Goal: Task Accomplishment & Management: Use online tool/utility

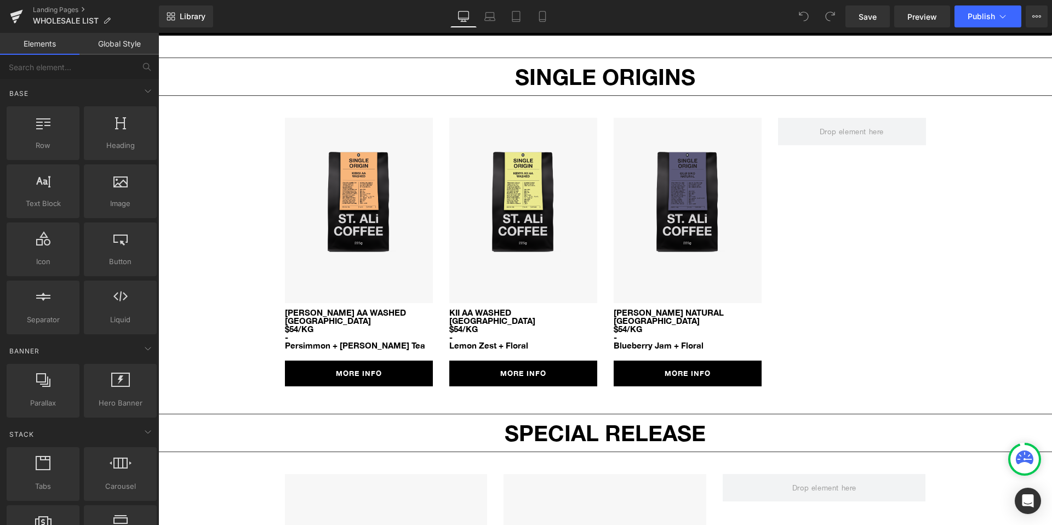
scroll to position [970, 0]
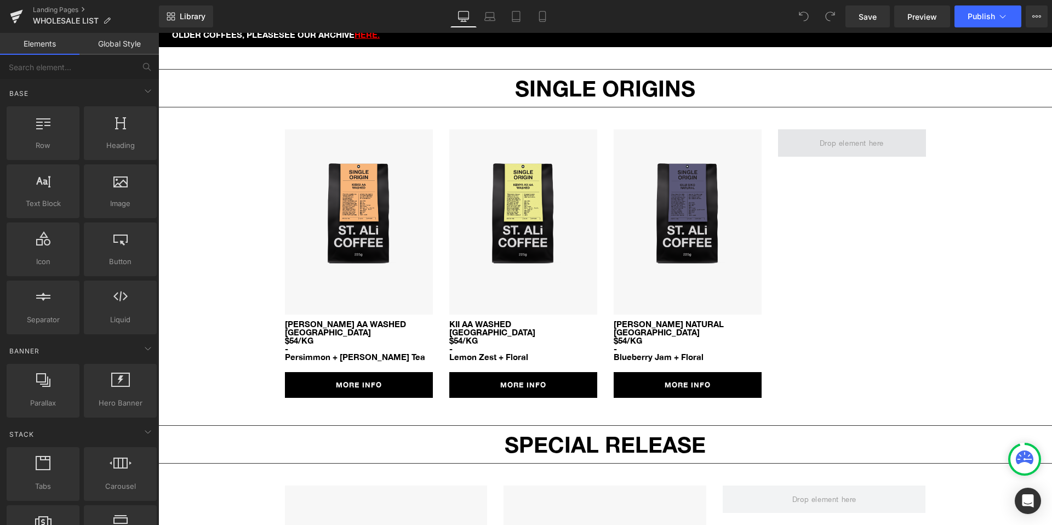
click at [840, 137] on span at bounding box center [851, 143] width 72 height 13
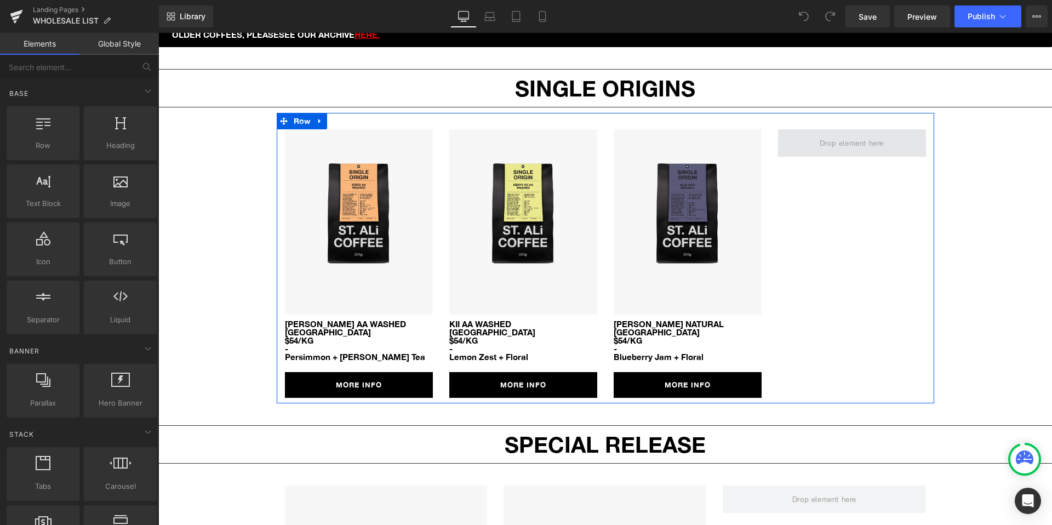
click at [840, 137] on span at bounding box center [851, 143] width 72 height 13
click at [301, 113] on span "Row" at bounding box center [302, 121] width 22 height 16
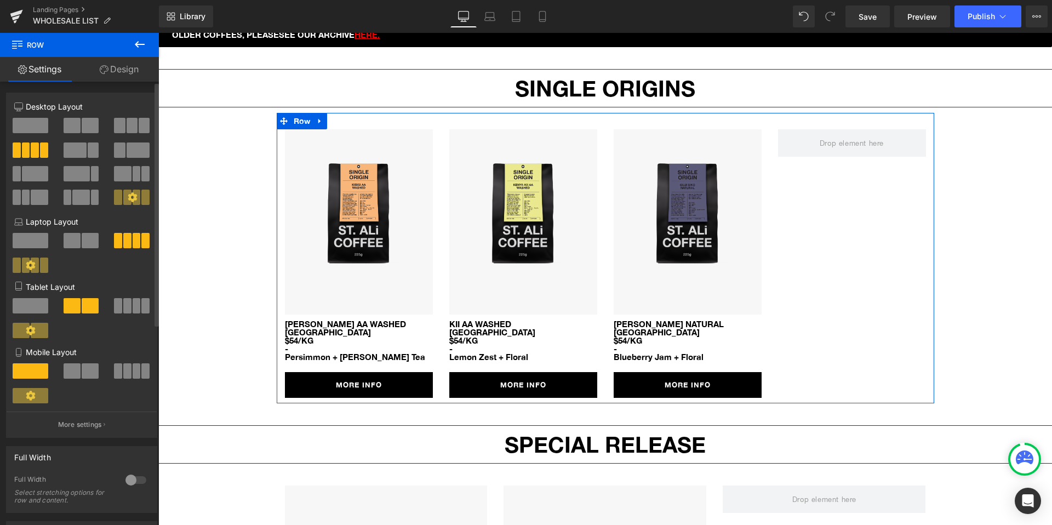
click at [139, 130] on span at bounding box center [144, 125] width 11 height 15
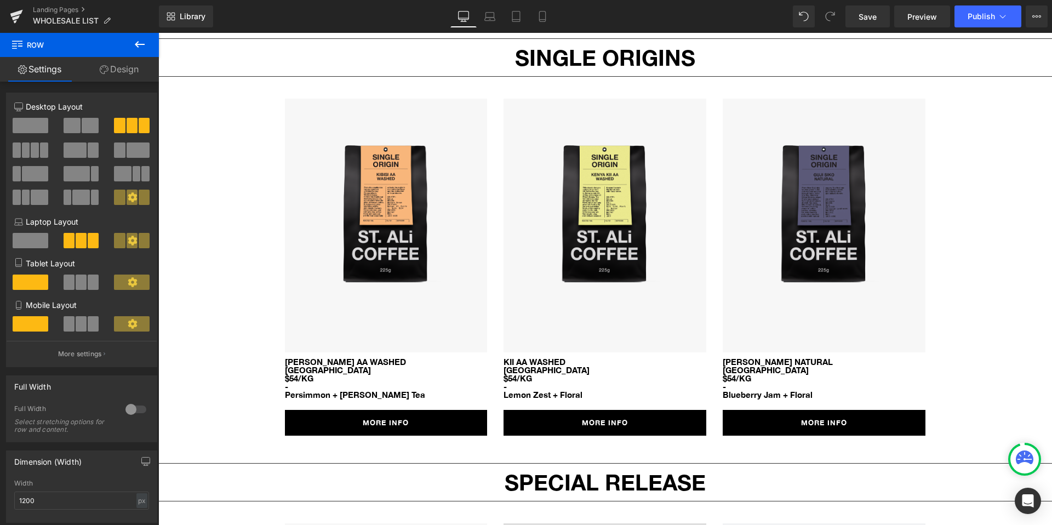
scroll to position [978, 0]
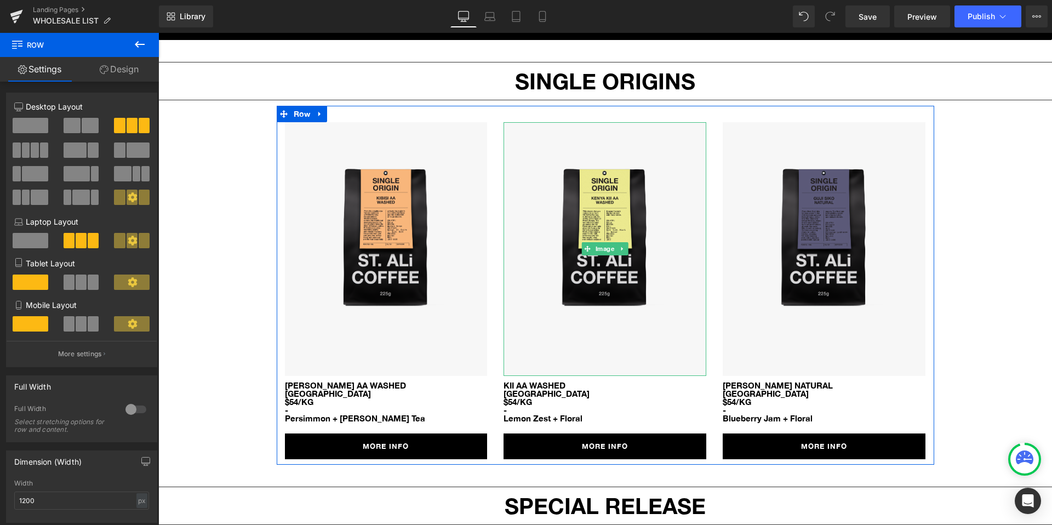
click at [595, 291] on img at bounding box center [604, 249] width 203 height 254
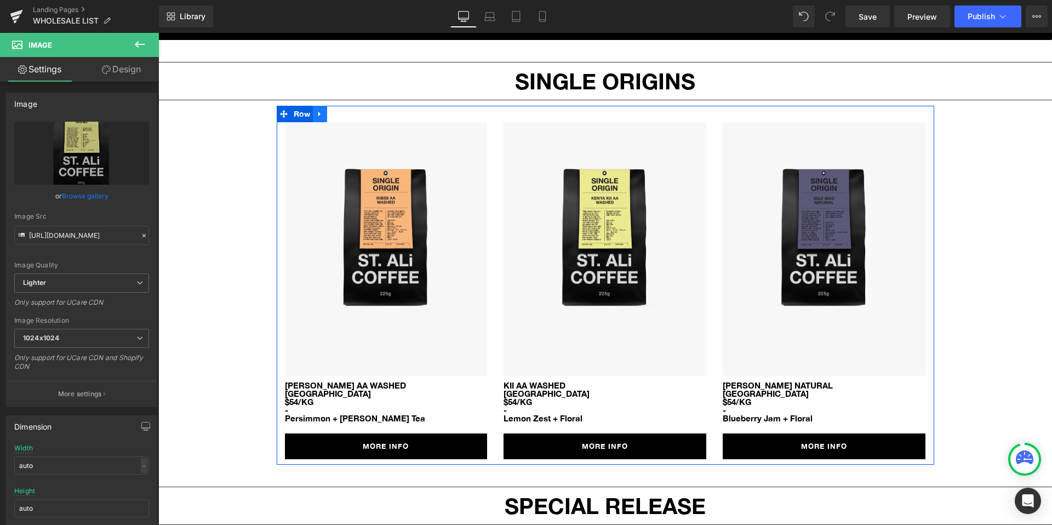
click at [322, 110] on icon at bounding box center [320, 114] width 8 height 8
click at [334, 110] on icon at bounding box center [334, 114] width 8 height 8
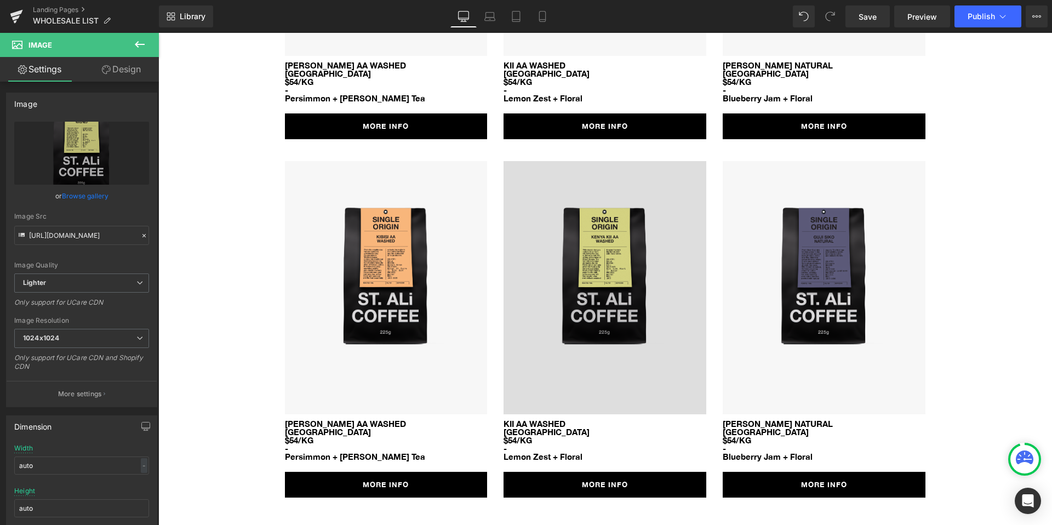
scroll to position [1348, 0]
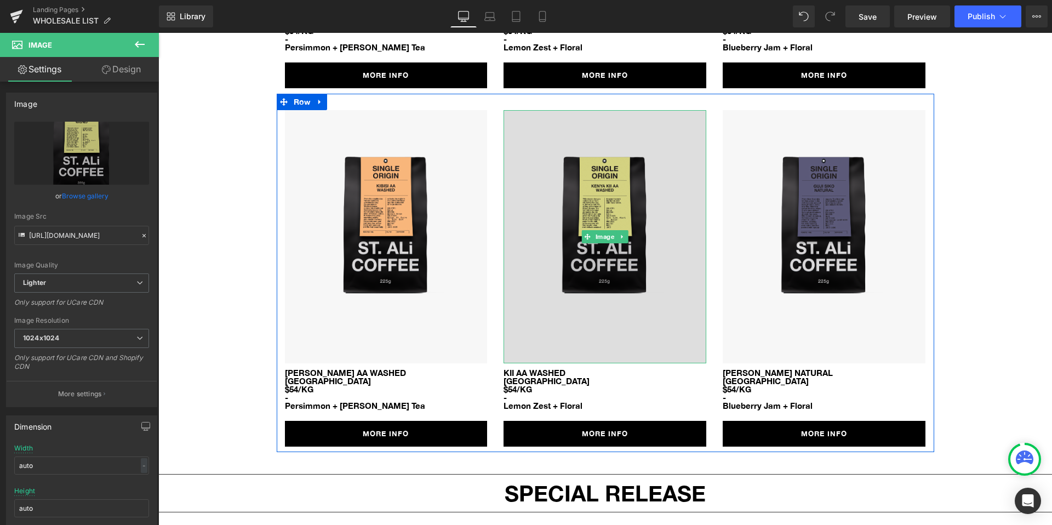
click at [572, 216] on img at bounding box center [604, 237] width 203 height 254
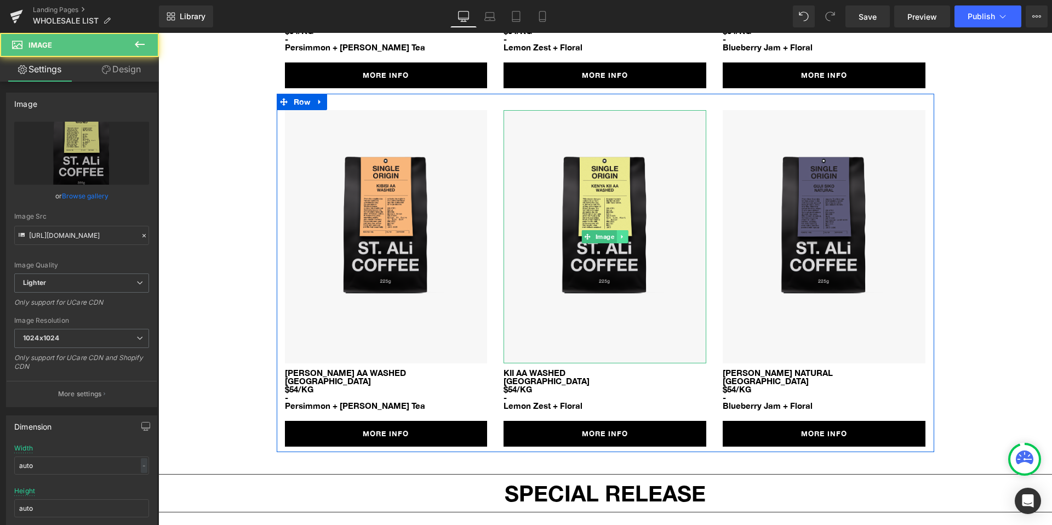
click at [623, 233] on icon at bounding box center [622, 236] width 6 height 7
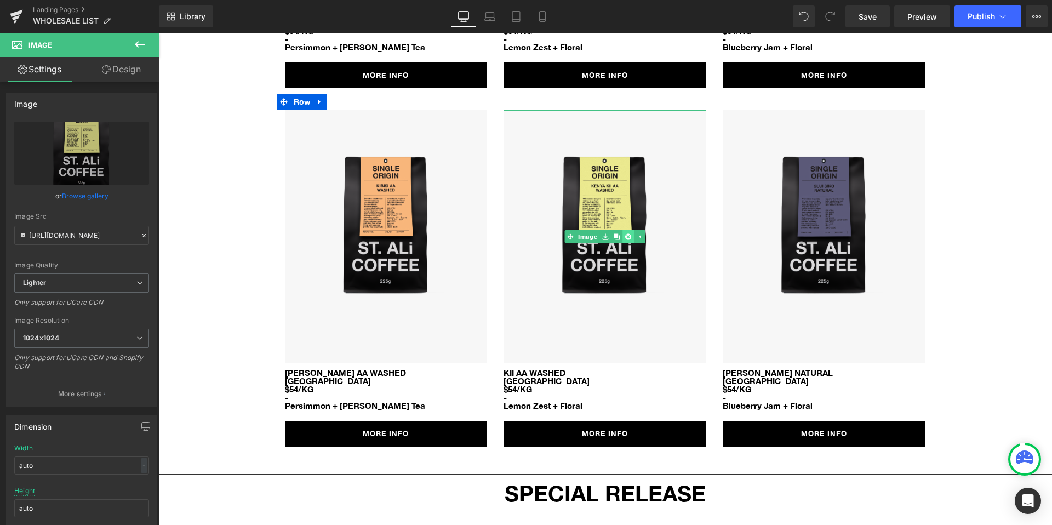
click at [631, 230] on link at bounding box center [628, 236] width 12 height 13
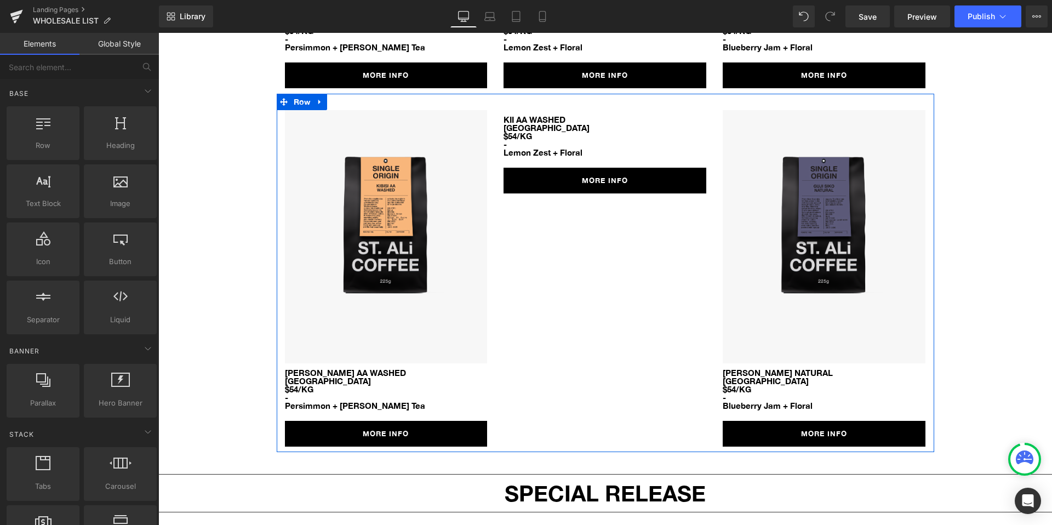
click at [548, 116] on p "Kii AA WASHED" at bounding box center [604, 120] width 203 height 8
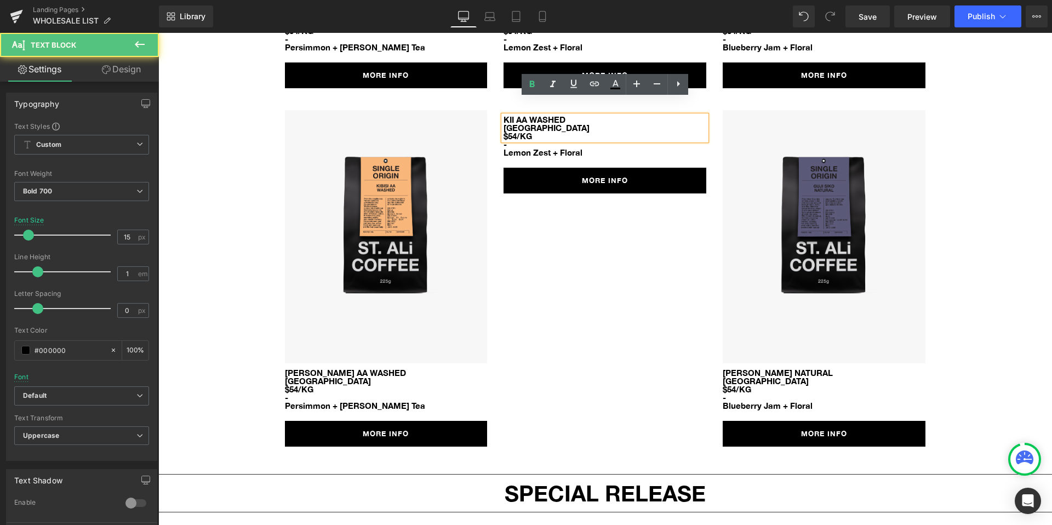
click at [616, 224] on div "Image [PERSON_NAME] AA WASHED KENYA $54/KG Text Block - Persimmon + [PERSON_NAM…" at bounding box center [605, 273] width 657 height 359
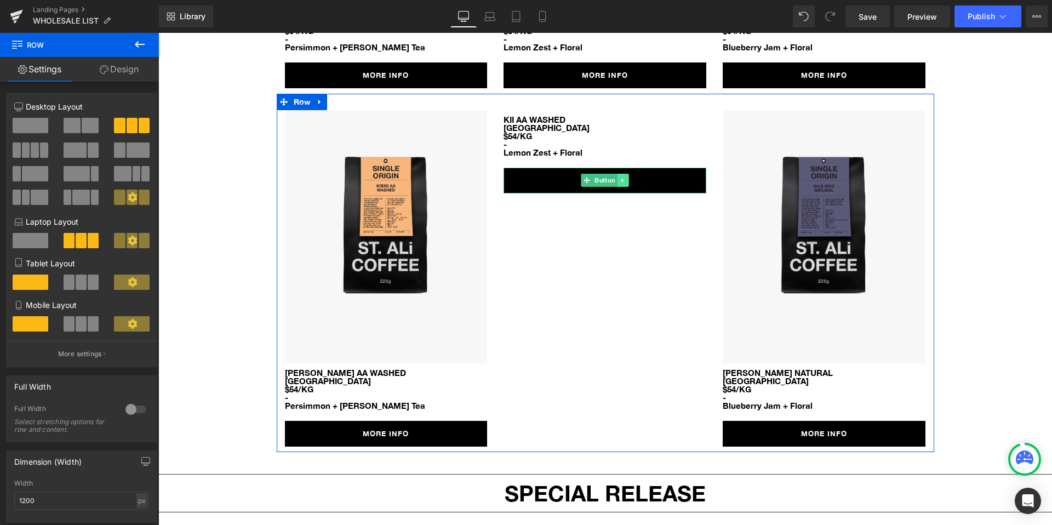
click at [620, 177] on icon at bounding box center [623, 180] width 6 height 7
click at [629, 177] on icon at bounding box center [628, 180] width 6 height 6
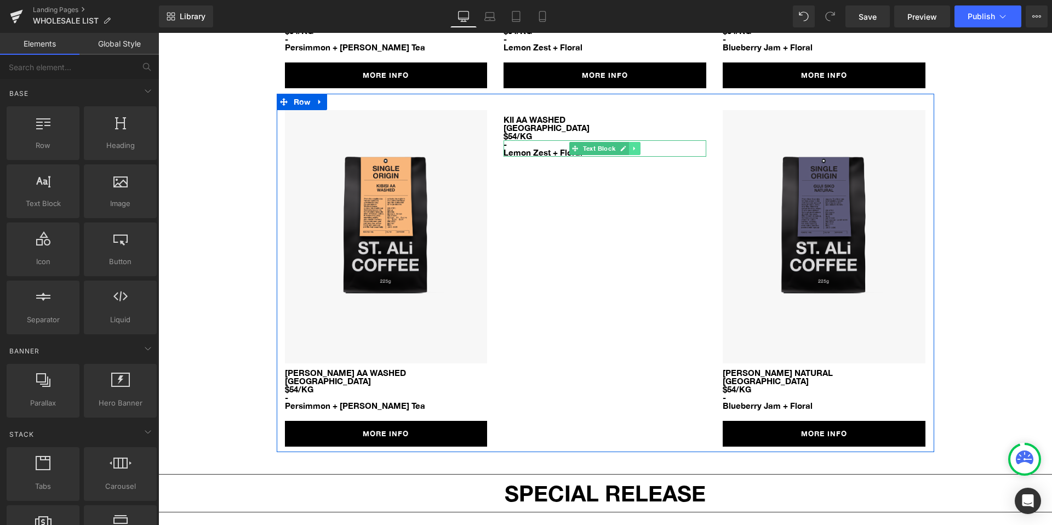
click at [629, 142] on link at bounding box center [635, 148] width 12 height 13
click at [639, 142] on link at bounding box center [641, 148] width 12 height 13
click at [524, 124] on p "[GEOGRAPHIC_DATA]" at bounding box center [604, 128] width 203 height 8
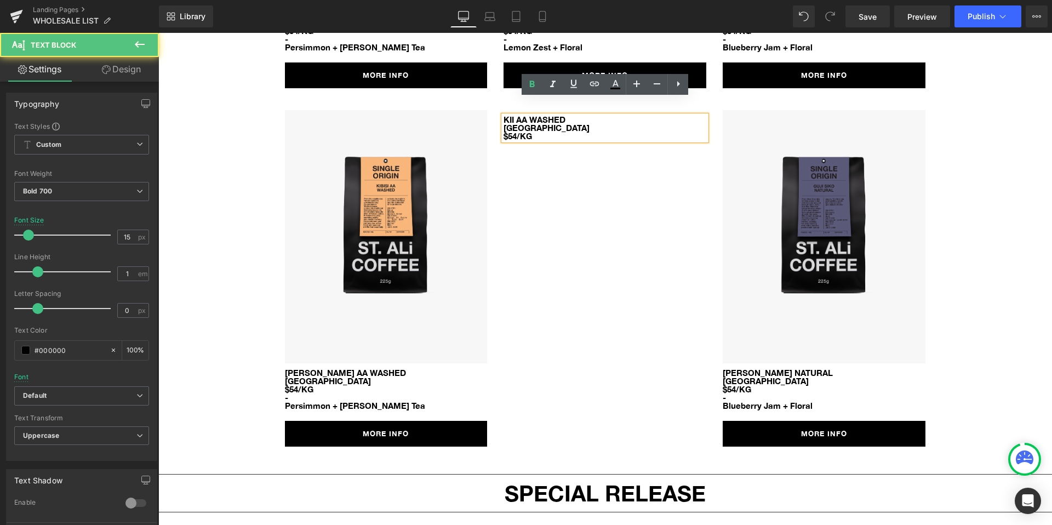
click at [621, 156] on div "Image [PERSON_NAME] AA WASHED KENYA $54/KG Text Block - Persimmon + [PERSON_NAM…" at bounding box center [605, 273] width 657 height 359
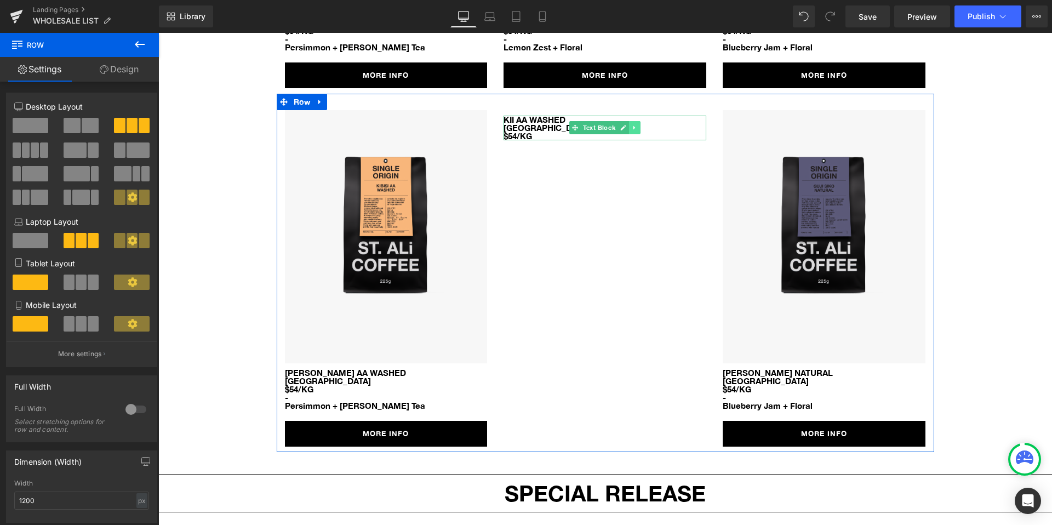
click at [633, 126] on icon at bounding box center [634, 128] width 2 height 4
click at [616, 124] on icon at bounding box center [617, 127] width 6 height 7
click at [642, 124] on icon at bounding box center [640, 127] width 6 height 6
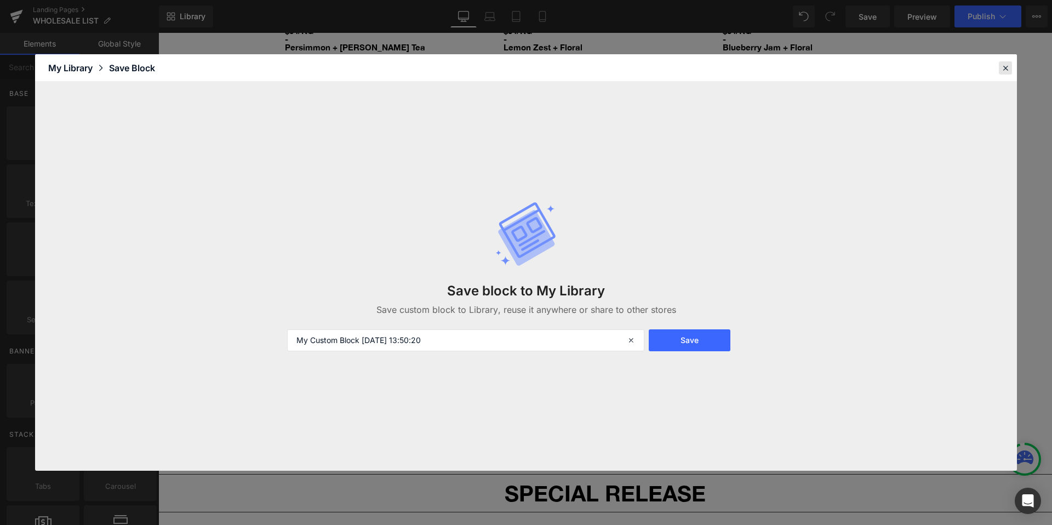
click at [1001, 64] on icon at bounding box center [1005, 68] width 10 height 10
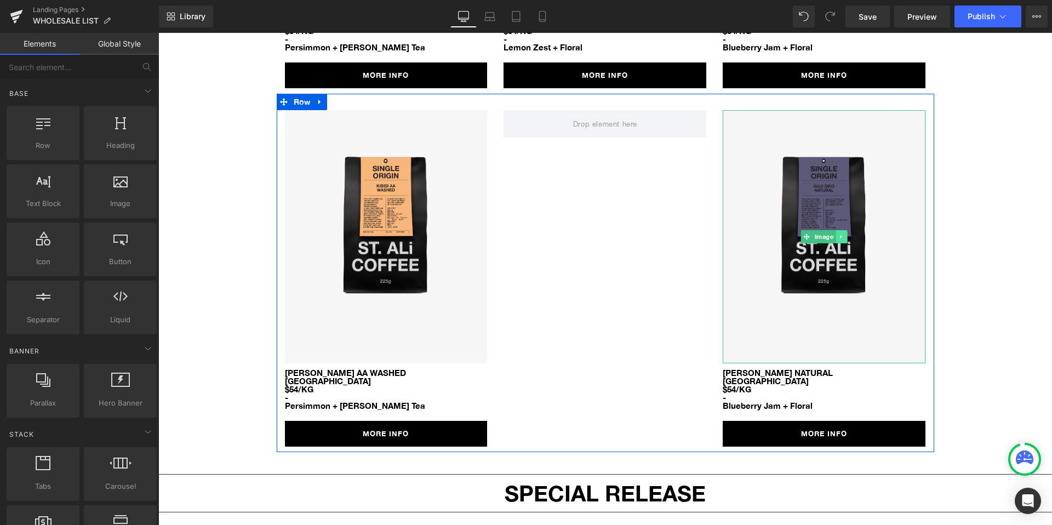
click at [843, 233] on icon at bounding box center [841, 236] width 6 height 7
click at [847, 233] on icon at bounding box center [847, 236] width 6 height 6
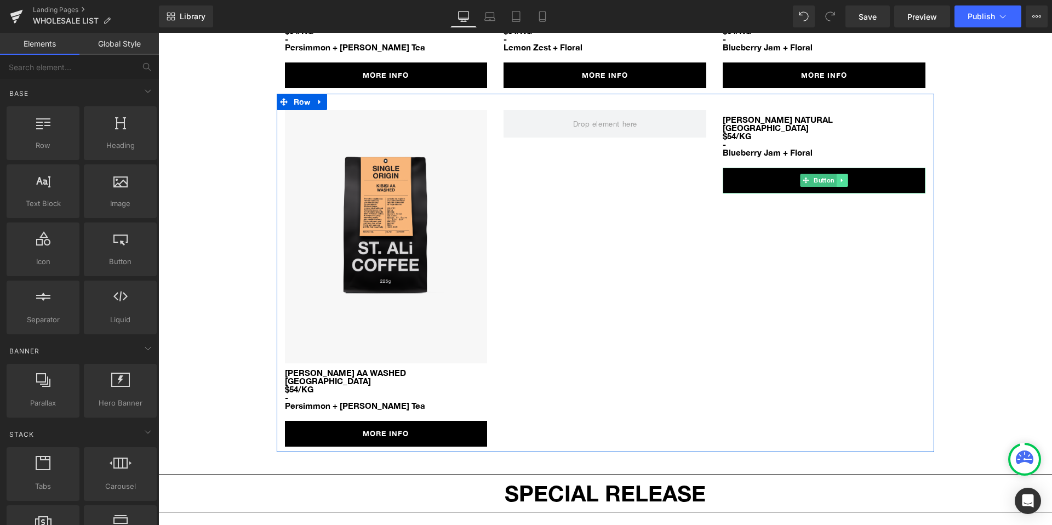
click at [845, 174] on link at bounding box center [842, 180] width 12 height 13
click at [846, 177] on icon at bounding box center [848, 180] width 6 height 6
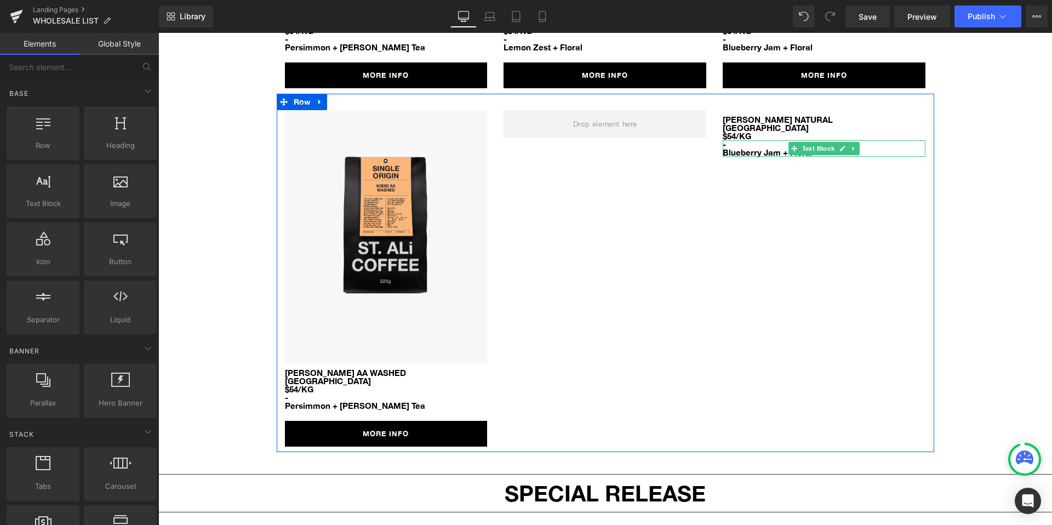
click at [826, 142] on span "Text Block" at bounding box center [818, 148] width 37 height 13
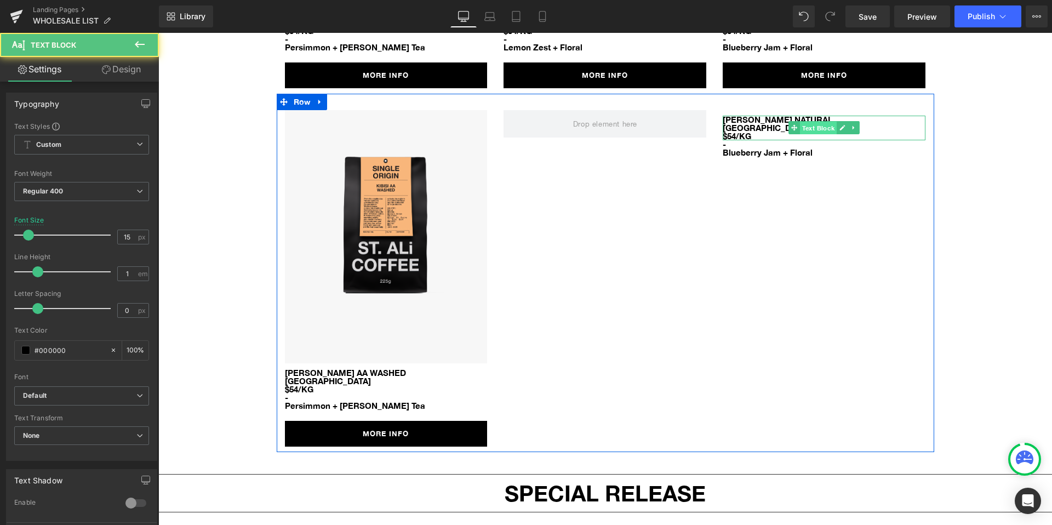
click at [811, 122] on span "Text Block" at bounding box center [818, 128] width 37 height 13
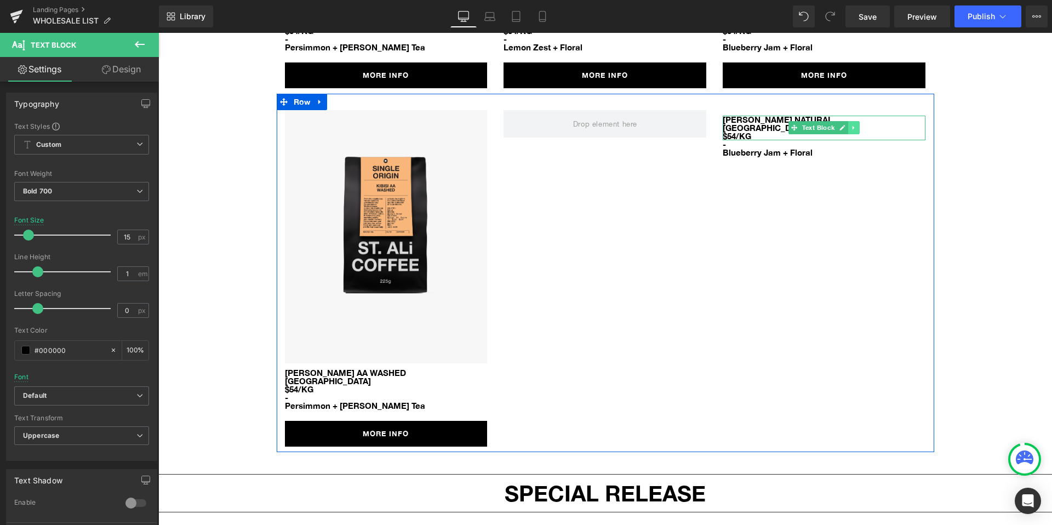
click at [851, 124] on icon at bounding box center [854, 127] width 6 height 7
click at [859, 124] on icon at bounding box center [860, 127] width 6 height 6
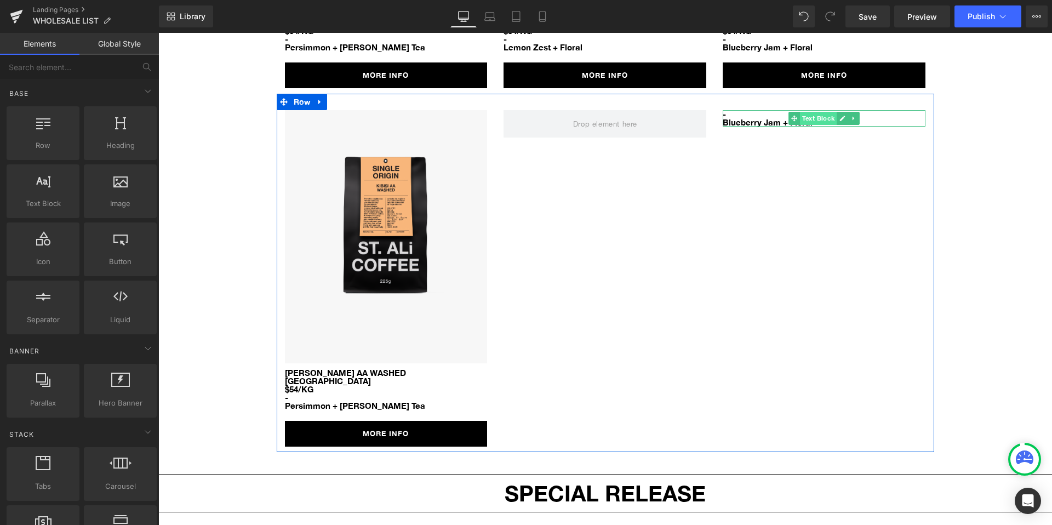
click at [820, 112] on span "Text Block" at bounding box center [818, 118] width 37 height 13
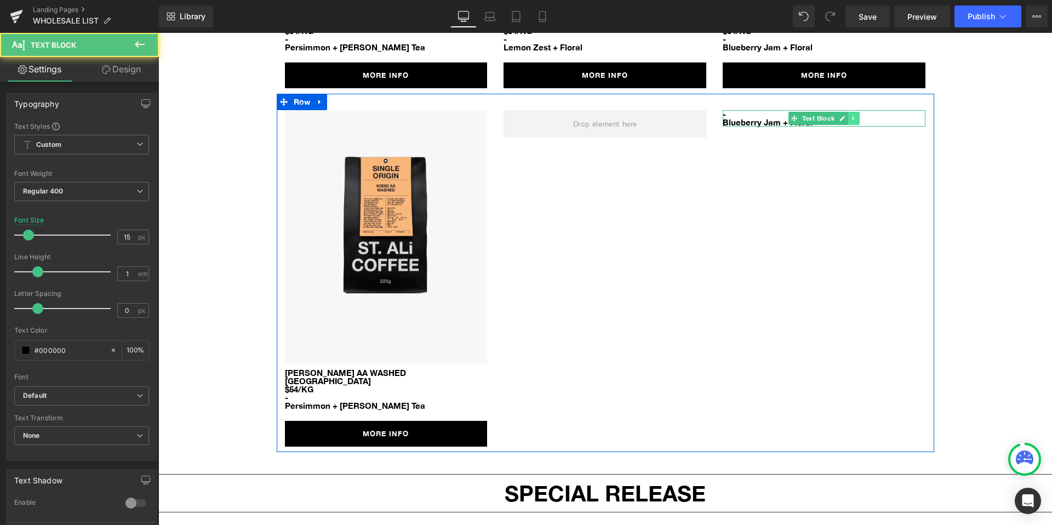
click at [852, 116] on icon at bounding box center [853, 118] width 2 height 4
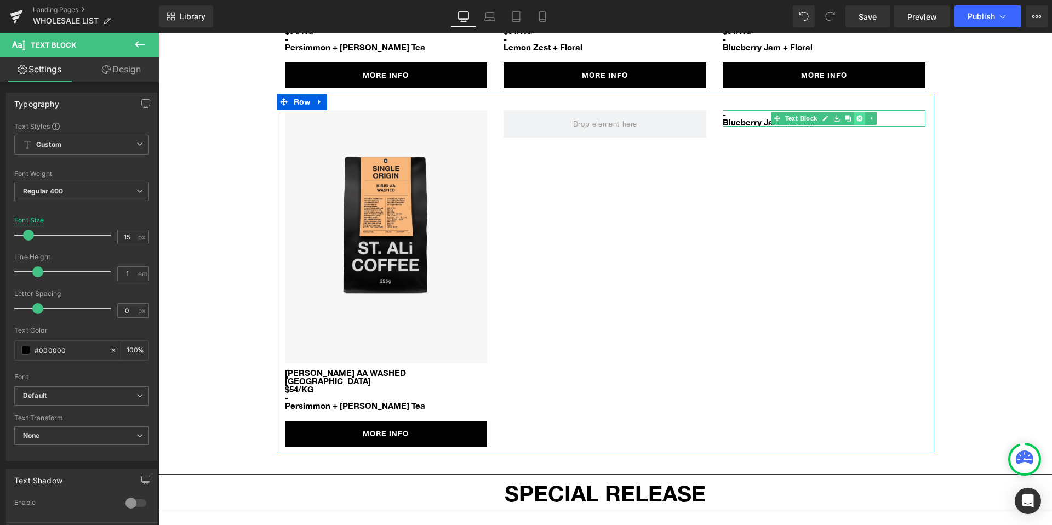
click at [861, 115] on icon at bounding box center [860, 118] width 6 height 6
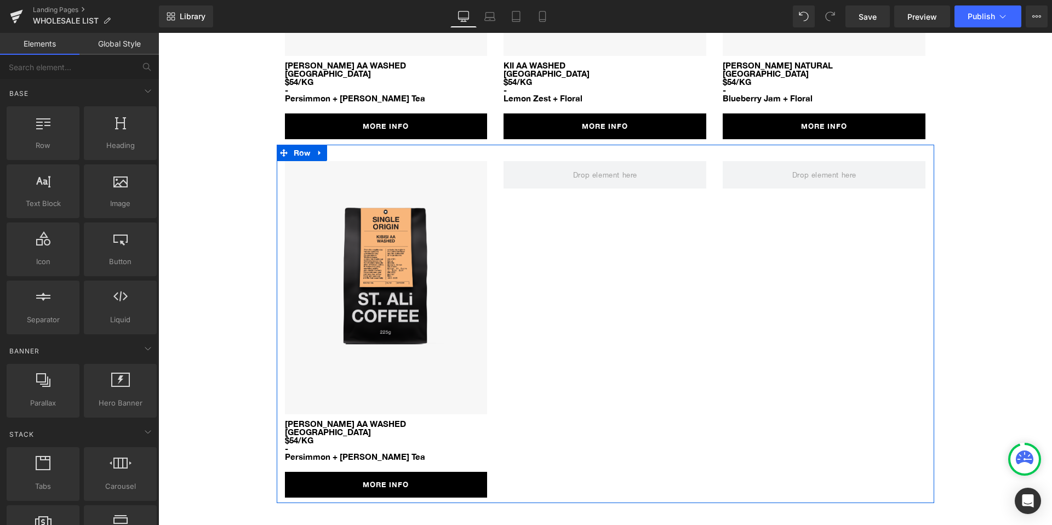
scroll to position [1291, 0]
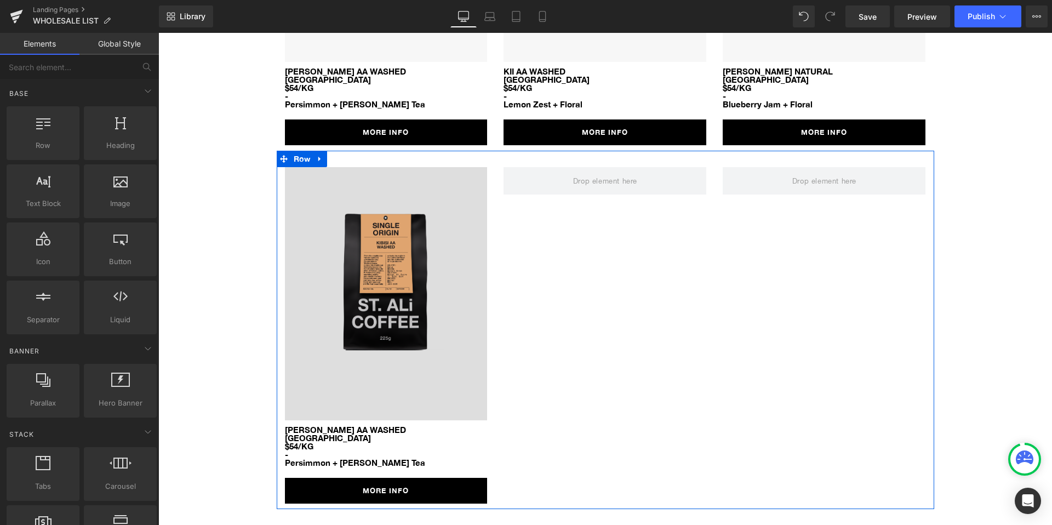
click at [372, 245] on img at bounding box center [386, 294] width 203 height 254
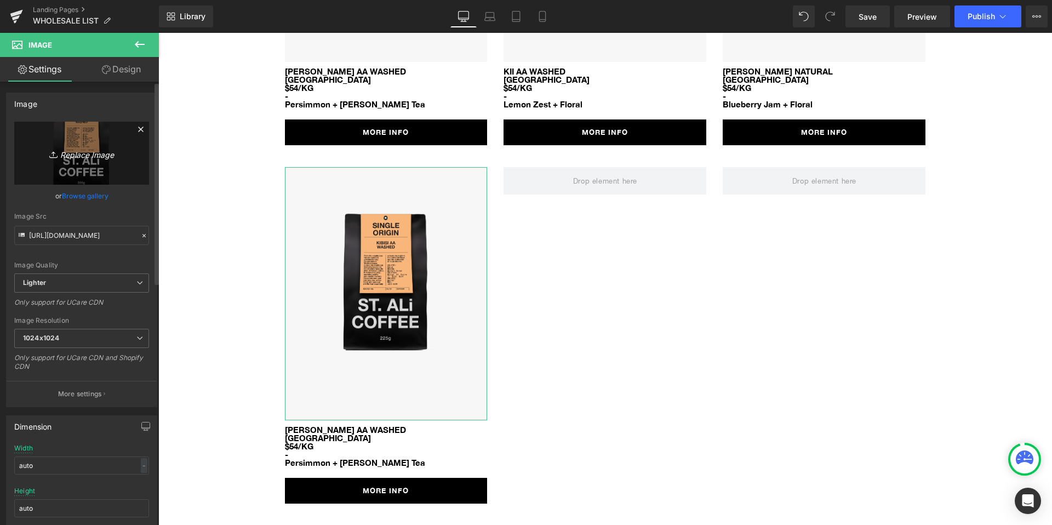
click at [83, 147] on icon "Replace Image" at bounding box center [82, 153] width 88 height 14
type input "C:\fakepath\sa-so-mock-yirgacheffe-lalesa-washed.png"
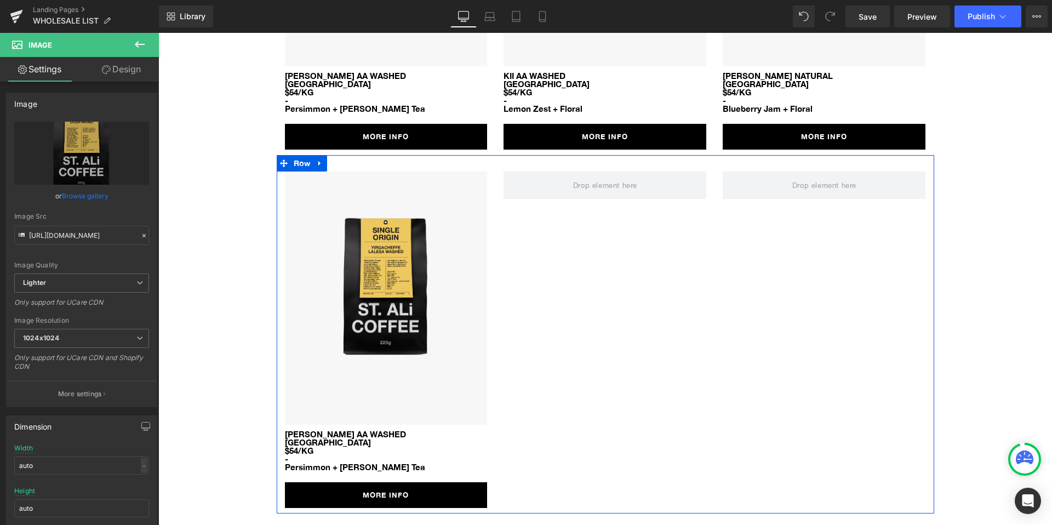
click at [300, 438] on p "[GEOGRAPHIC_DATA]" at bounding box center [386, 442] width 203 height 8
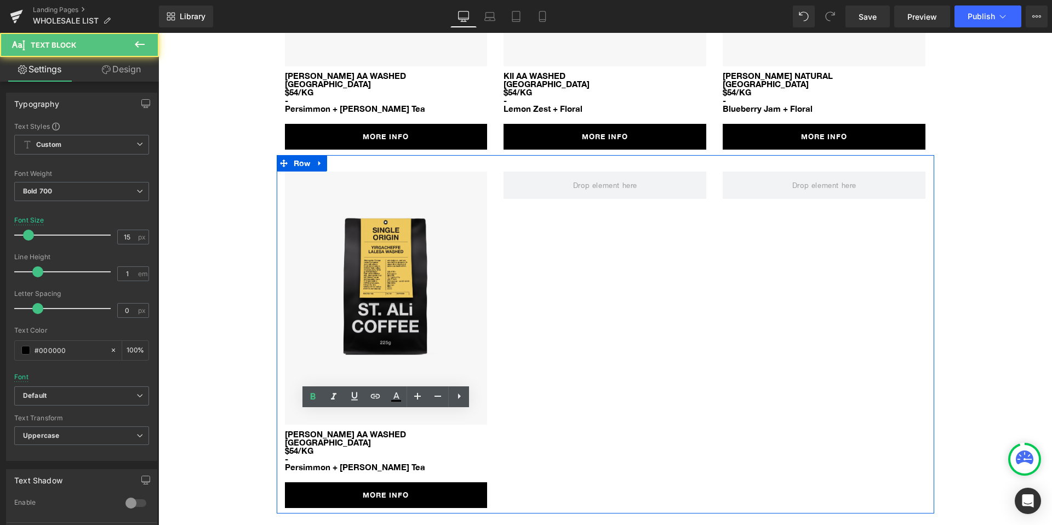
scroll to position [1290, 0]
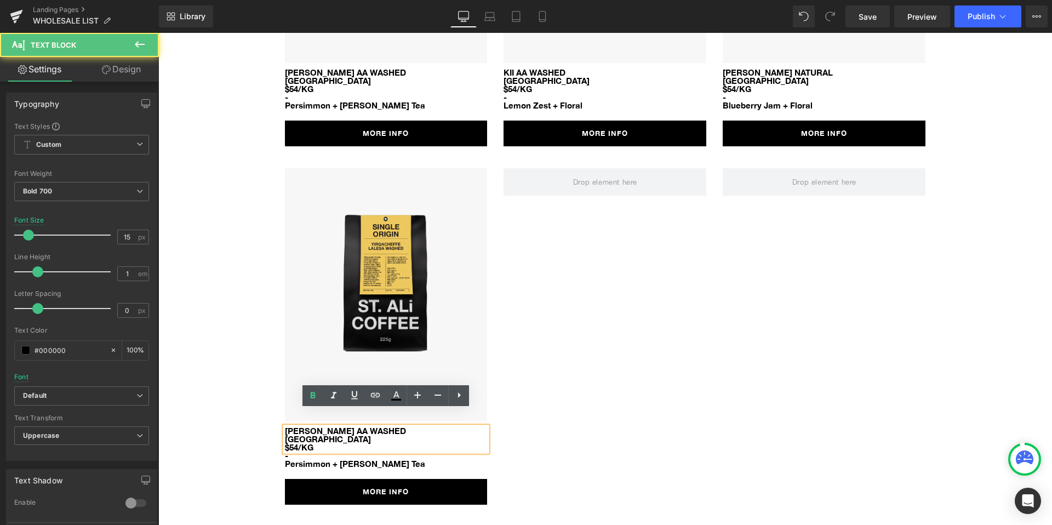
click at [327, 427] on p "[PERSON_NAME] AA WASHED" at bounding box center [386, 431] width 203 height 8
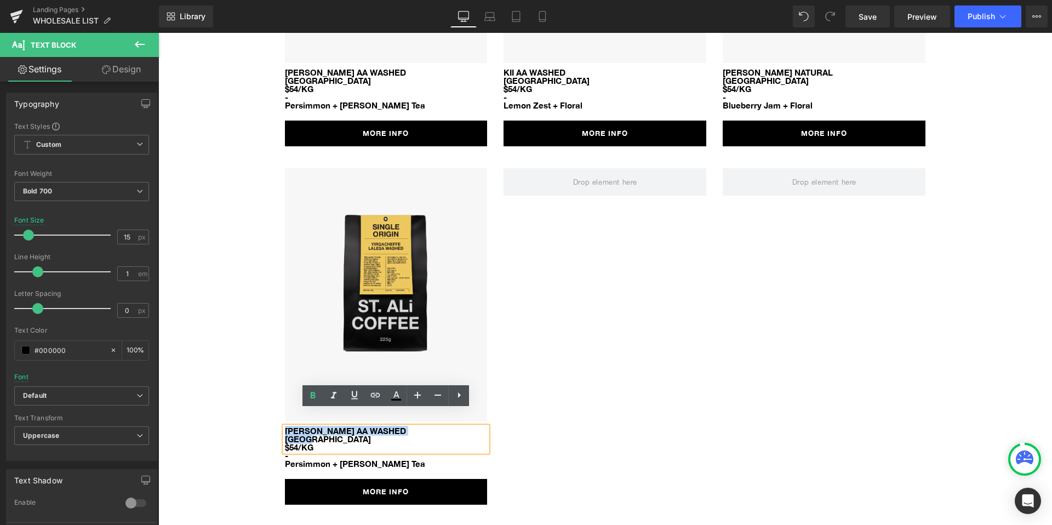
drag, startPoint x: 324, startPoint y: 421, endPoint x: 260, endPoint y: 413, distance: 64.5
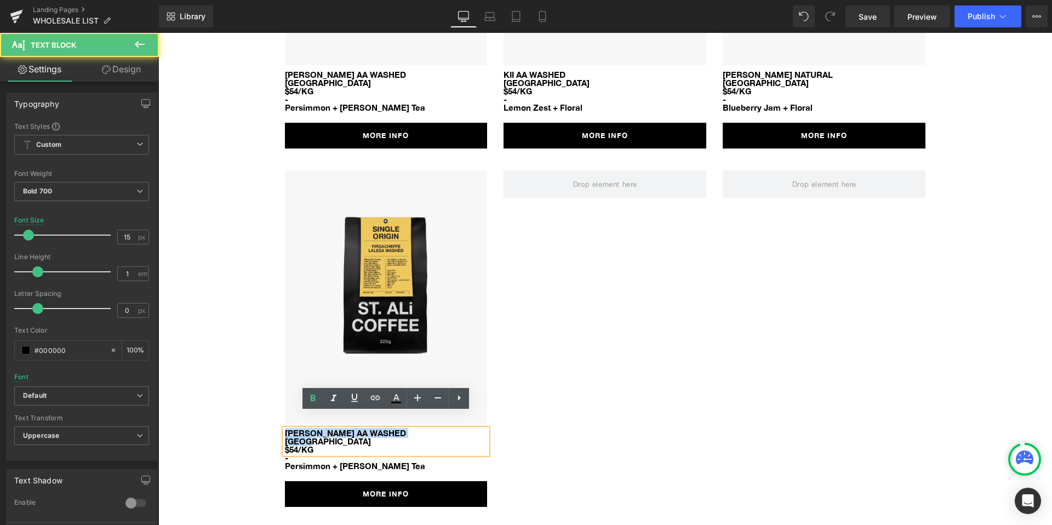
drag, startPoint x: 356, startPoint y: 420, endPoint x: 332, endPoint y: 424, distance: 24.5
click at [353, 429] on p "[PERSON_NAME] AA WASHED" at bounding box center [386, 433] width 203 height 8
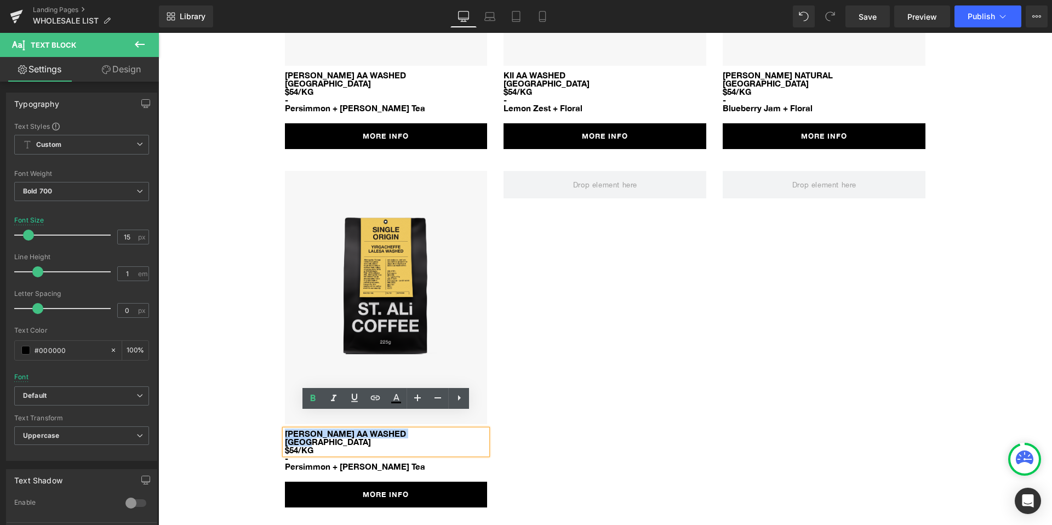
drag, startPoint x: 312, startPoint y: 424, endPoint x: 281, endPoint y: 418, distance: 31.8
click at [281, 418] on div "Image [PERSON_NAME] AA WASHED KENYA $54/KG Text Block - Persimmon + [PERSON_NAM…" at bounding box center [386, 339] width 219 height 337
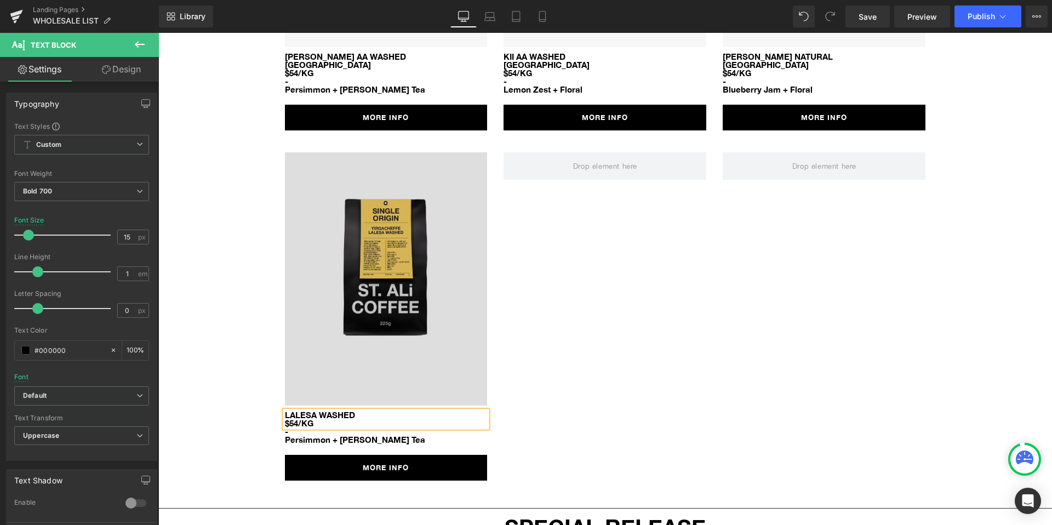
scroll to position [1307, 0]
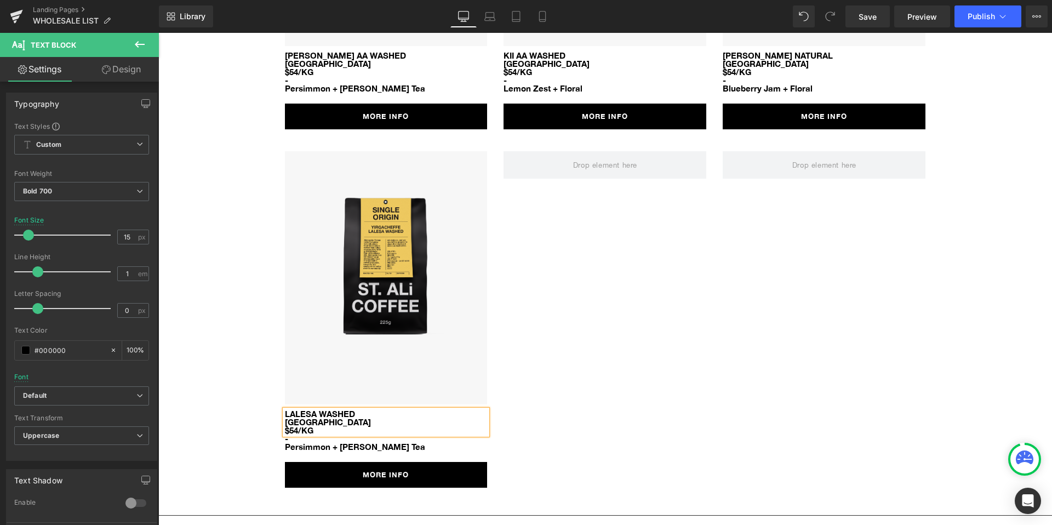
click at [294, 425] on span "$54/KG" at bounding box center [299, 430] width 28 height 10
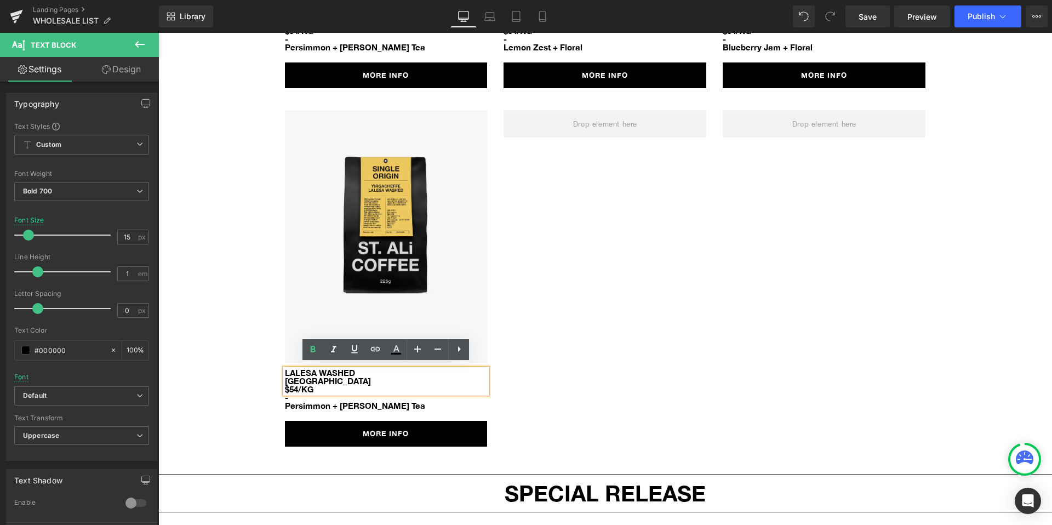
scroll to position [1356, 0]
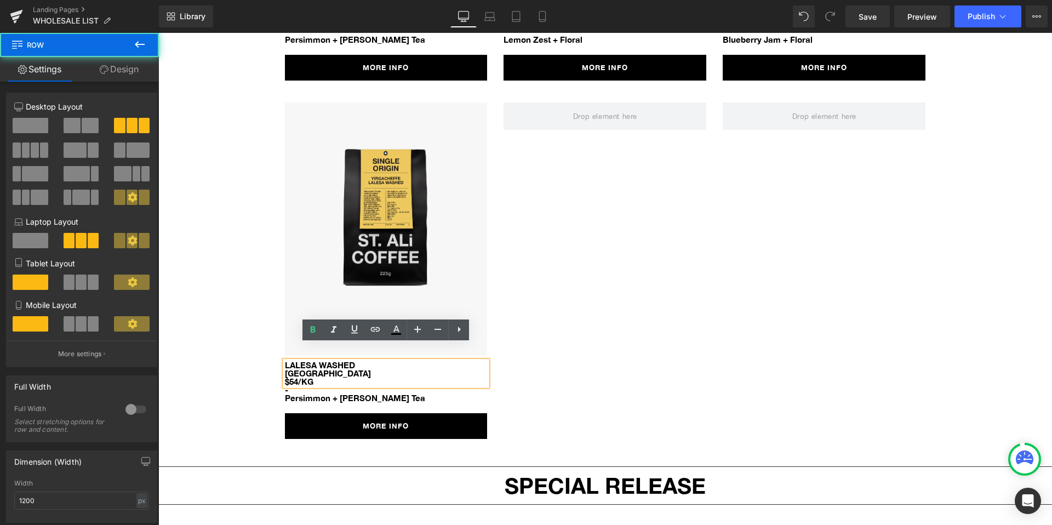
click at [570, 277] on div "Image LALESA WASHED [GEOGRAPHIC_DATA] $54/KG Text Block - Persimmon + [PERSON_N…" at bounding box center [605, 265] width 657 height 359
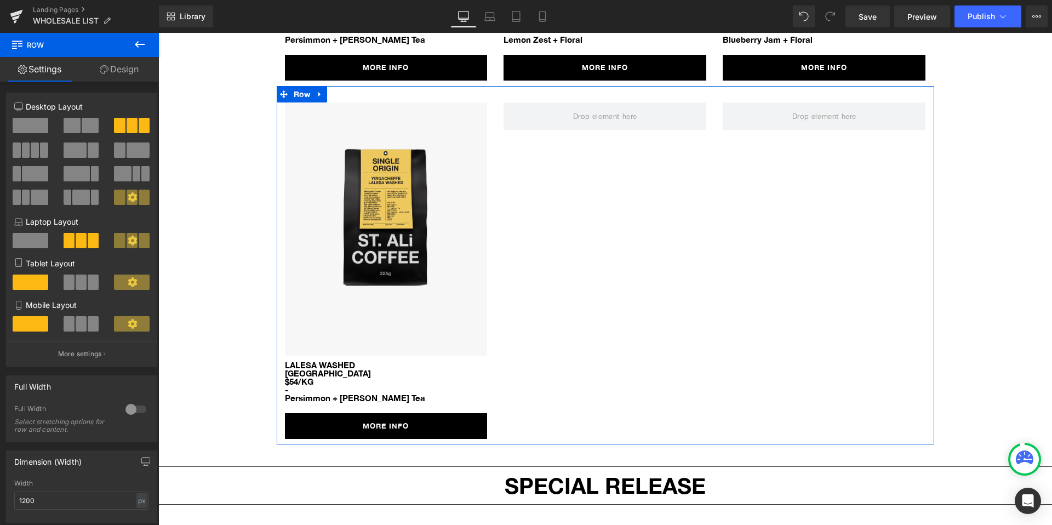
scroll to position [1351, 0]
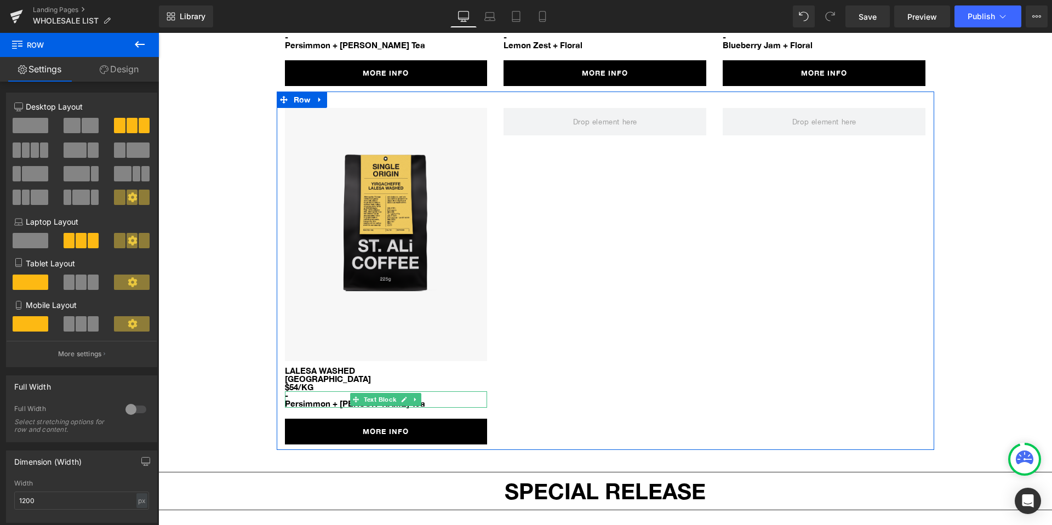
click at [399, 393] on link at bounding box center [405, 399] width 12 height 13
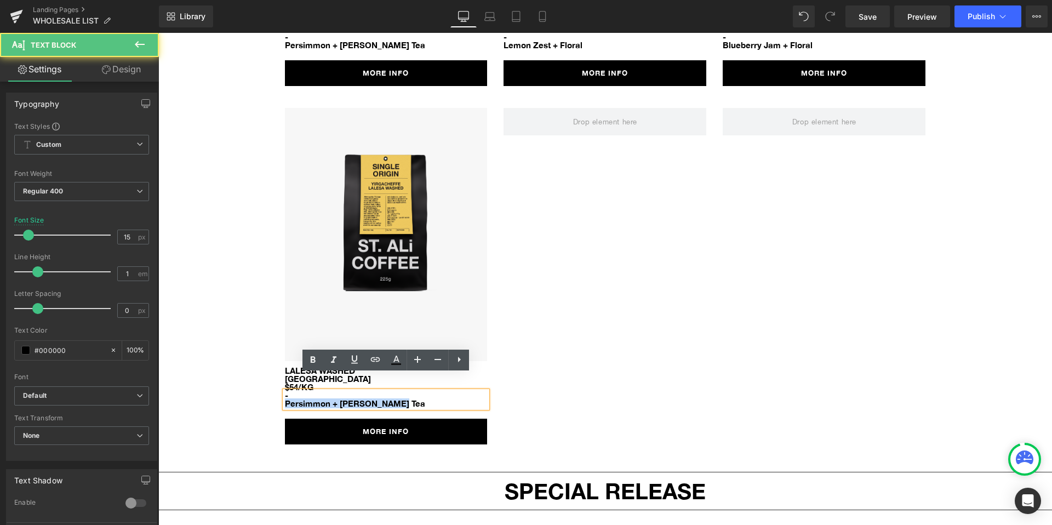
drag, startPoint x: 395, startPoint y: 387, endPoint x: 267, endPoint y: 387, distance: 127.6
paste div
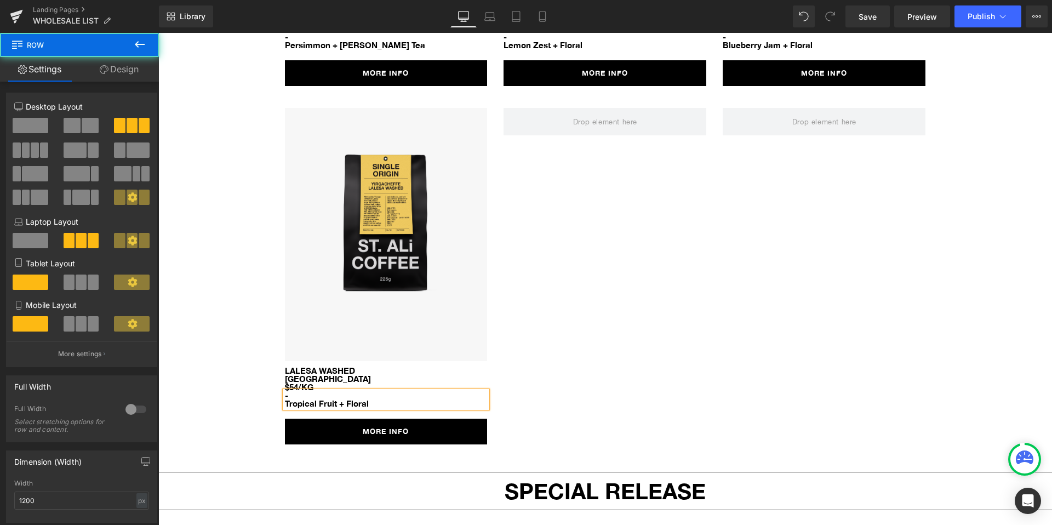
click at [711, 313] on div "Image LALESA WASHED [GEOGRAPHIC_DATA] $54/KG Text Block - Tropical Fruit + Flor…" at bounding box center [605, 270] width 657 height 359
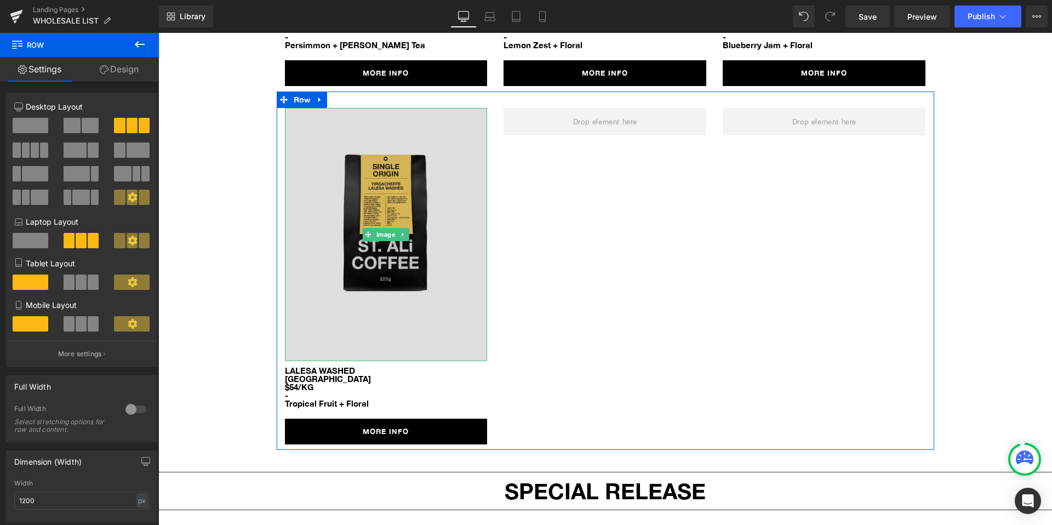
click at [374, 277] on img at bounding box center [386, 235] width 203 height 254
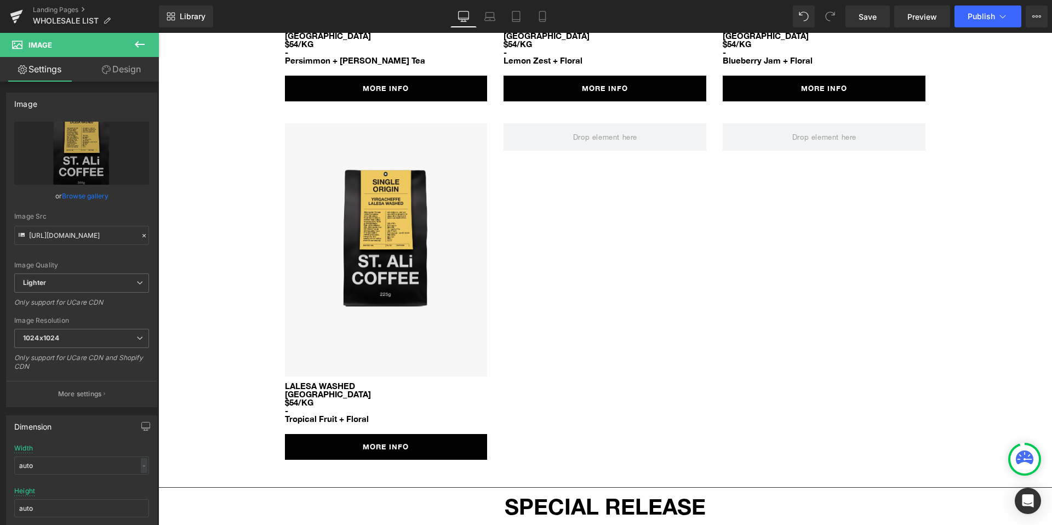
scroll to position [1331, 0]
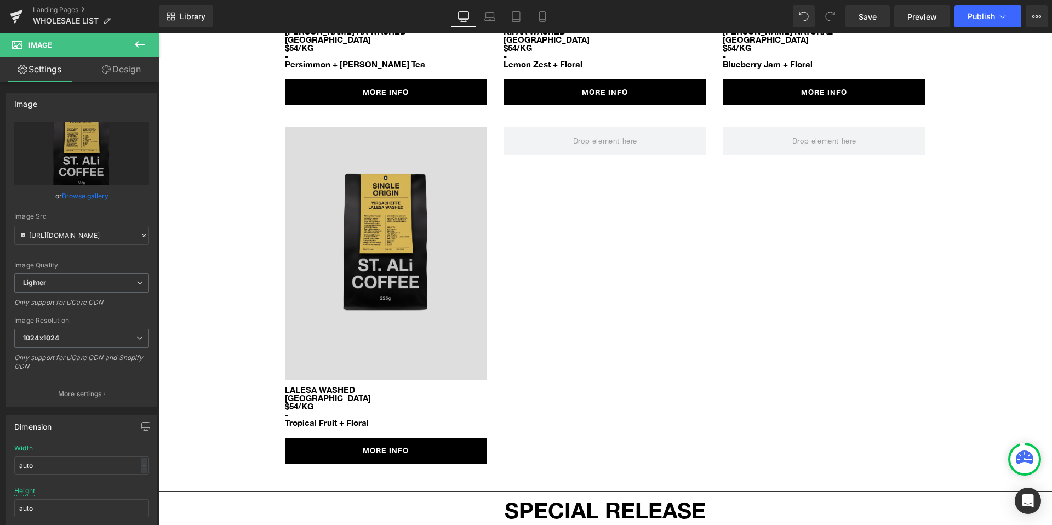
click at [398, 298] on img at bounding box center [386, 254] width 203 height 254
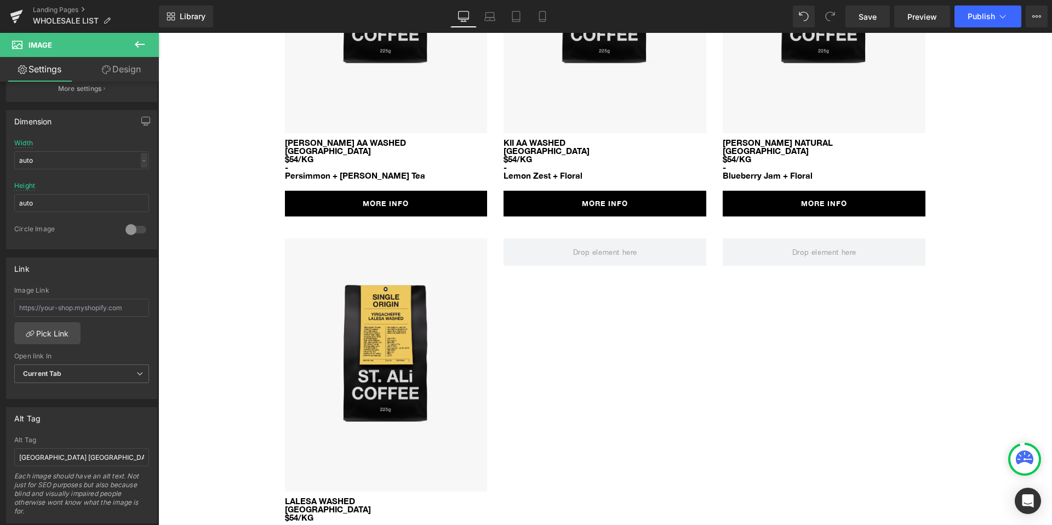
scroll to position [1163, 0]
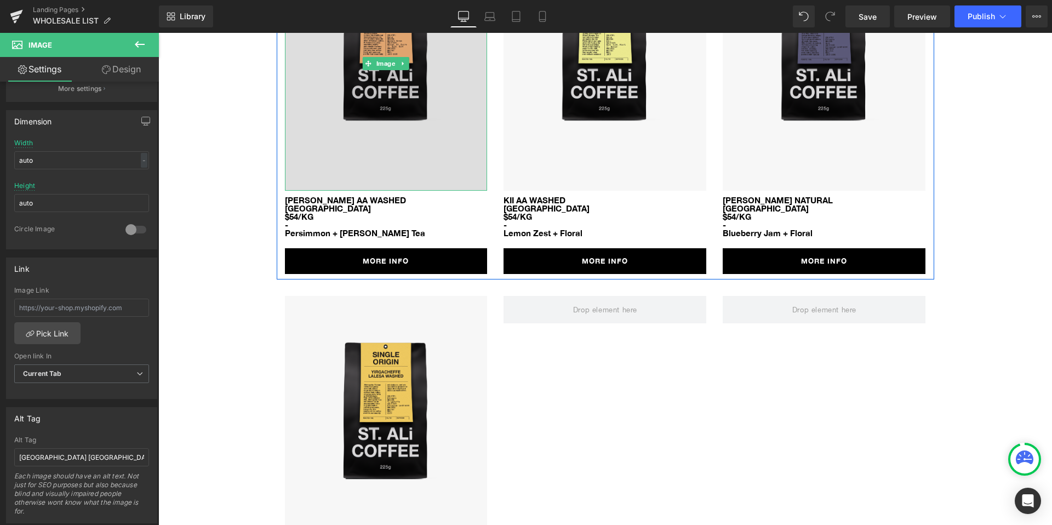
click at [386, 145] on img at bounding box center [386, 64] width 203 height 254
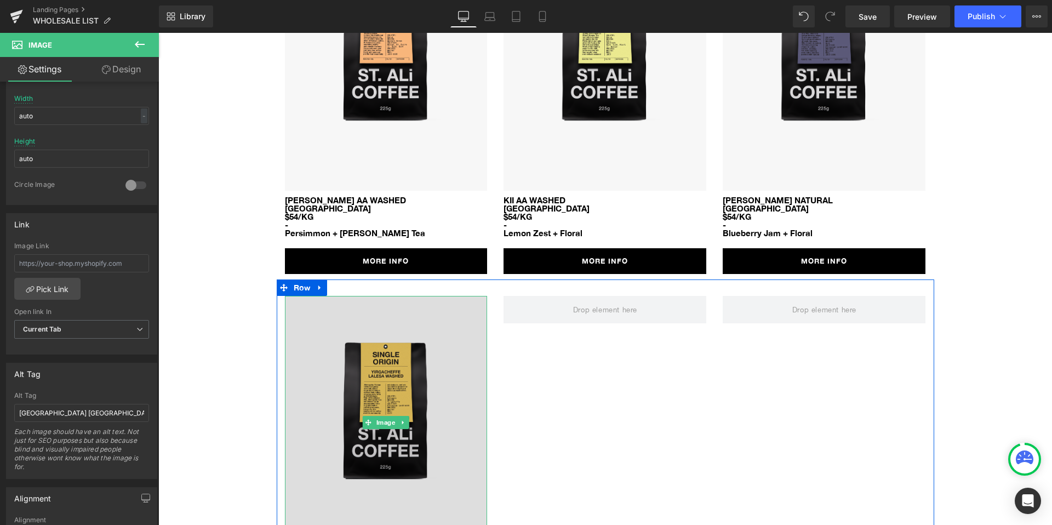
scroll to position [1409, 0]
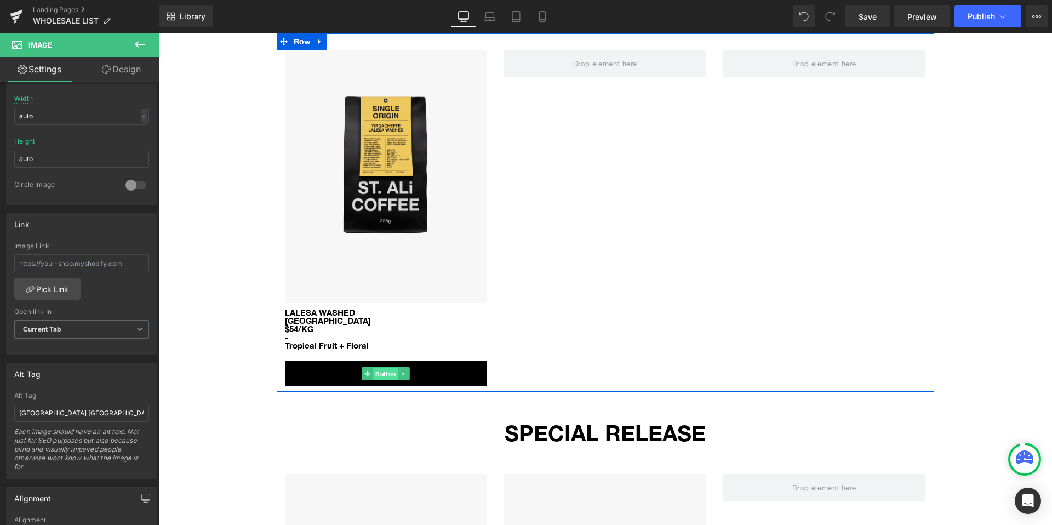
click at [394, 367] on span "Button" at bounding box center [386, 373] width 25 height 13
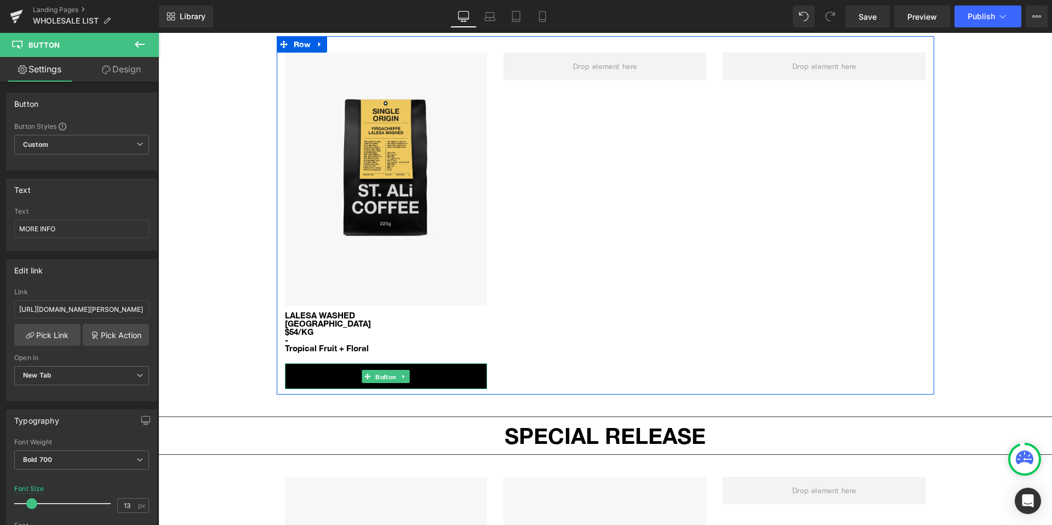
click at [382, 370] on span "Button" at bounding box center [386, 376] width 25 height 13
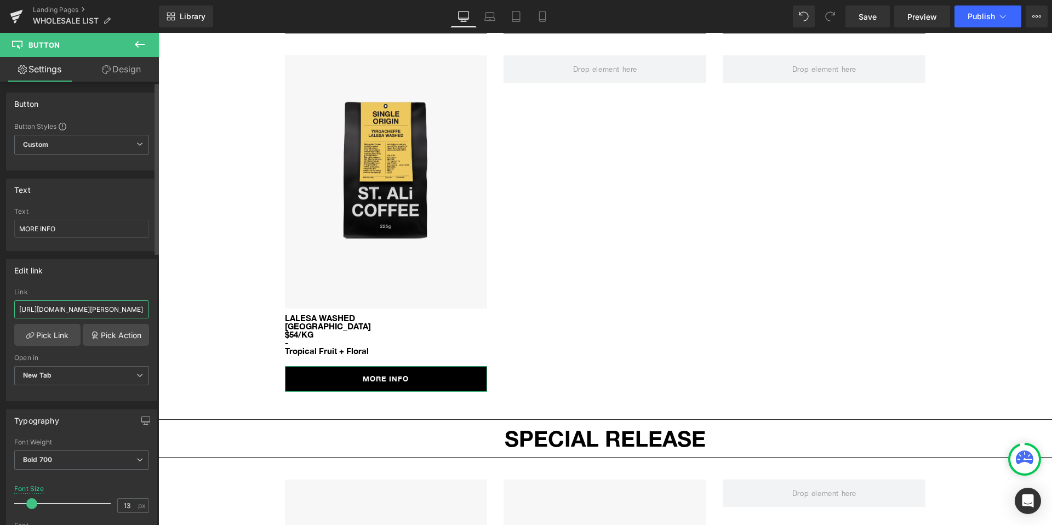
click at [57, 310] on input "[URL][DOMAIN_NAME][PERSON_NAME]" at bounding box center [81, 309] width 135 height 18
type input "[URL][DOMAIN_NAME]"
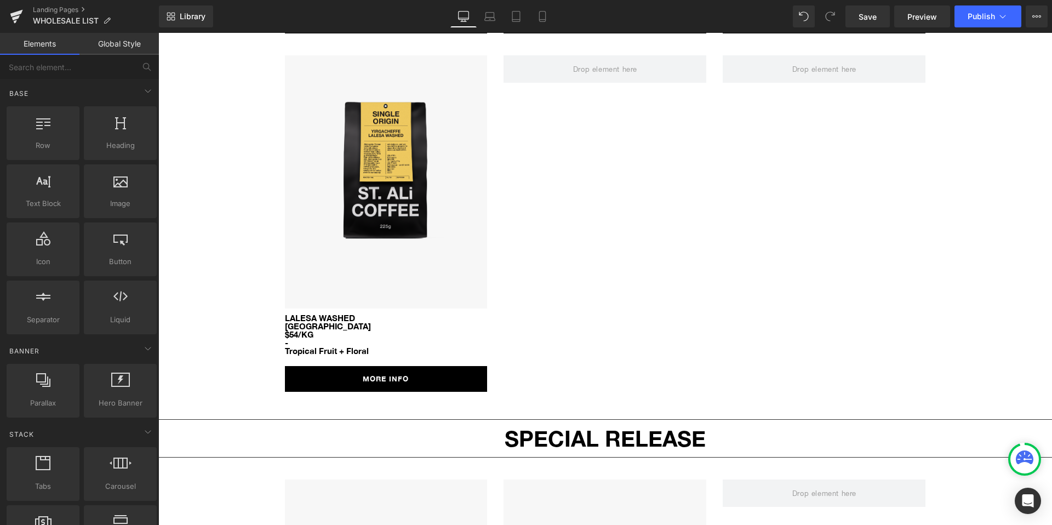
scroll to position [0, 0]
click at [866, 15] on span "Save" at bounding box center [867, 17] width 18 height 12
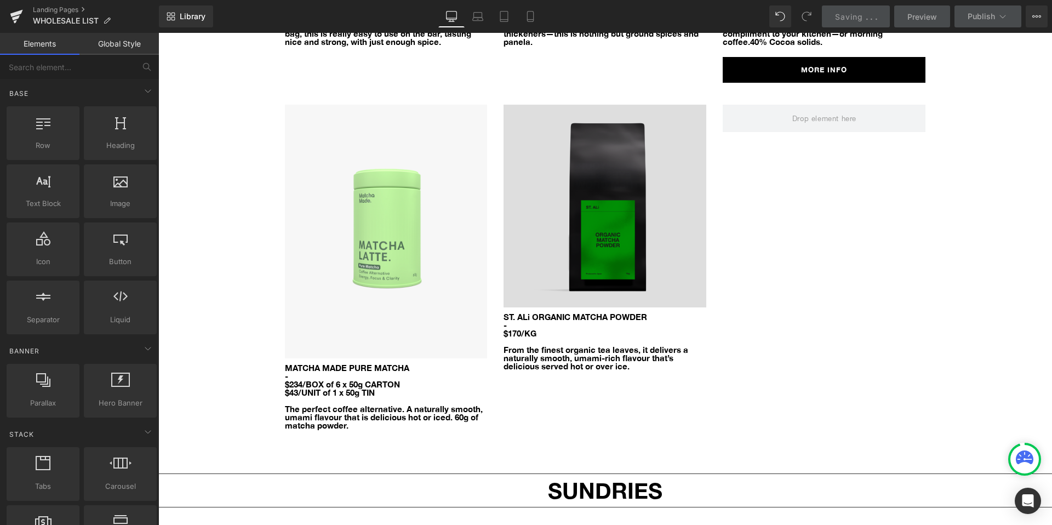
scroll to position [5497, 0]
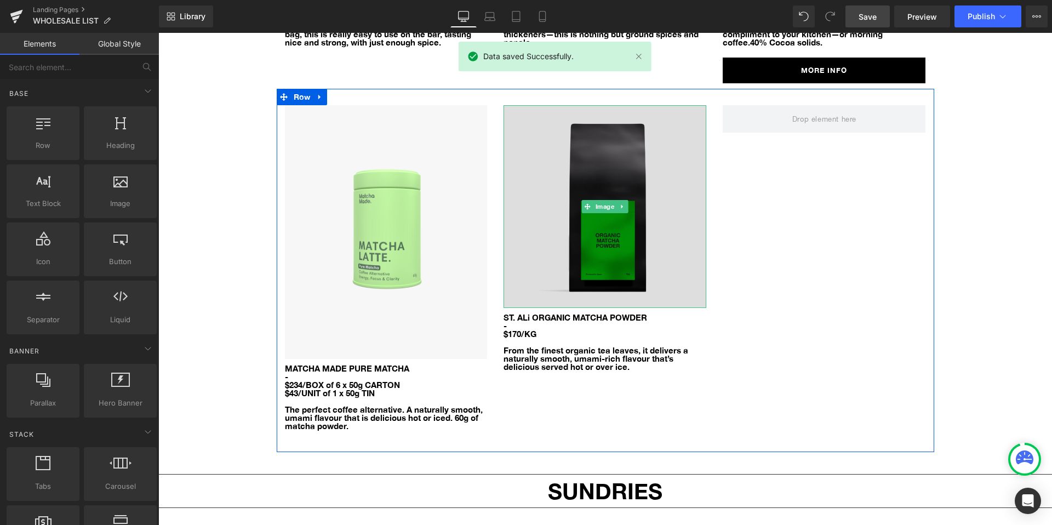
click at [580, 255] on img at bounding box center [604, 206] width 203 height 203
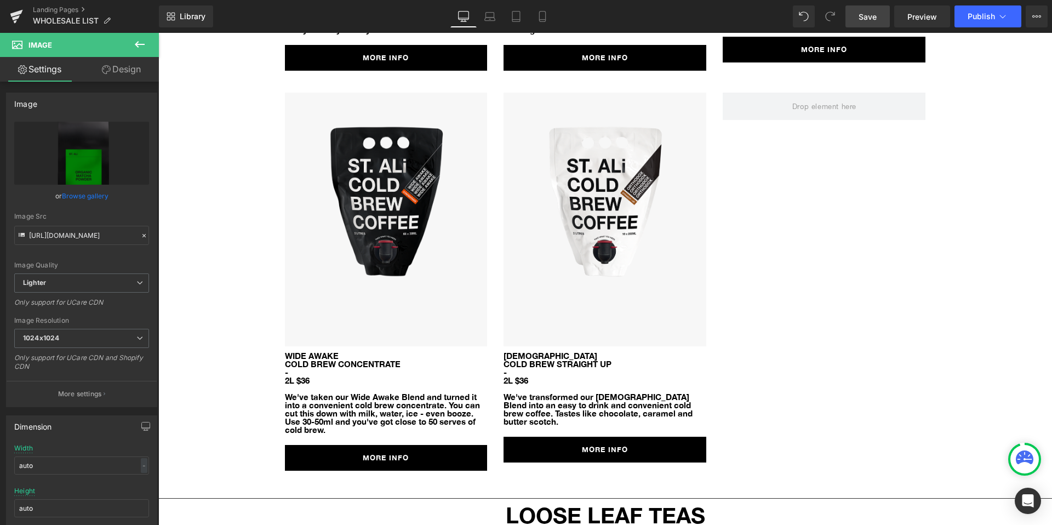
scroll to position [3884, 0]
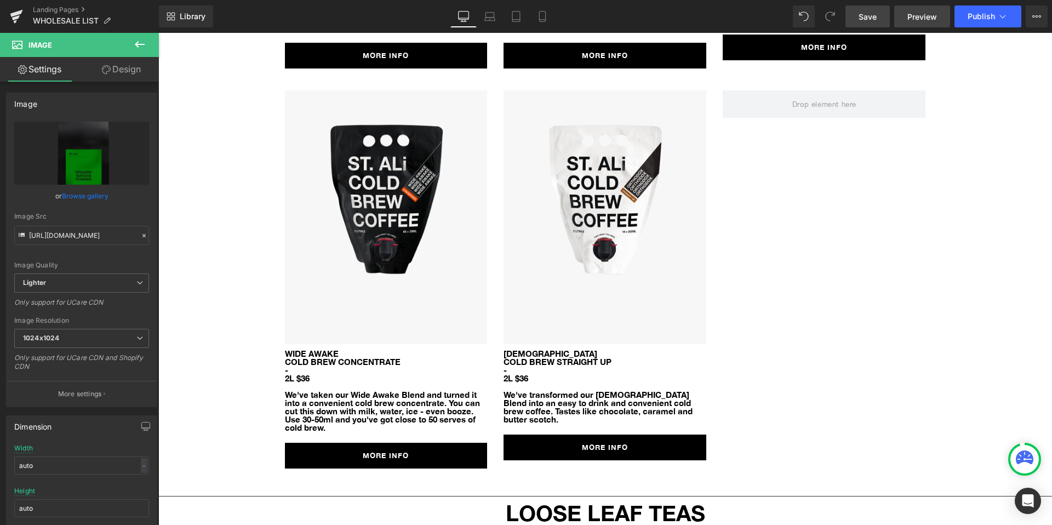
click at [923, 19] on span "Preview" at bounding box center [922, 17] width 30 height 12
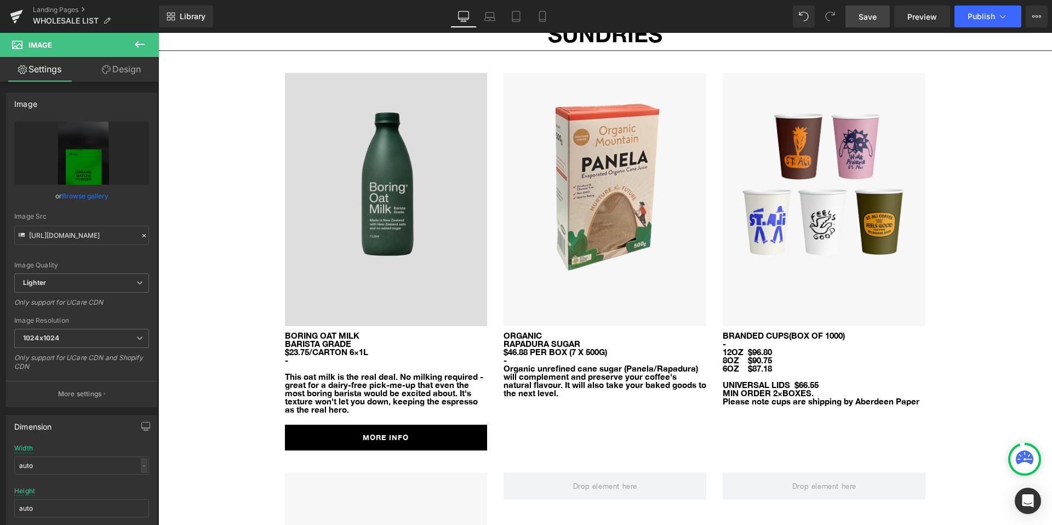
scroll to position [5964, 0]
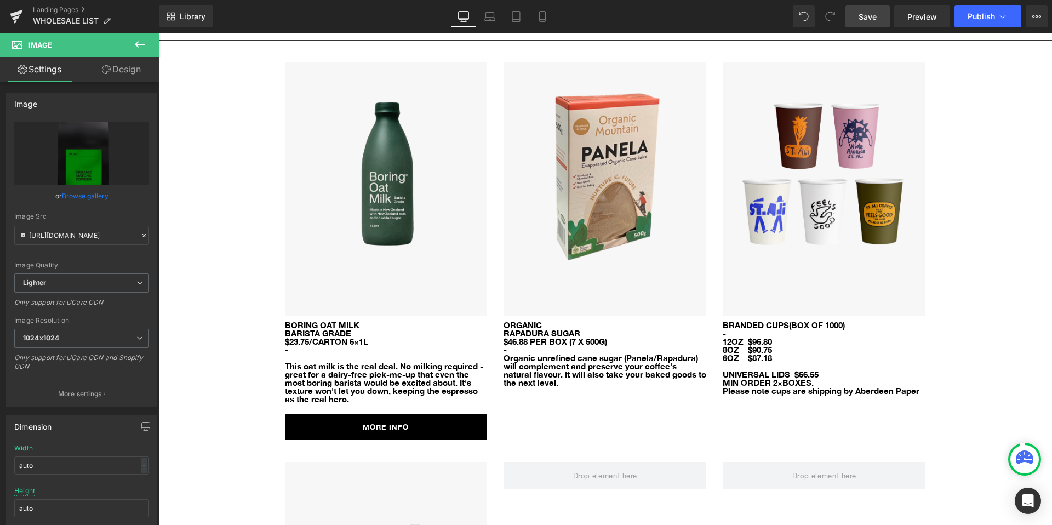
click at [158, 33] on div at bounding box center [158, 33] width 0 height 0
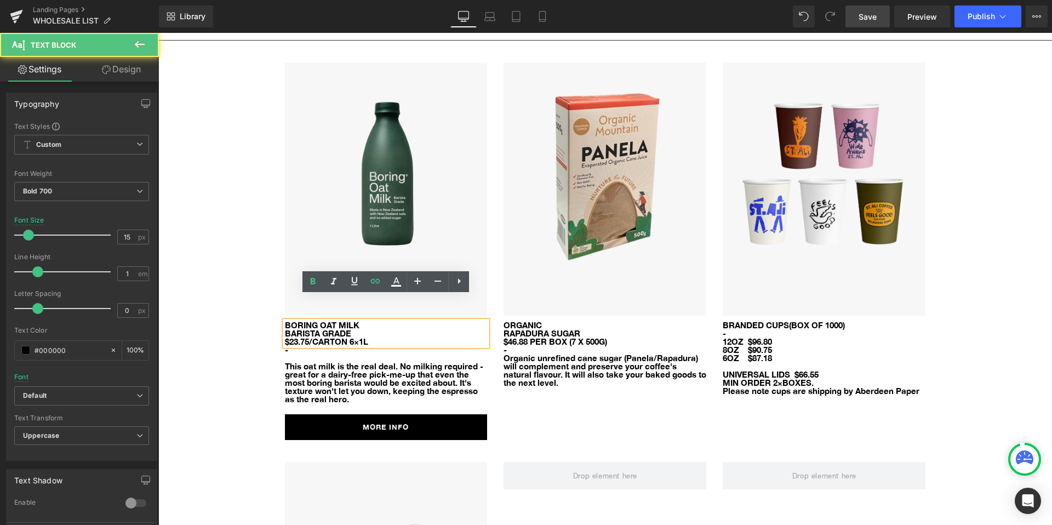
click at [297, 336] on span "$23.75/CARTON 6×1L" at bounding box center [326, 341] width 83 height 10
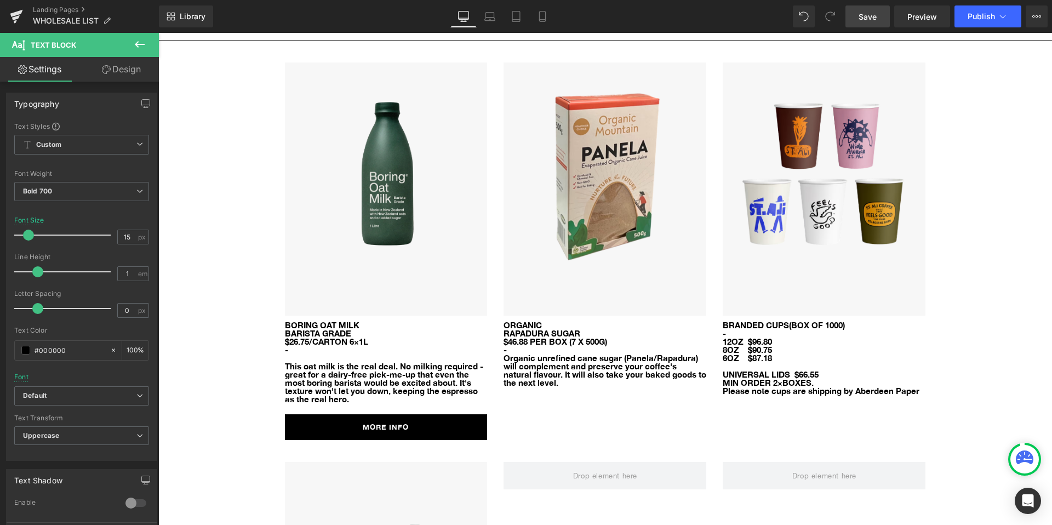
click at [882, 15] on link "Save" at bounding box center [867, 16] width 44 height 22
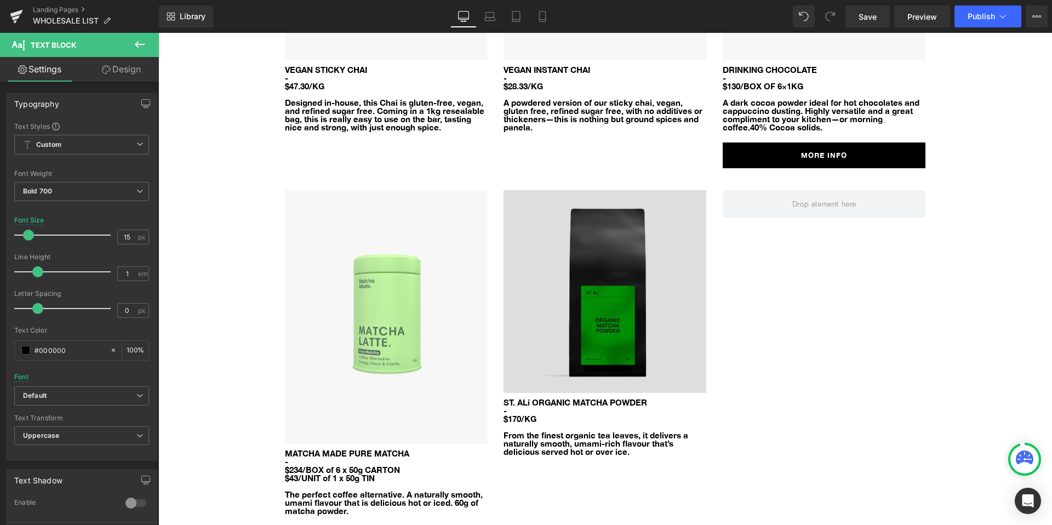
scroll to position [5481, 0]
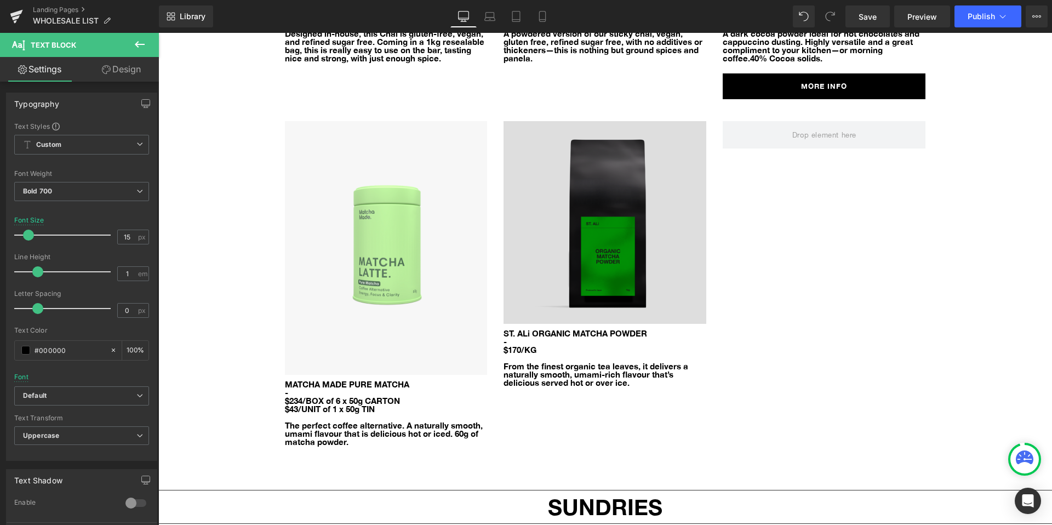
click at [619, 251] on img at bounding box center [604, 222] width 203 height 203
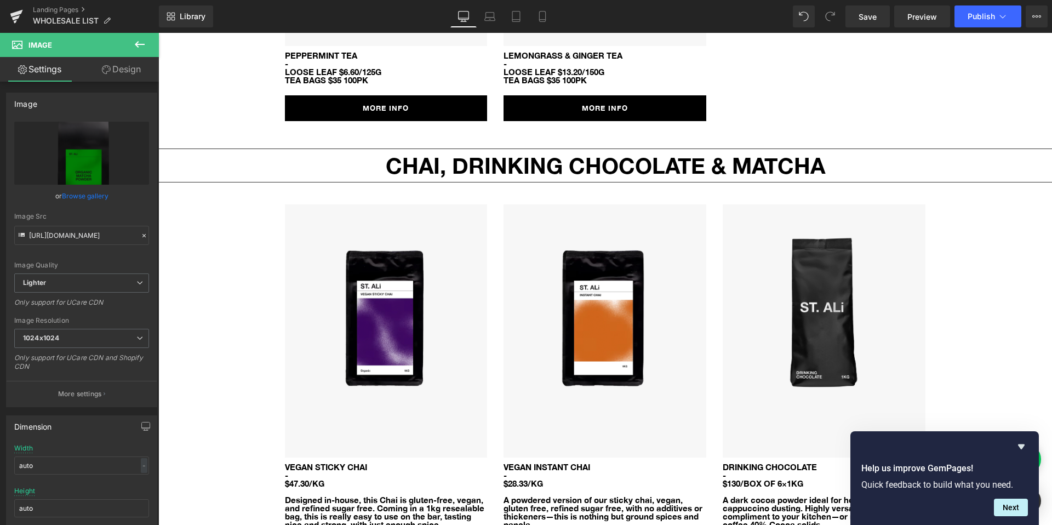
scroll to position [4990, 0]
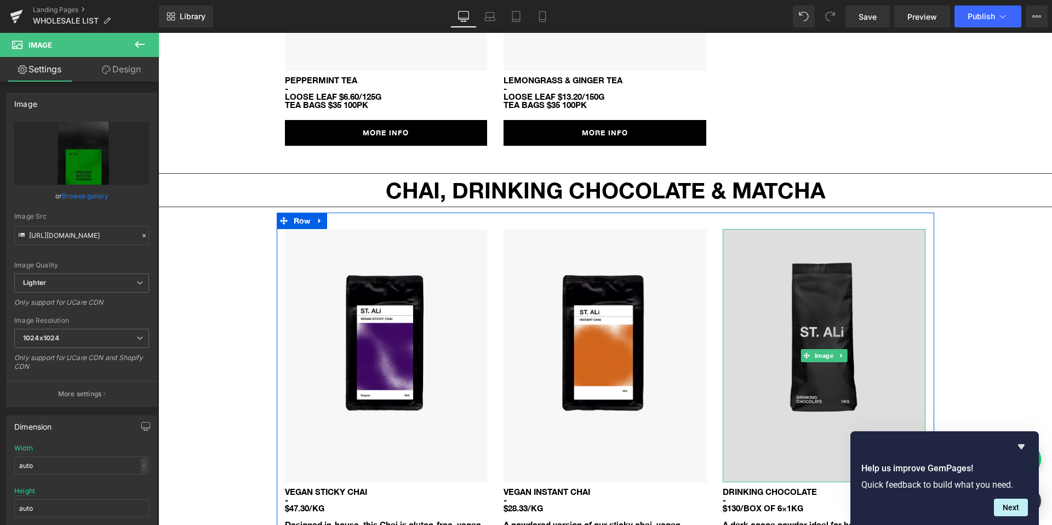
click at [841, 365] on img at bounding box center [823, 356] width 203 height 254
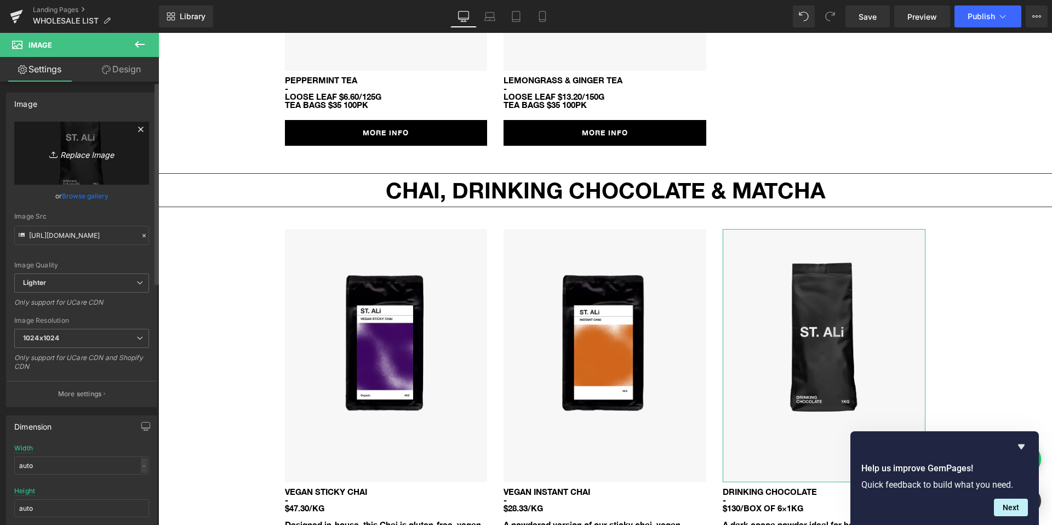
click at [81, 149] on icon "Replace Image" at bounding box center [82, 153] width 88 height 14
click at [63, 235] on input "[URL][DOMAIN_NAME]" at bounding box center [81, 235] width 135 height 19
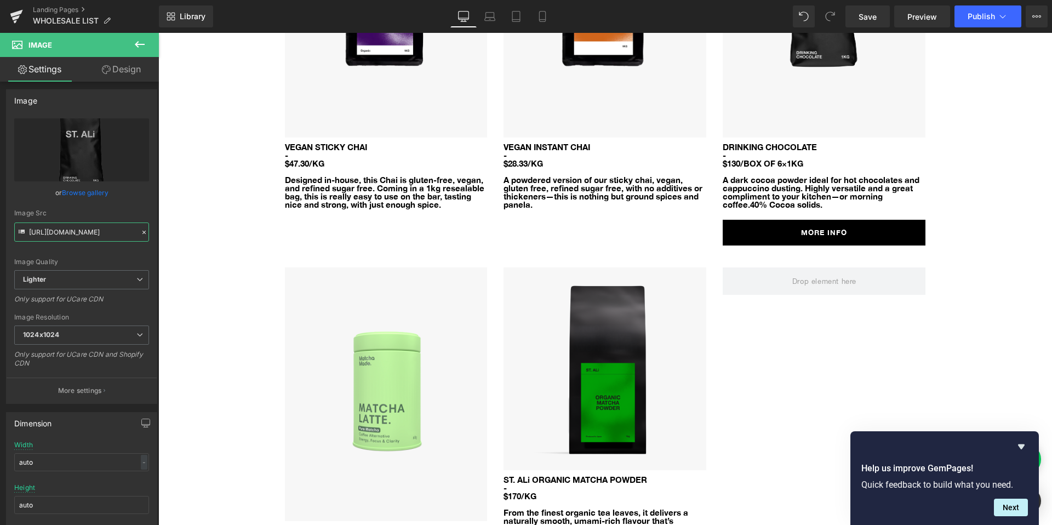
scroll to position [5339, 0]
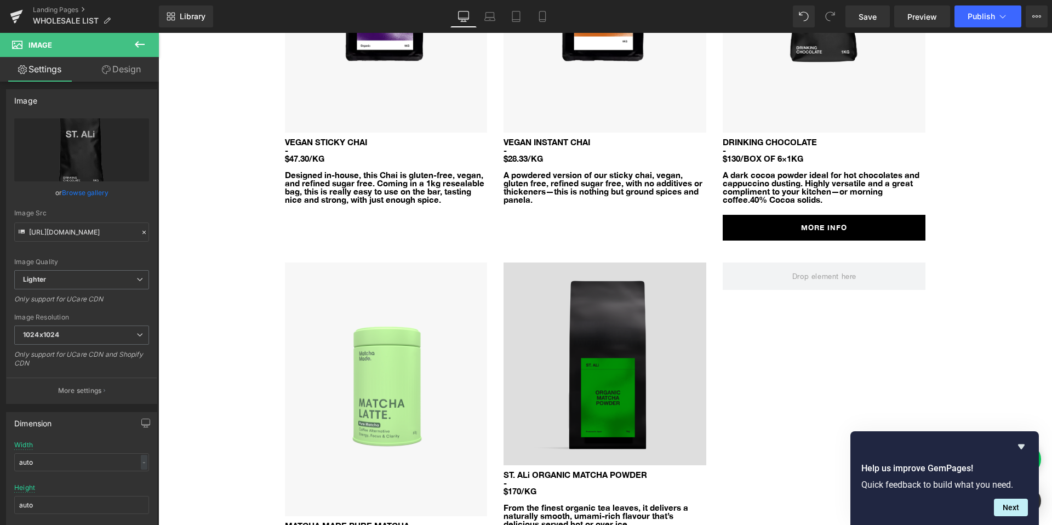
click at [620, 320] on img at bounding box center [604, 363] width 203 height 203
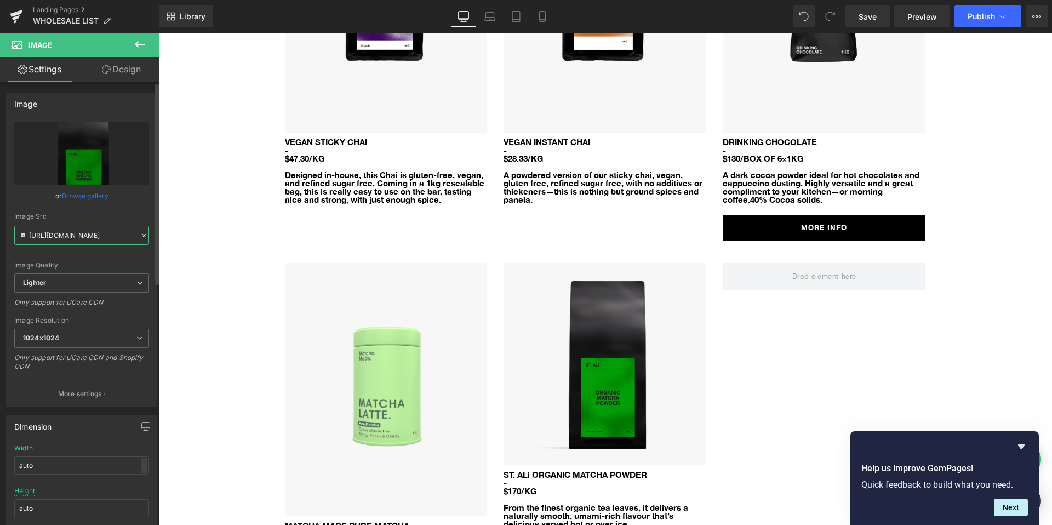
click at [90, 242] on input "[URL][DOMAIN_NAME]" at bounding box center [81, 235] width 135 height 19
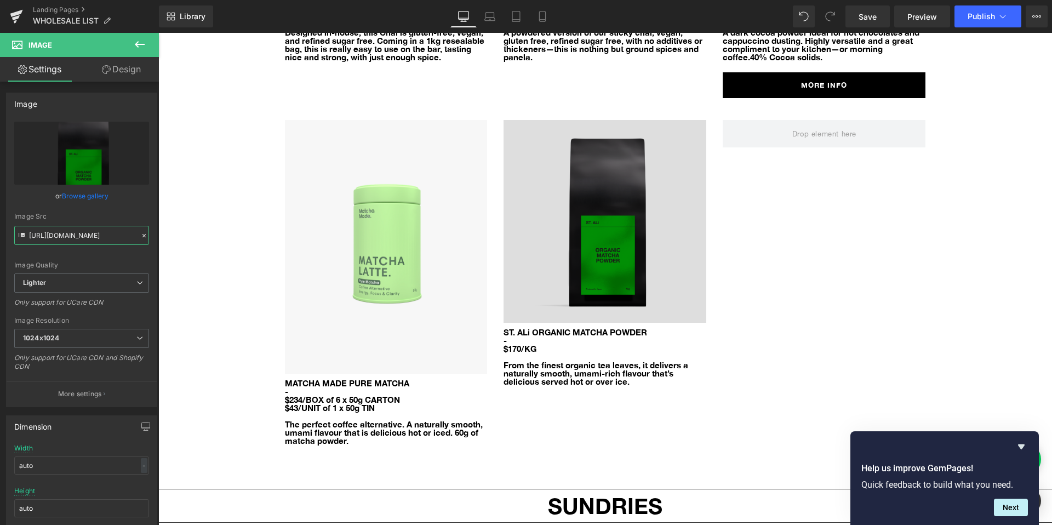
scroll to position [5484, 0]
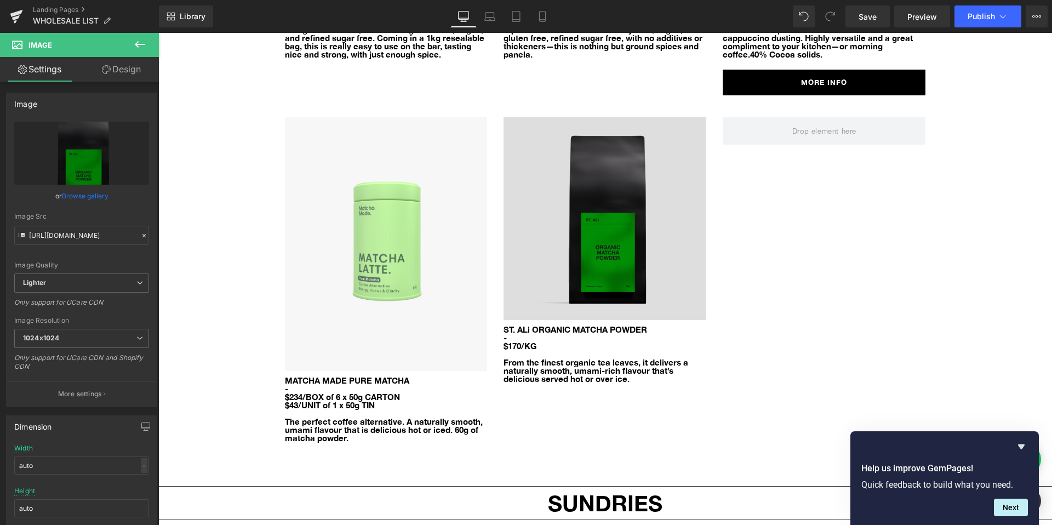
click at [612, 208] on img at bounding box center [604, 218] width 203 height 203
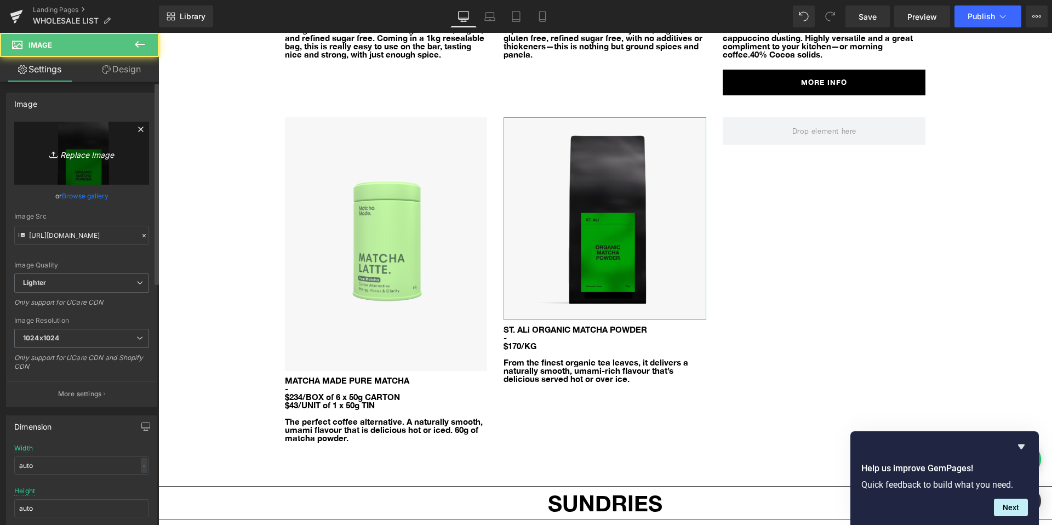
click at [66, 160] on link "Replace Image" at bounding box center [81, 153] width 135 height 63
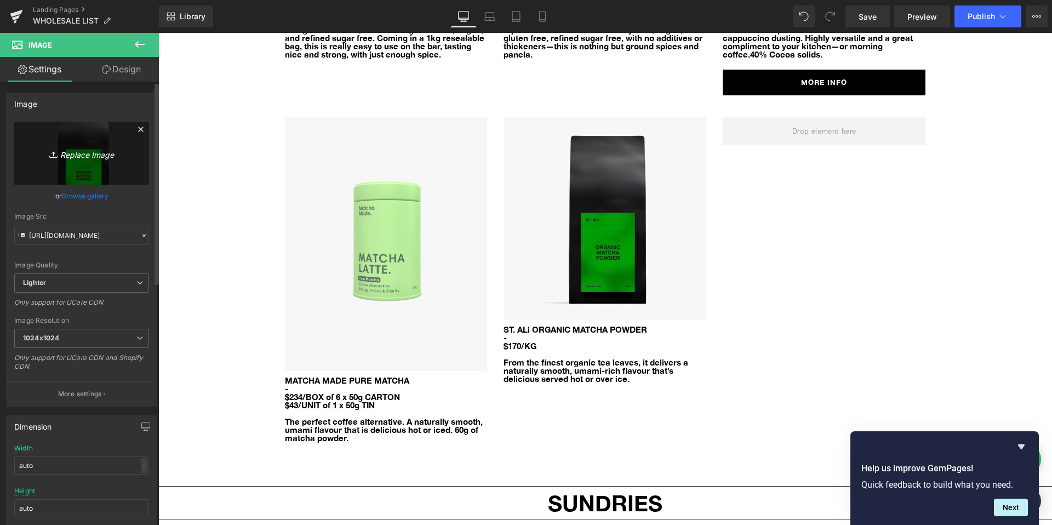
type input "C:\fakepath\matcha-.png"
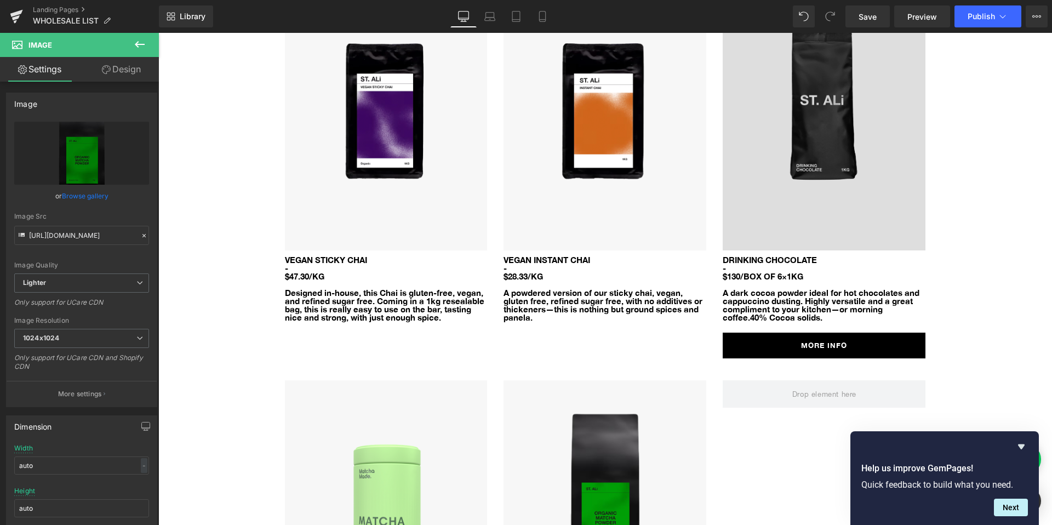
scroll to position [5220, 0]
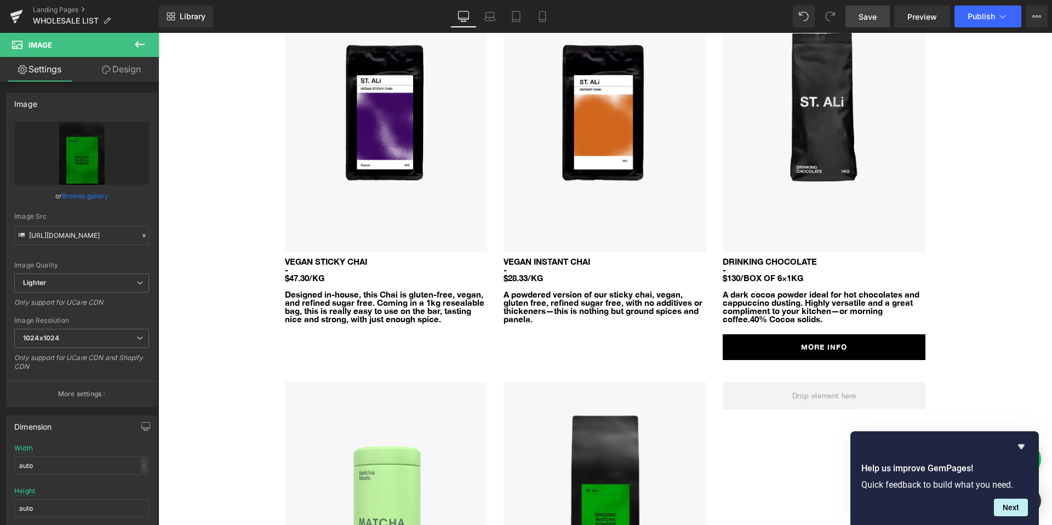
drag, startPoint x: 864, startPoint y: 24, endPoint x: 501, endPoint y: 40, distance: 363.5
click at [864, 24] on link "Save" at bounding box center [867, 16] width 44 height 22
click at [963, 20] on button "Publish" at bounding box center [987, 16] width 67 height 22
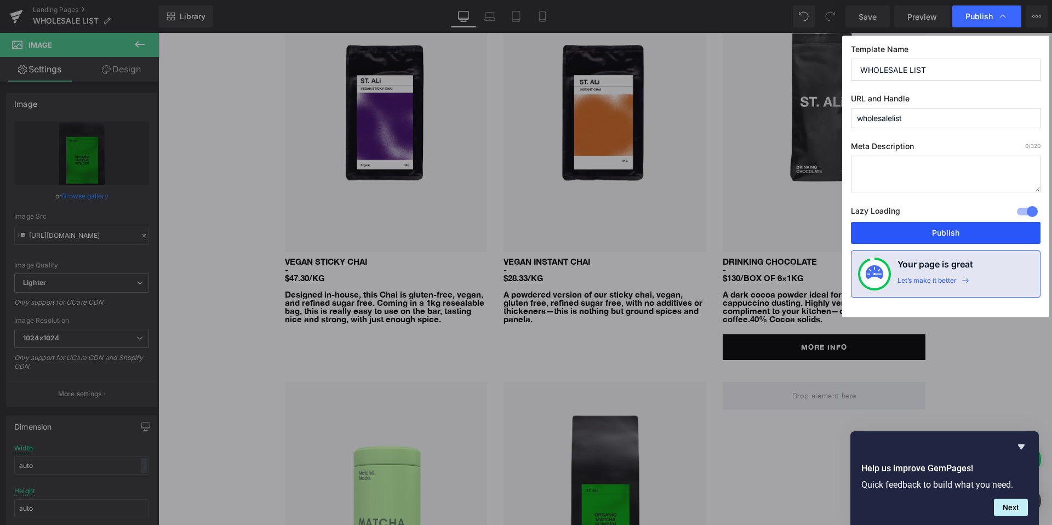
click at [938, 229] on button "Publish" at bounding box center [945, 233] width 189 height 22
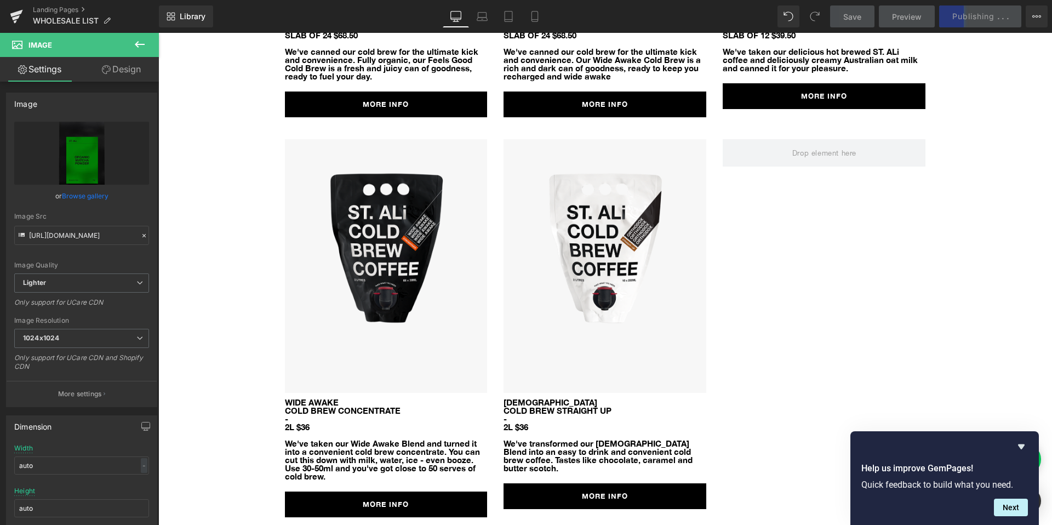
scroll to position [3943, 0]
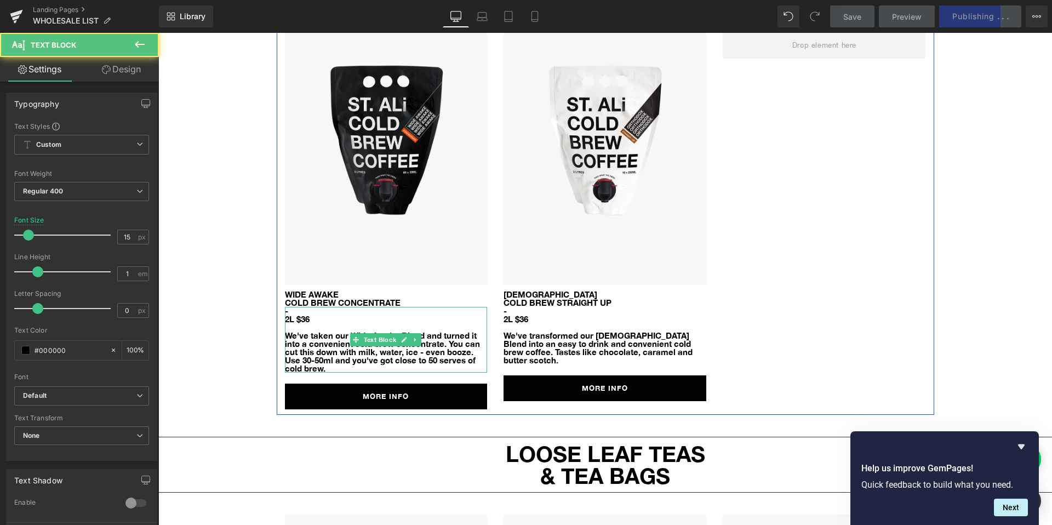
click at [398, 331] on p "We've taken our Wide Awake Blend and turned it into a convenient cold brew conc…" at bounding box center [386, 351] width 203 height 41
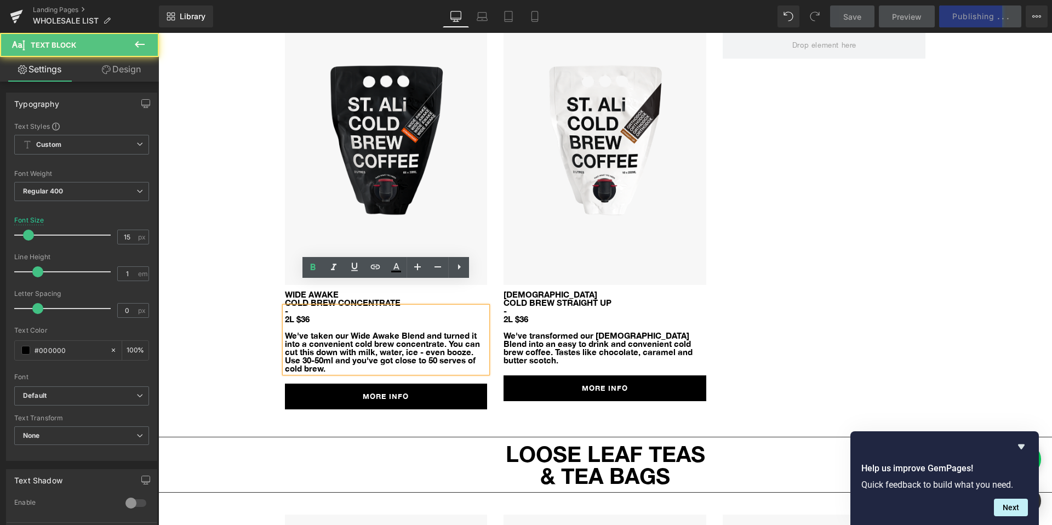
click at [279, 341] on div "Image WIDE AWAKE ColD BREW CONCENTRATE Text Block - 2L $36 We've taken our Wide…" at bounding box center [386, 220] width 219 height 378
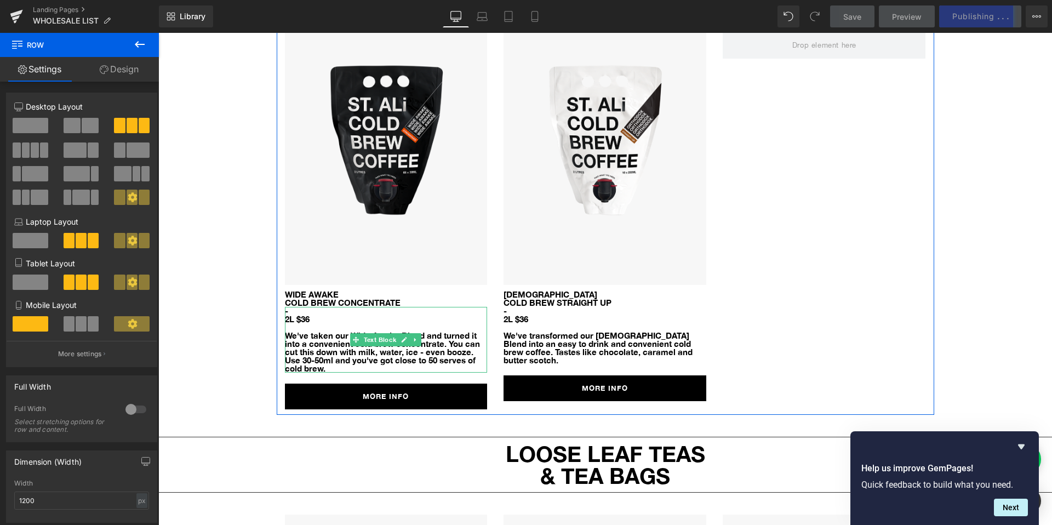
click at [324, 341] on p "We've taken our Wide Awake Blend and turned it into a convenient cold brew conc…" at bounding box center [386, 351] width 203 height 41
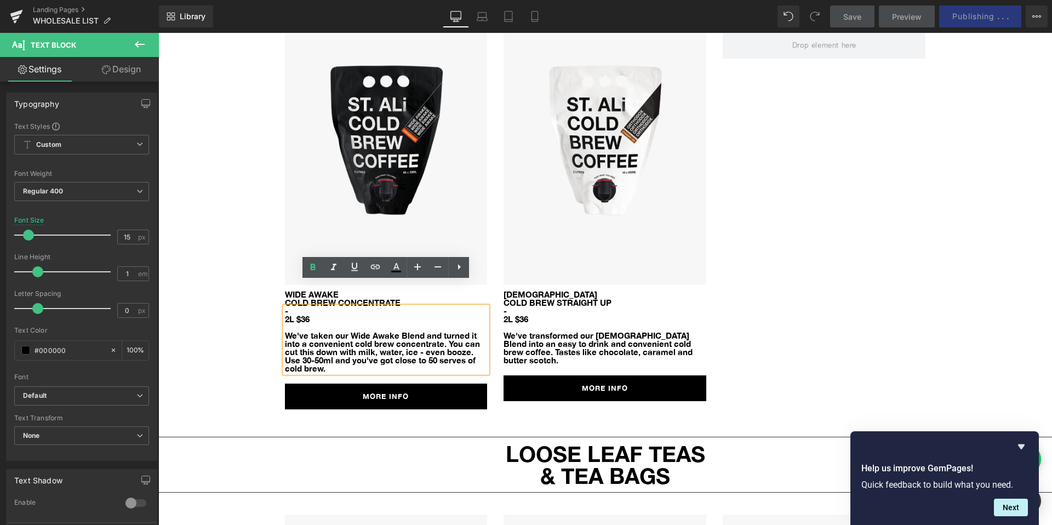
drag, startPoint x: 330, startPoint y: 343, endPoint x: 269, endPoint y: 311, distance: 69.3
click at [269, 311] on div "Separator ESPRESSO BLENDS Heading Separator Image ORTHODOX $48/kg Text Block - …" at bounding box center [604, 522] width 893 height 8757
copy p "We've taken our Wide Awake Blend and turned it into a convenient cold brew conc…"
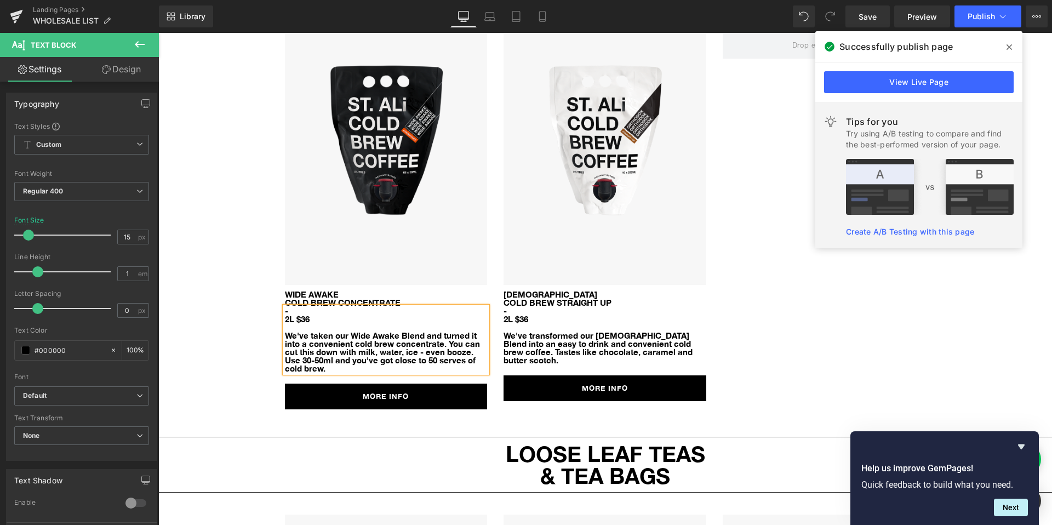
click at [323, 331] on p "We've taken our Wide Awake Blend and turned it into a convenient cold brew conc…" at bounding box center [386, 351] width 203 height 41
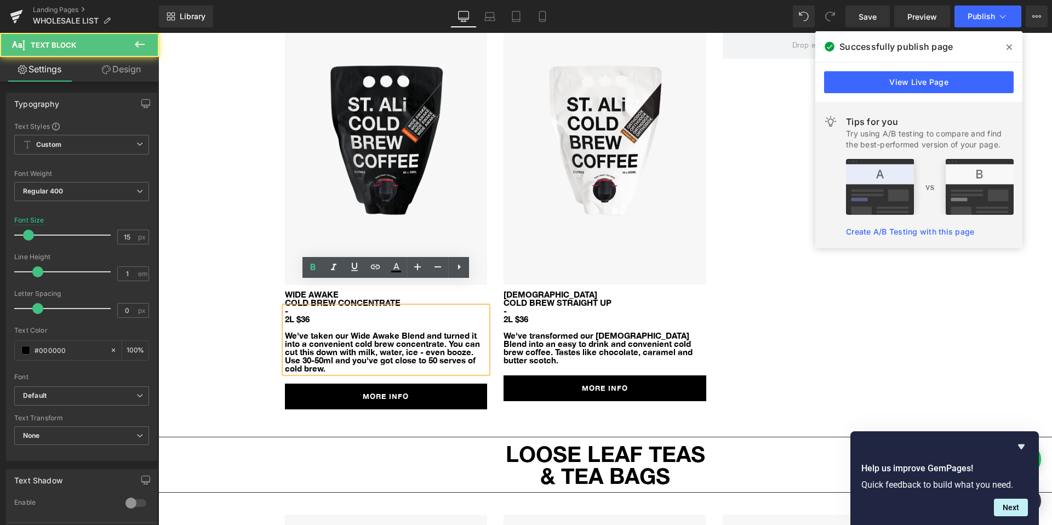
click at [326, 336] on p "We've taken our Wide Awake Blend and turned it into a convenient cold brew conc…" at bounding box center [386, 351] width 203 height 41
drag, startPoint x: 334, startPoint y: 346, endPoint x: 282, endPoint y: 314, distance: 60.5
click at [285, 314] on div "- 2L $36 We've taken our Wide Awake Blend and turned it into a convenient cold …" at bounding box center [386, 340] width 203 height 66
drag, startPoint x: 328, startPoint y: 342, endPoint x: 285, endPoint y: 312, distance: 52.0
click at [285, 331] on p "We've taken our Wide Awake Blend and turned it into a convenient cold brew conc…" at bounding box center [386, 351] width 203 height 41
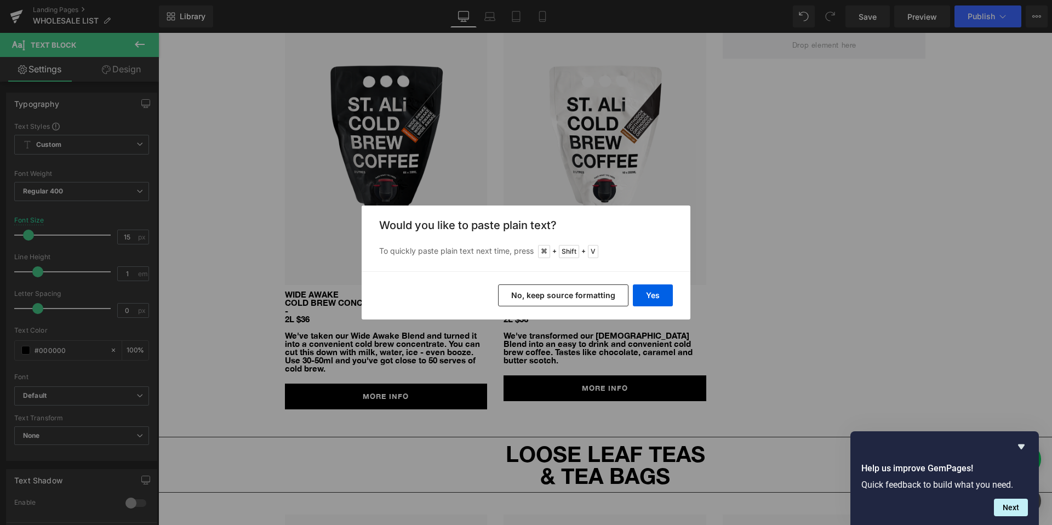
click at [567, 294] on button "No, keep source formatting" at bounding box center [563, 295] width 130 height 22
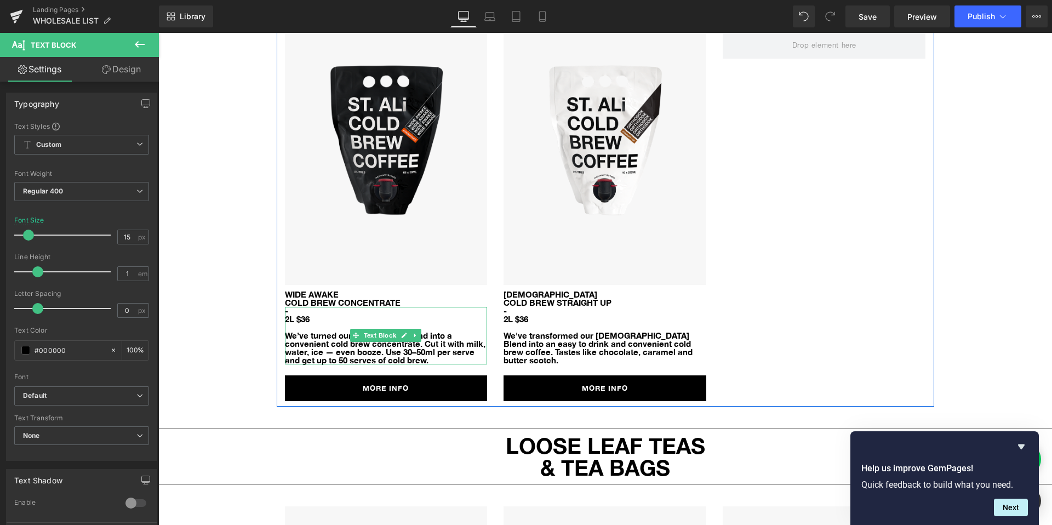
click at [369, 331] on p "We’ve turned our Wide Awake Blend into a convenient cold brew concentrate. Cut …" at bounding box center [386, 347] width 203 height 33
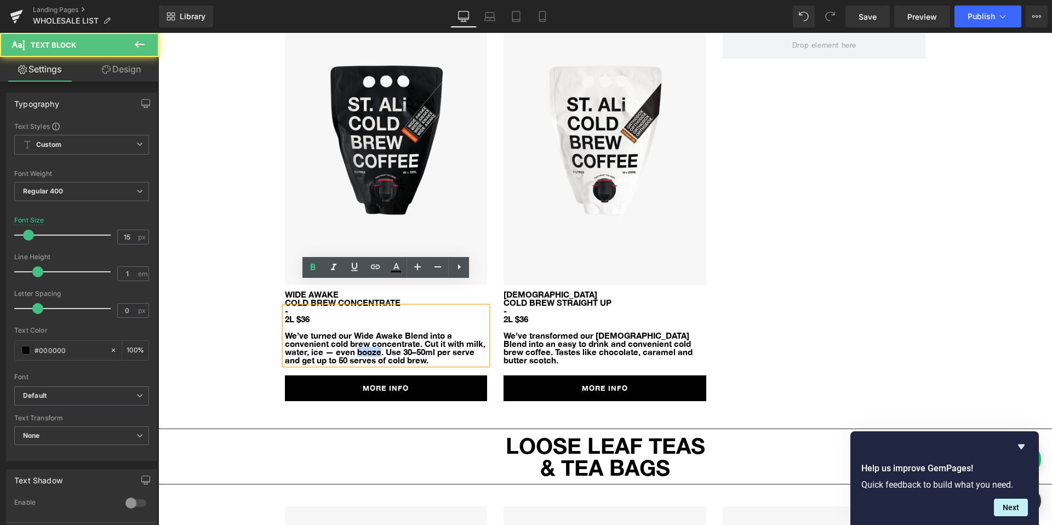
click at [369, 331] on p "We’ve turned our Wide Awake Blend into a convenient cold brew concentrate. Cut …" at bounding box center [386, 347] width 203 height 33
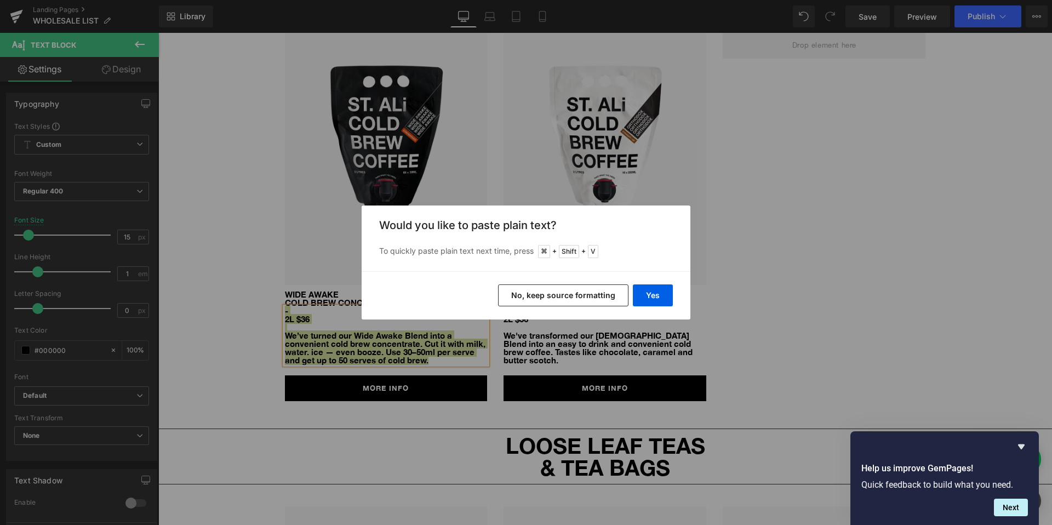
click at [536, 292] on button "No, keep source formatting" at bounding box center [563, 295] width 130 height 22
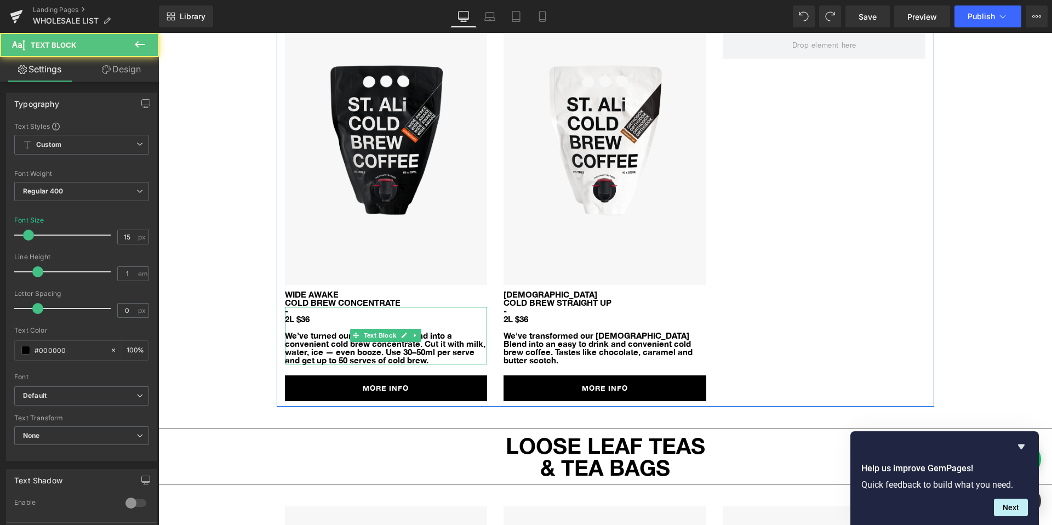
click at [367, 331] on p "We’ve turned our Wide Awake Blend into a convenient cold brew concentrate. Cut …" at bounding box center [386, 347] width 203 height 33
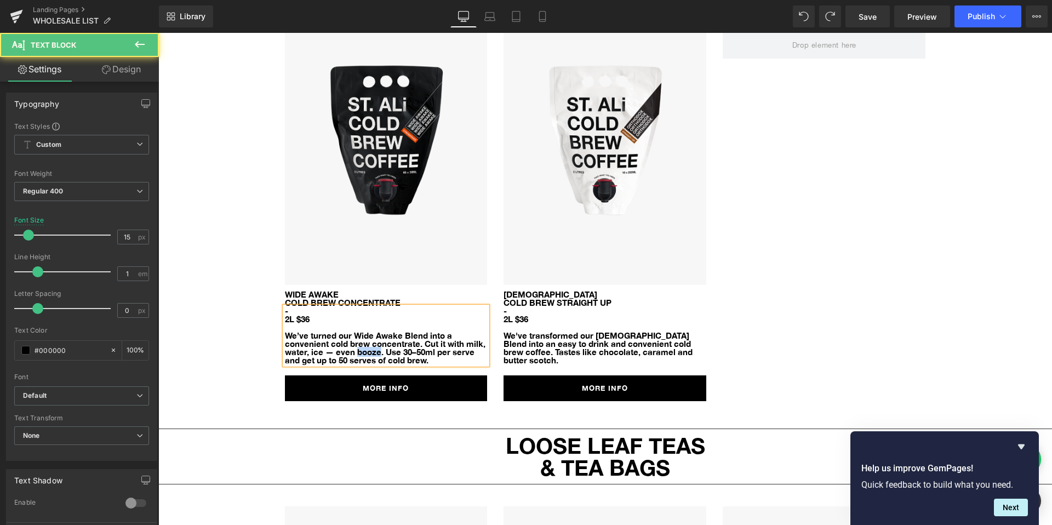
click at [367, 331] on p "We’ve turned our Wide Awake Blend into a convenient cold brew concentrate. Cut …" at bounding box center [386, 347] width 203 height 33
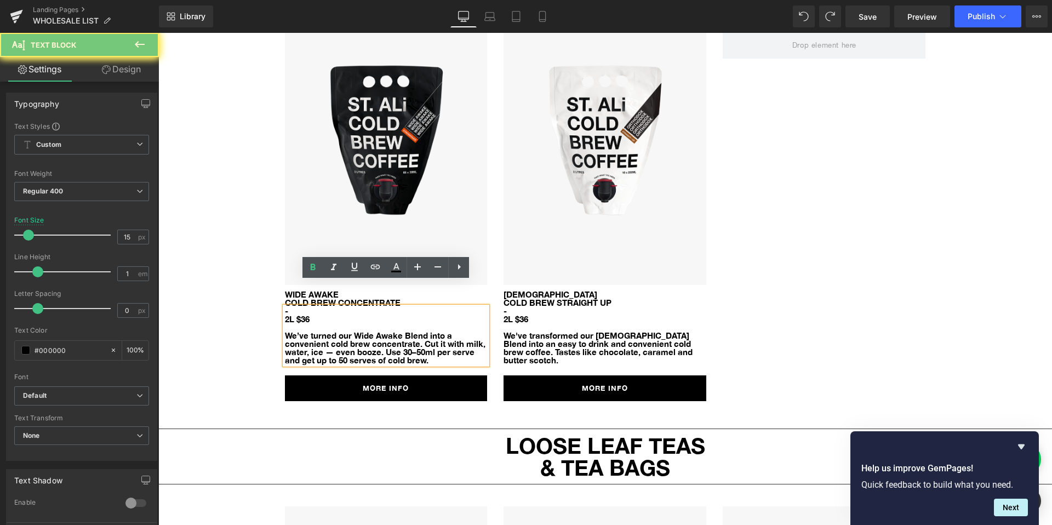
click at [429, 331] on p "We’ve turned our Wide Awake Blend into a convenient cold brew concentrate. Cut …" at bounding box center [386, 347] width 203 height 33
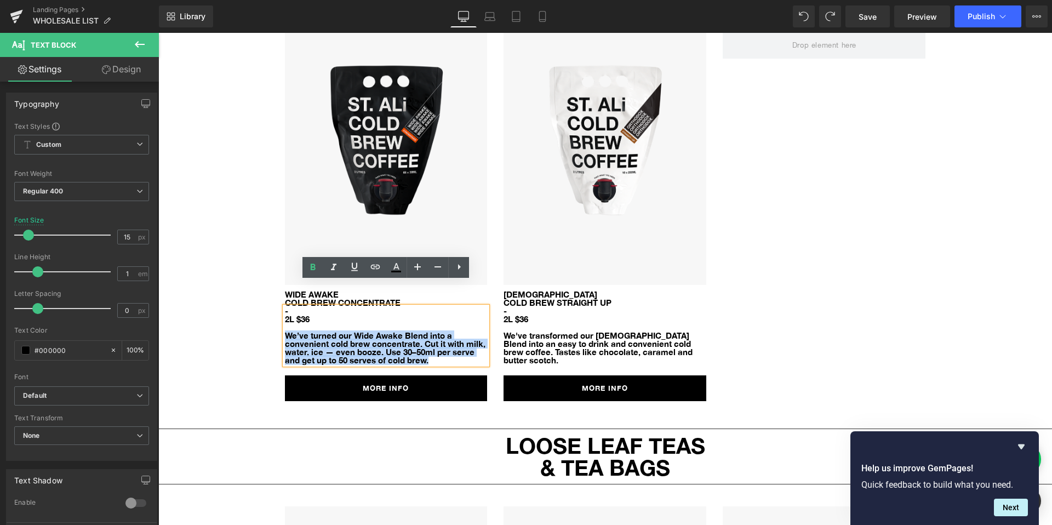
drag, startPoint x: 423, startPoint y: 336, endPoint x: 252, endPoint y: 314, distance: 171.7
click at [252, 314] on div "Separator ESPRESSO BLENDS Heading Separator Image ORTHODOX $48/kg Text Block - …" at bounding box center [604, 518] width 893 height 8749
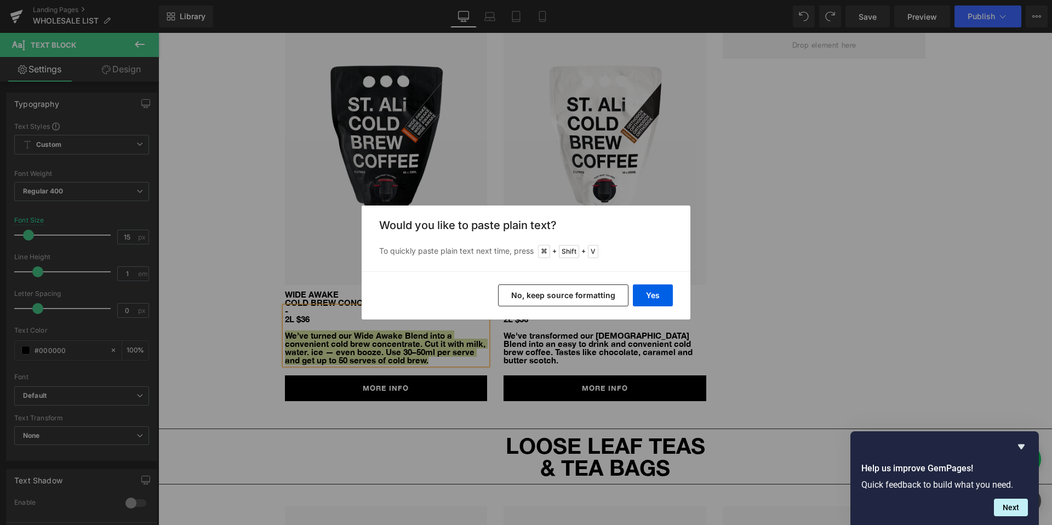
click at [535, 294] on button "No, keep source formatting" at bounding box center [563, 295] width 130 height 22
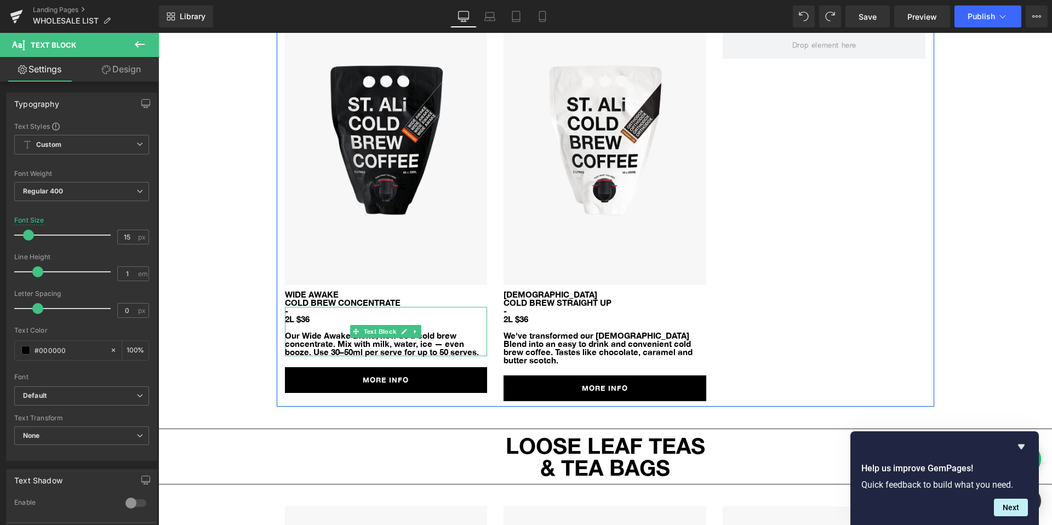
click at [438, 331] on p "Our Wide Awake Blend, now as a cold brew concentrate. Mix with milk, water, ice…" at bounding box center [386, 343] width 203 height 25
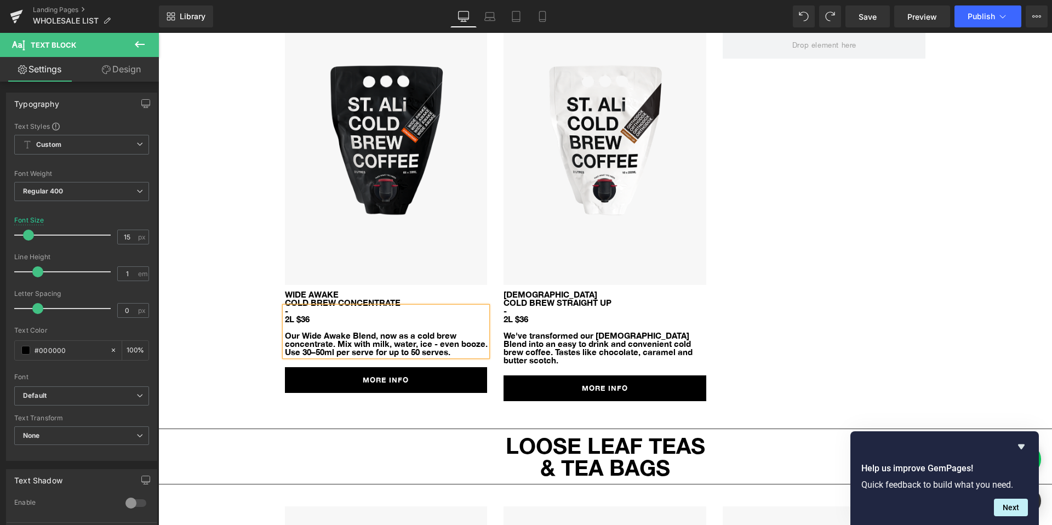
click at [847, 294] on div "Image WIDE AWAKE ColD BREW CONCENTRATE Text Block - 2L $36 Our Wide Awake Blend…" at bounding box center [605, 211] width 657 height 392
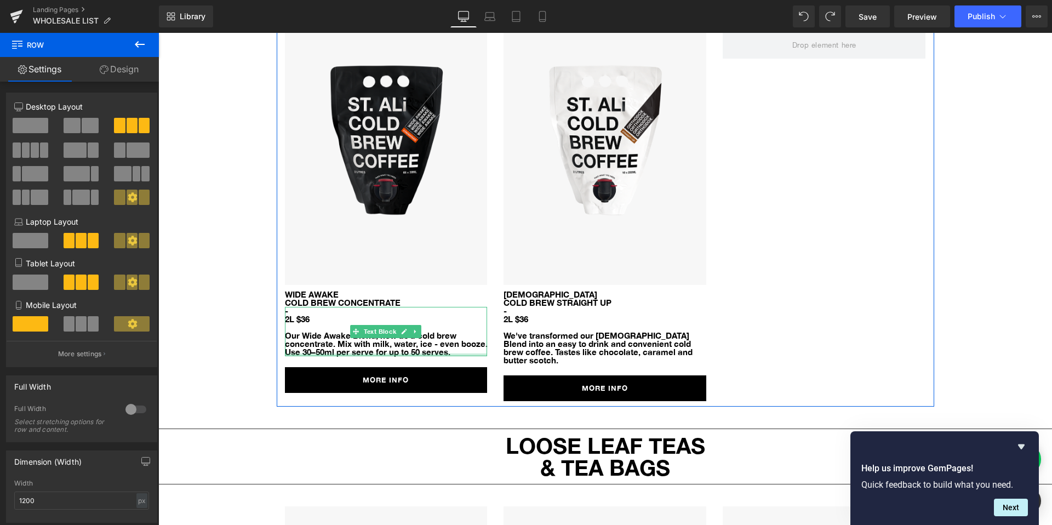
scroll to position [3939, 0]
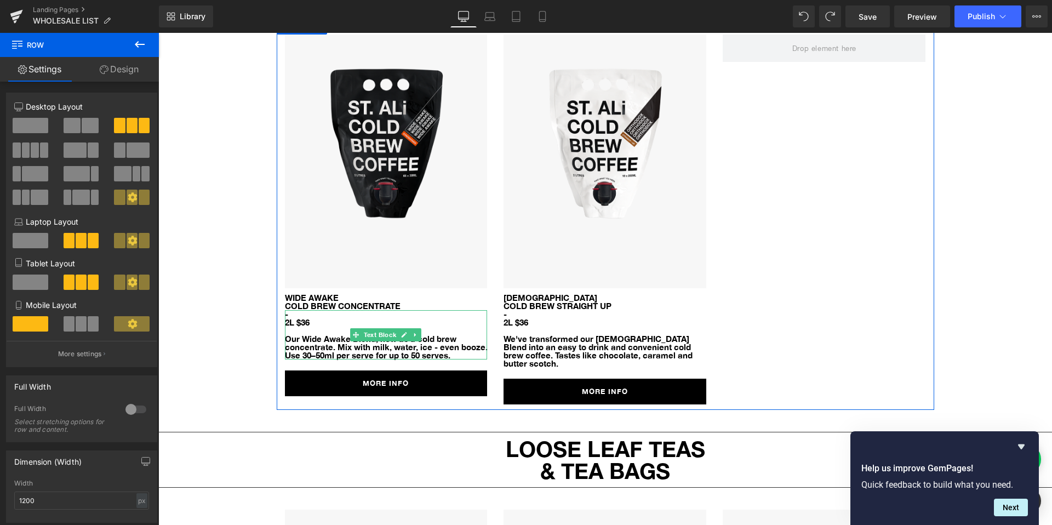
click at [420, 335] on p "Our Wide Awake Blend, now as a cold brew concentrate. Mix with milk, water, ice…" at bounding box center [386, 347] width 203 height 25
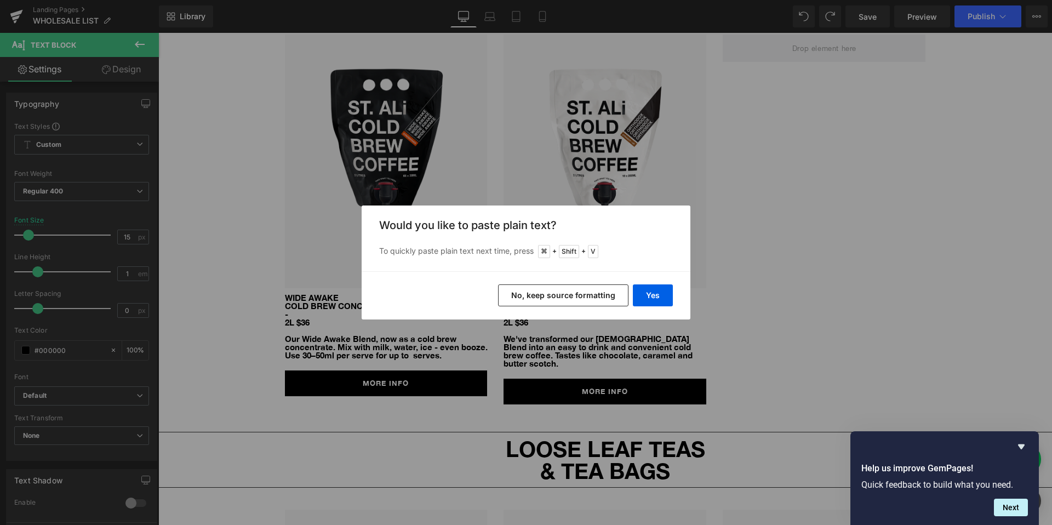
click at [546, 292] on button "No, keep source formatting" at bounding box center [563, 295] width 130 height 22
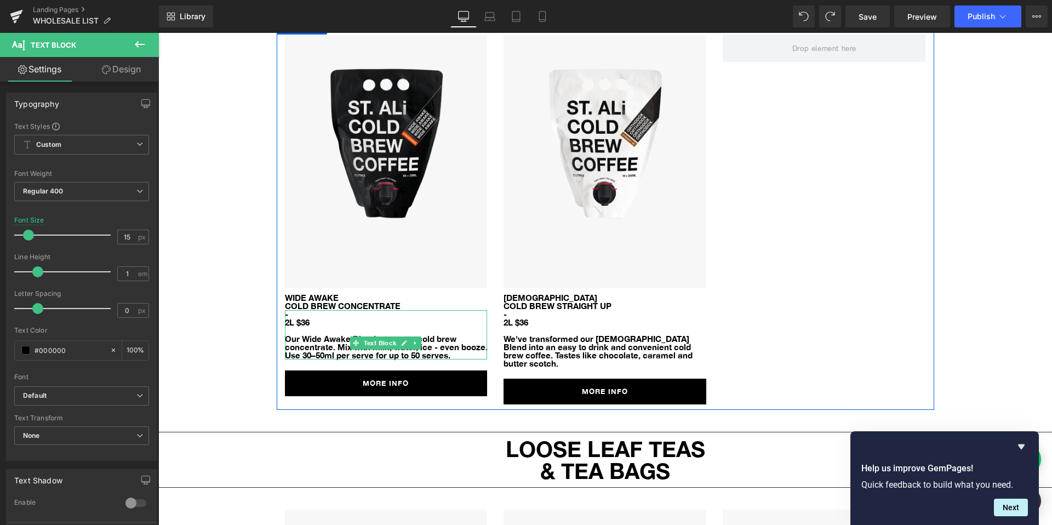
click at [419, 335] on p "Our Wide Awake Blend, now as a cold brew concentrate. Mix with milk, water, ice…" at bounding box center [386, 347] width 203 height 25
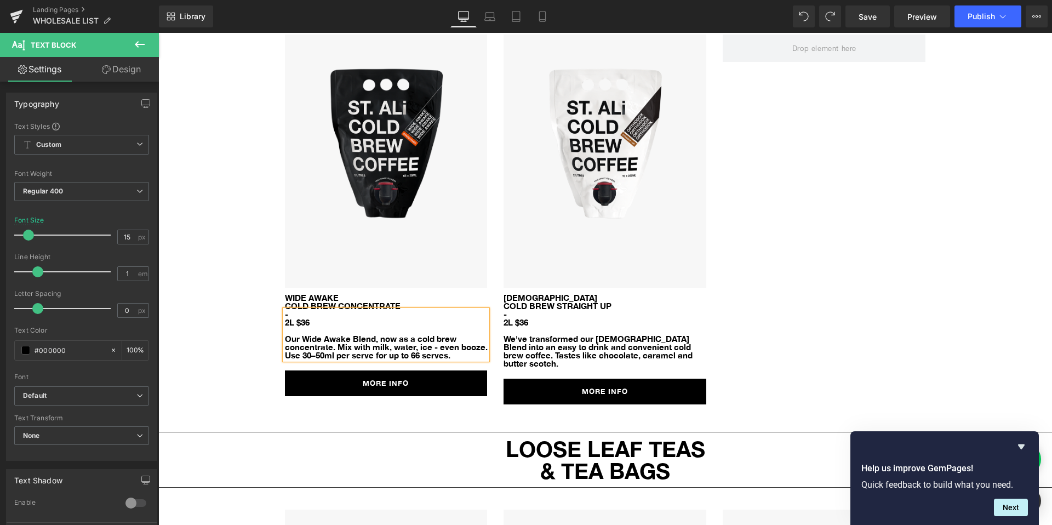
click at [924, 258] on div "Image WIDE AWAKE ColD BREW CONCENTRATE Text Block - 2L $36 Our Wide Awake Blend…" at bounding box center [605, 214] width 657 height 392
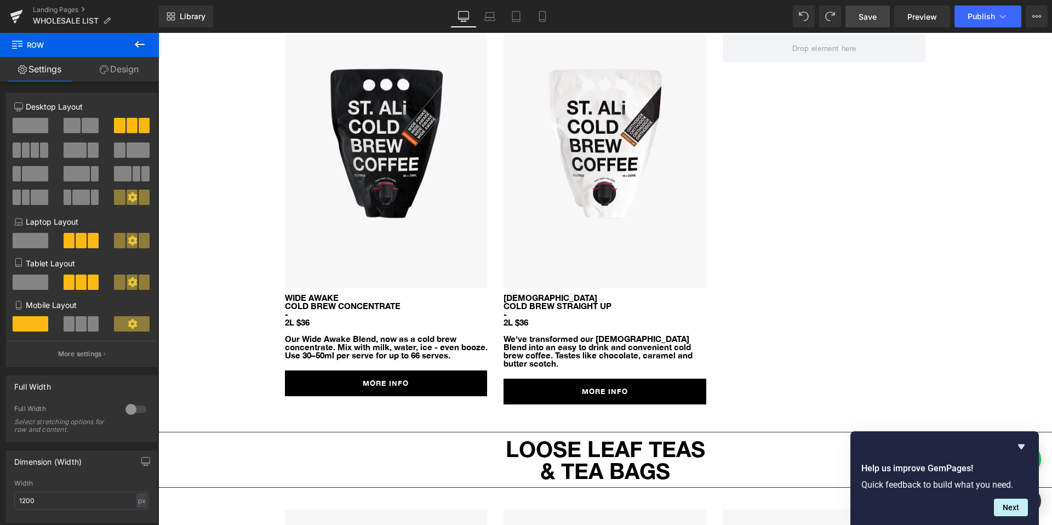
click at [871, 20] on span "Save" at bounding box center [867, 17] width 18 height 12
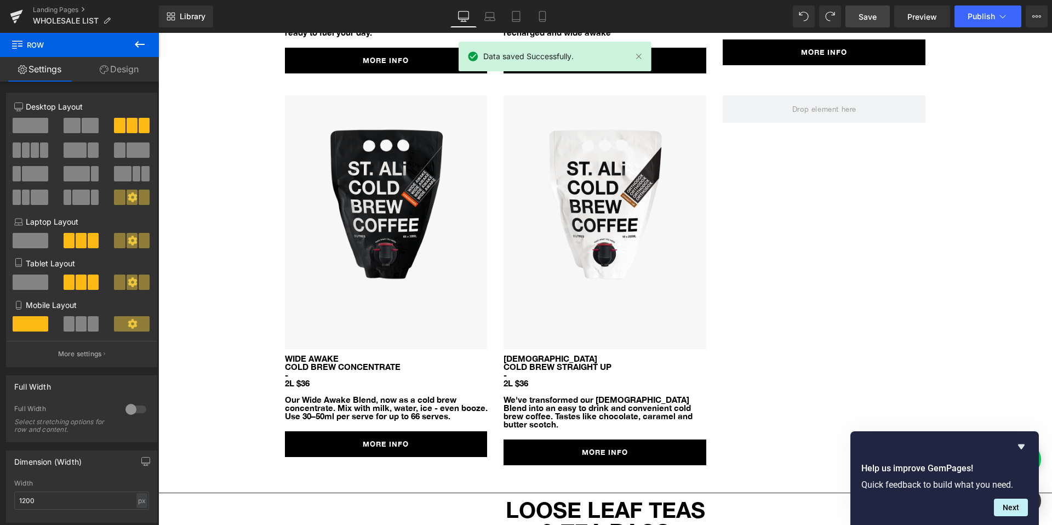
scroll to position [3871, 0]
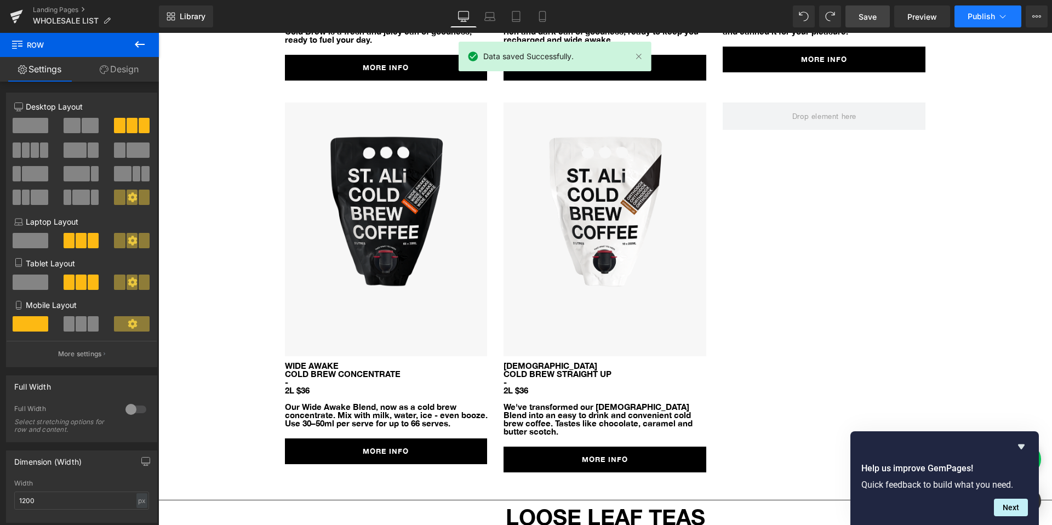
click at [981, 16] on span "Publish" at bounding box center [980, 16] width 27 height 9
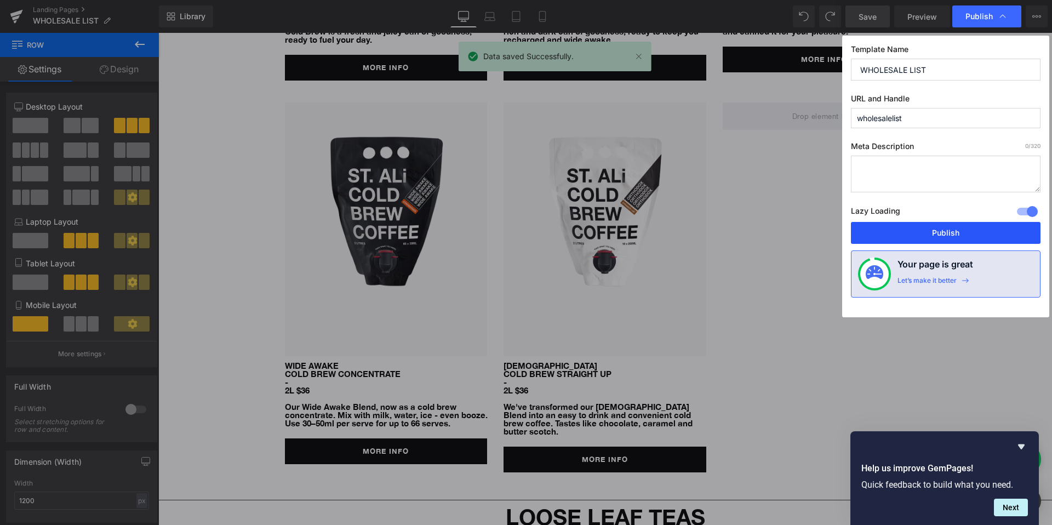
click at [982, 230] on button "Publish" at bounding box center [945, 233] width 189 height 22
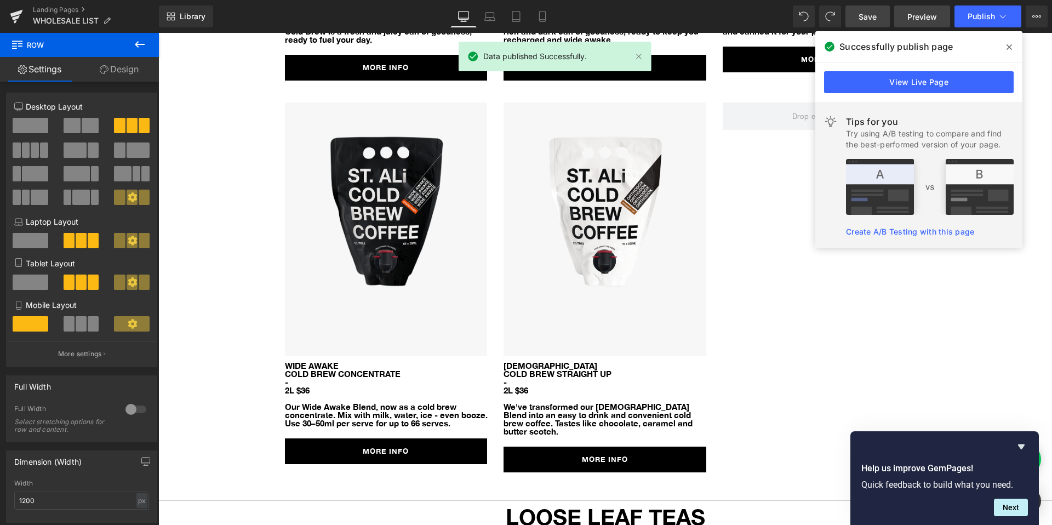
click at [923, 14] on span "Preview" at bounding box center [922, 17] width 30 height 12
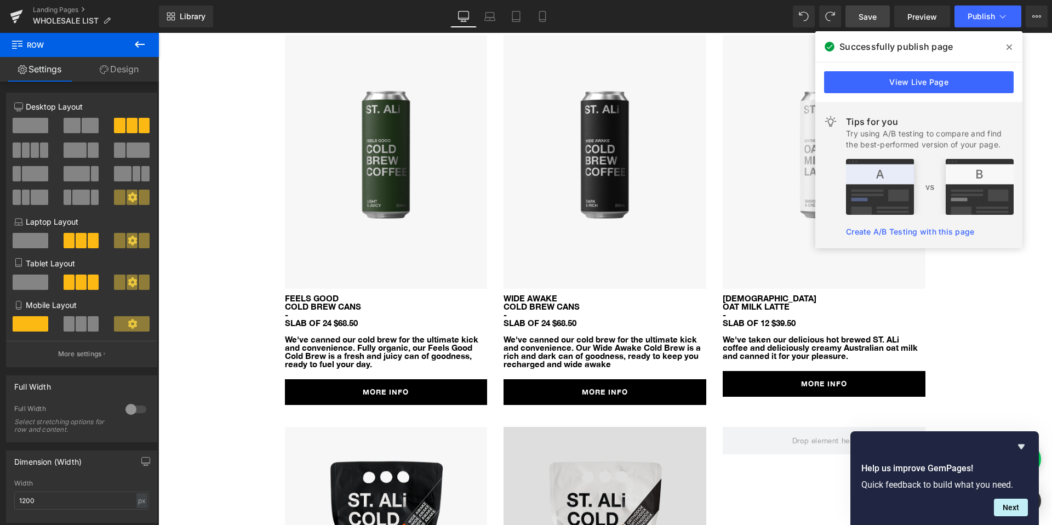
scroll to position [3548, 0]
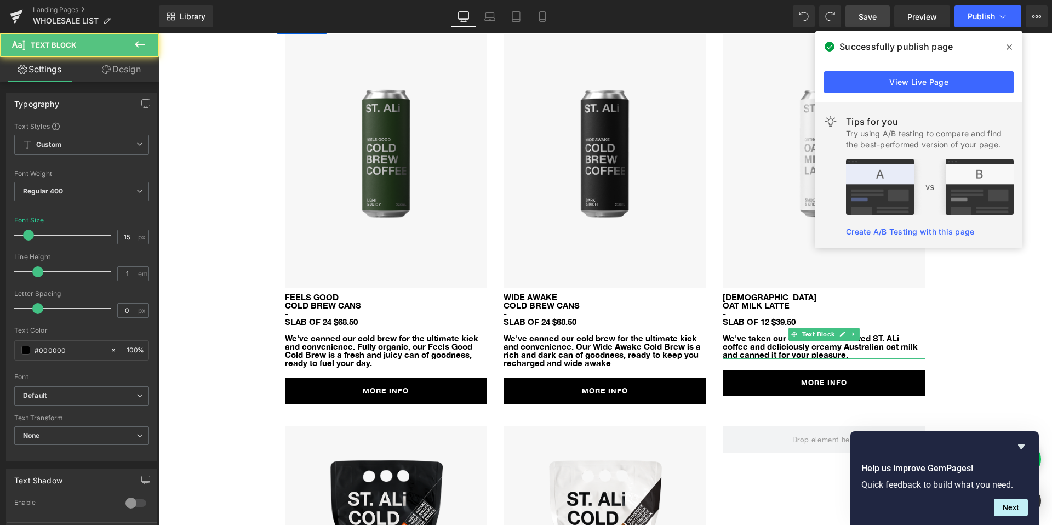
click at [852, 334] on p "We've taken our delicious hot brewed ST. ALi coffee and deliciously creamy Aust…" at bounding box center [823, 346] width 203 height 25
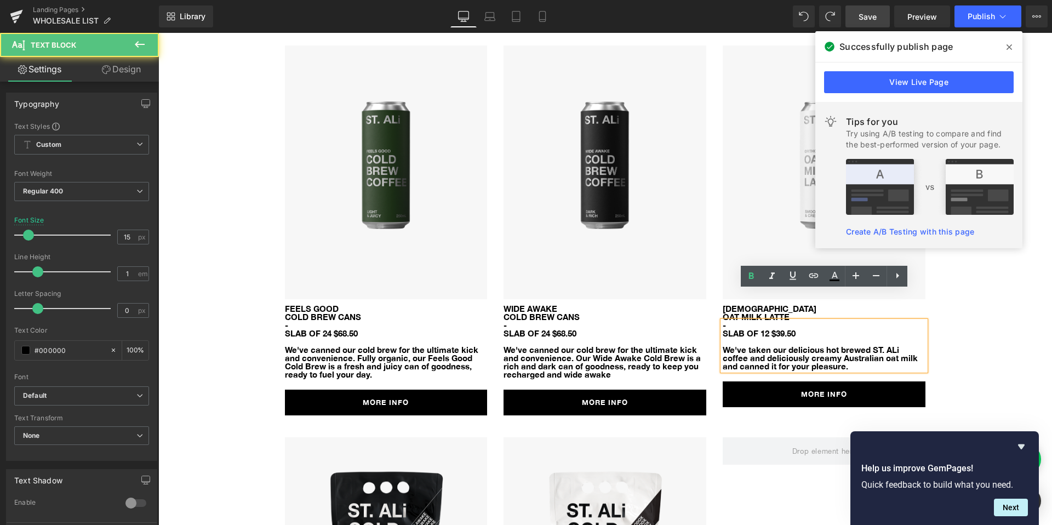
scroll to position [3535, 0]
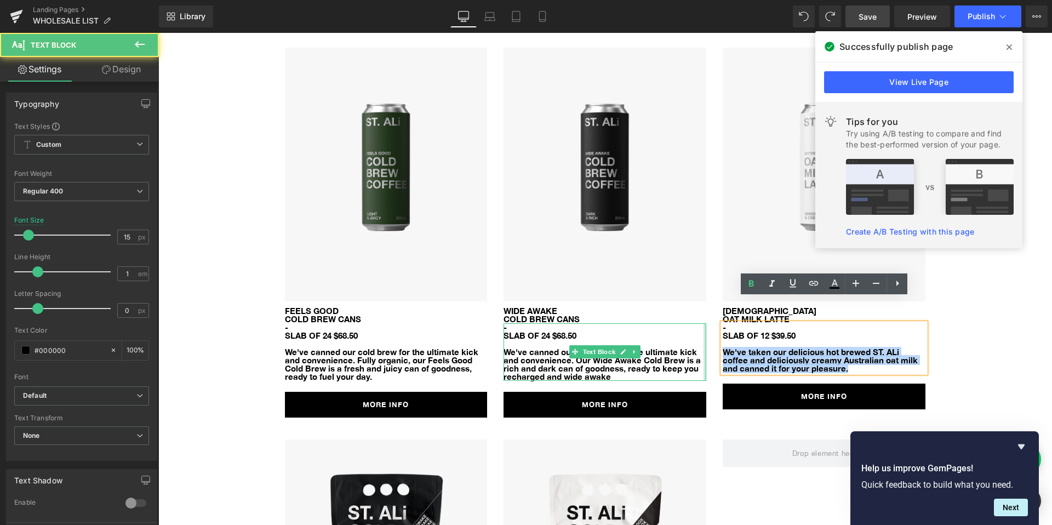
drag, startPoint x: 836, startPoint y: 346, endPoint x: 705, endPoint y: 331, distance: 132.3
click at [705, 331] on div "Image FEELS GOOD COLD BREW CANS Text Block - SLAB OF 24 $68.50 We've canned our…" at bounding box center [605, 227] width 657 height 392
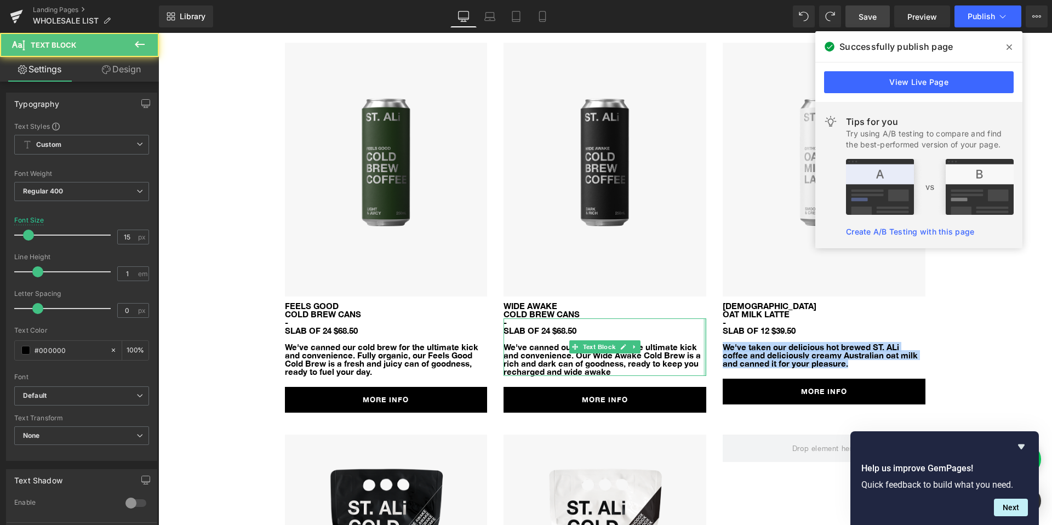
copy p "We've taken our delicious hot brewed ST. ALi coffee and deliciously creamy Aust…"
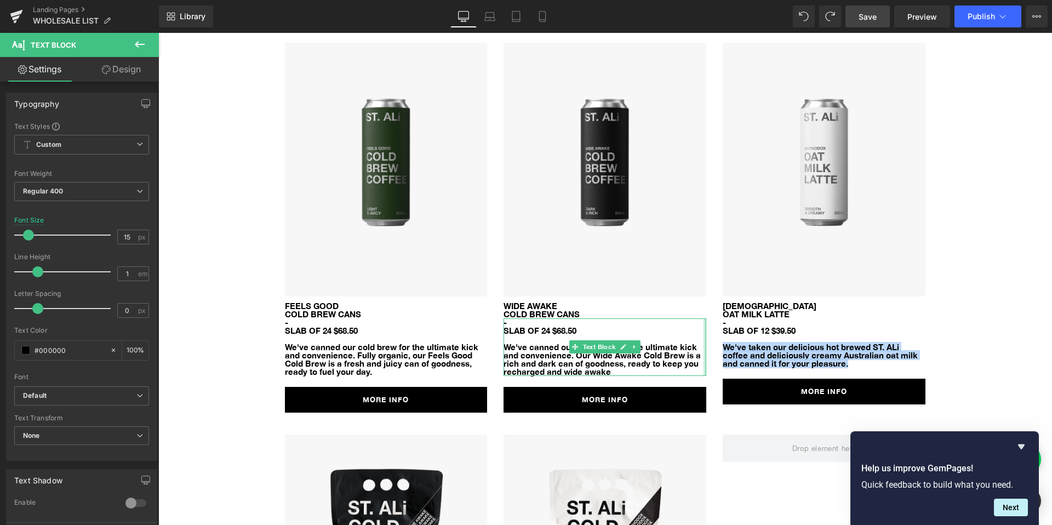
scroll to position [3541, 0]
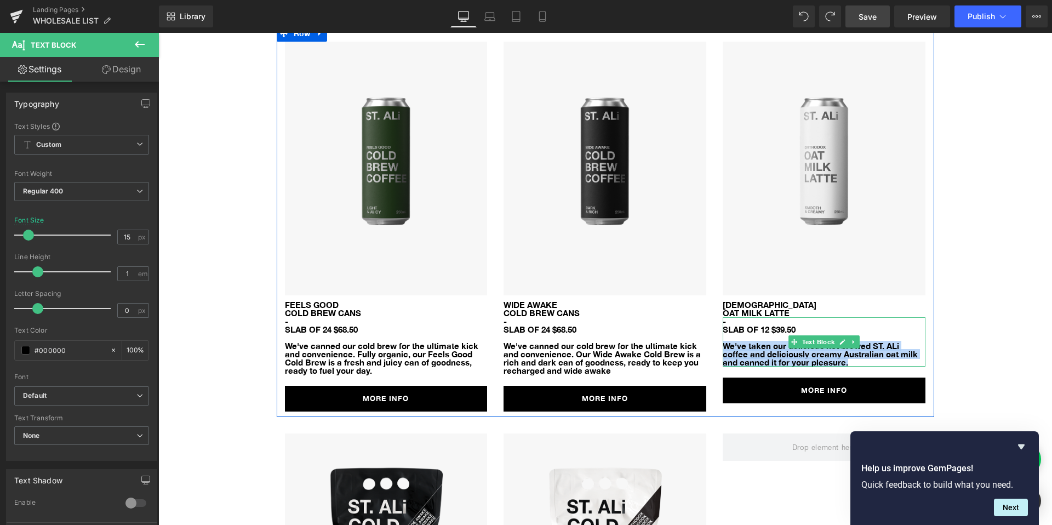
click at [829, 342] on p "We've taken our delicious hot brewed ST. ALi coffee and deliciously creamy Aust…" at bounding box center [823, 354] width 203 height 25
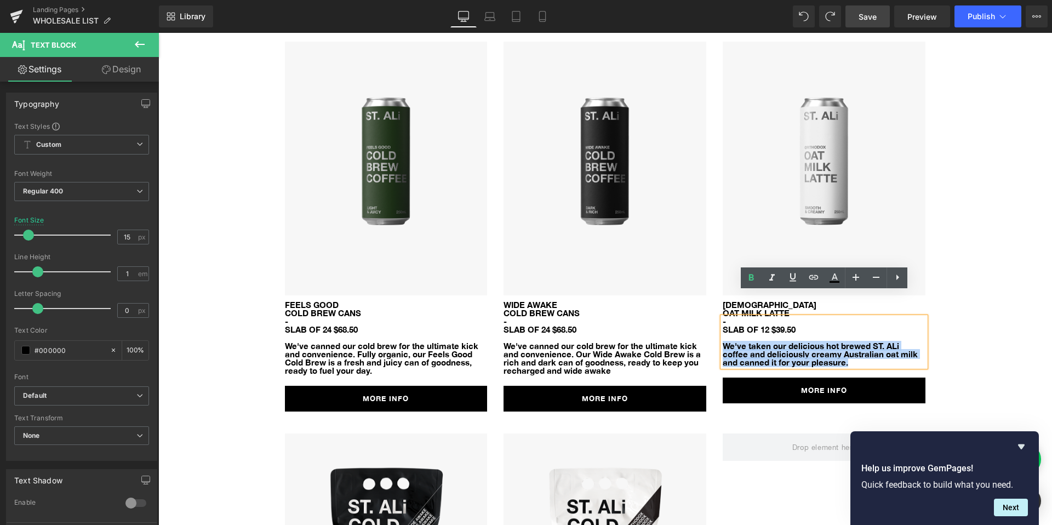
drag, startPoint x: 837, startPoint y: 336, endPoint x: 714, endPoint y: 320, distance: 124.2
click at [714, 320] on div "Image ORTHODOX OAT MILK LATTE Text Block - SLAB OF 12 $39.50 We've taken our de…" at bounding box center [823, 222] width 219 height 361
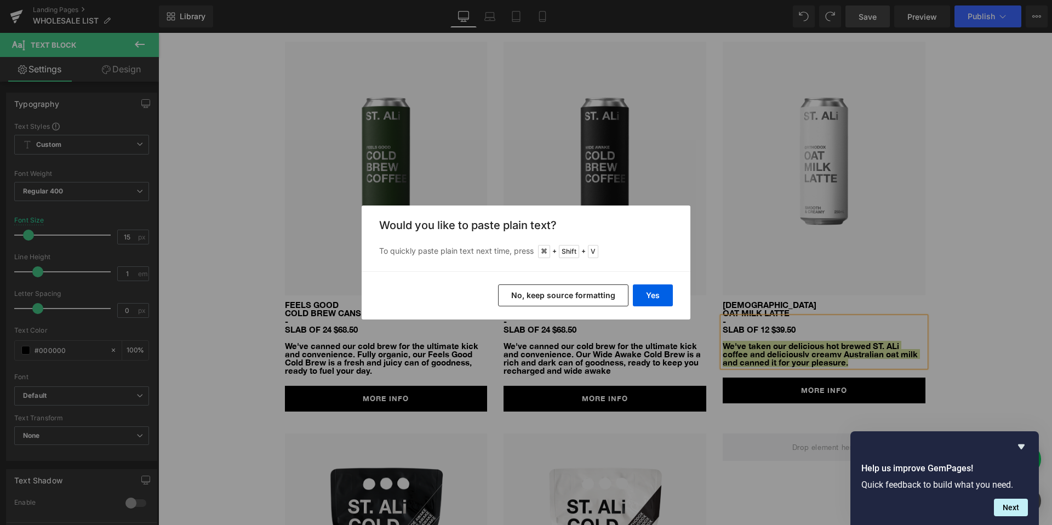
click at [581, 292] on button "No, keep source formatting" at bounding box center [563, 295] width 130 height 22
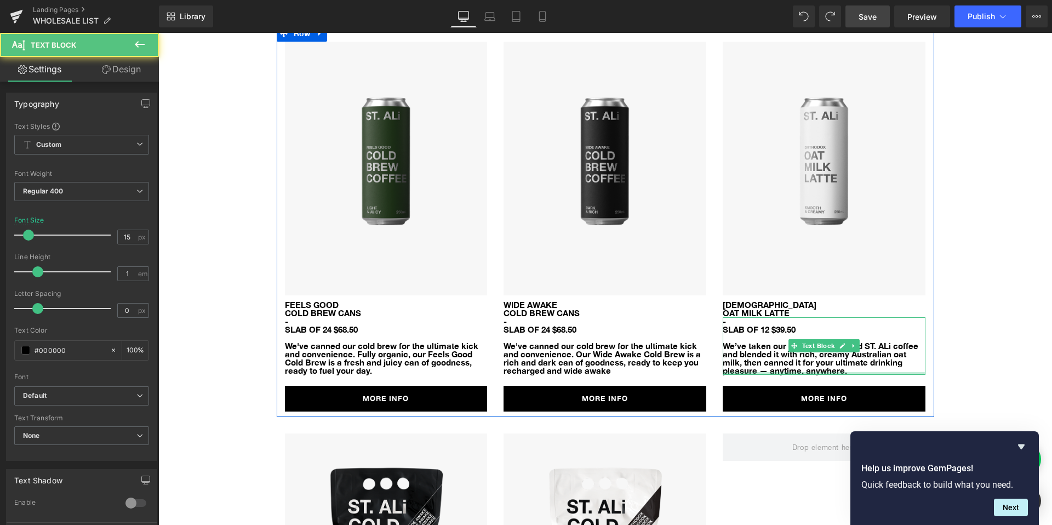
click at [766, 346] on p "We’ve taken our deliciously brewed ST. ALi coffee and blended it with rich, cre…" at bounding box center [823, 358] width 203 height 33
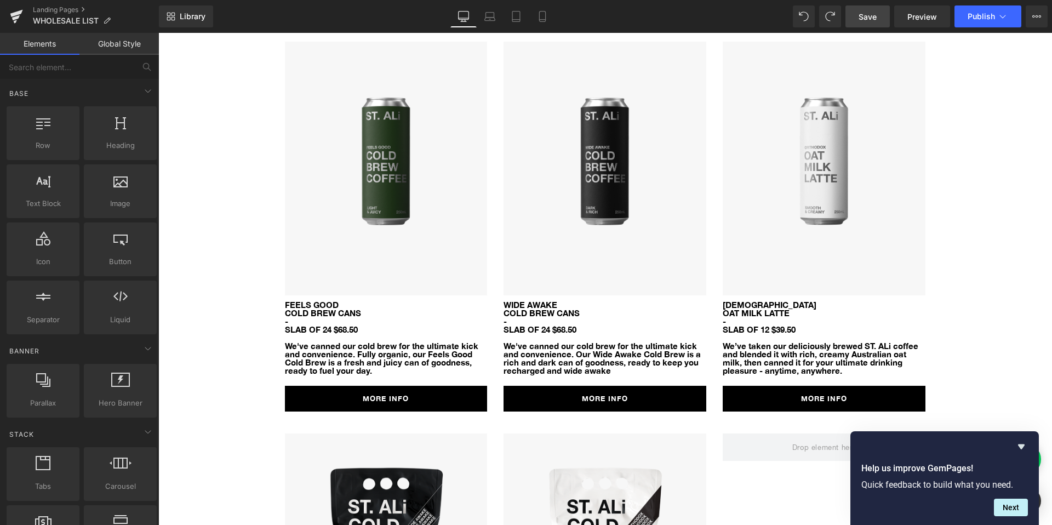
click at [866, 13] on span "Save" at bounding box center [867, 17] width 18 height 12
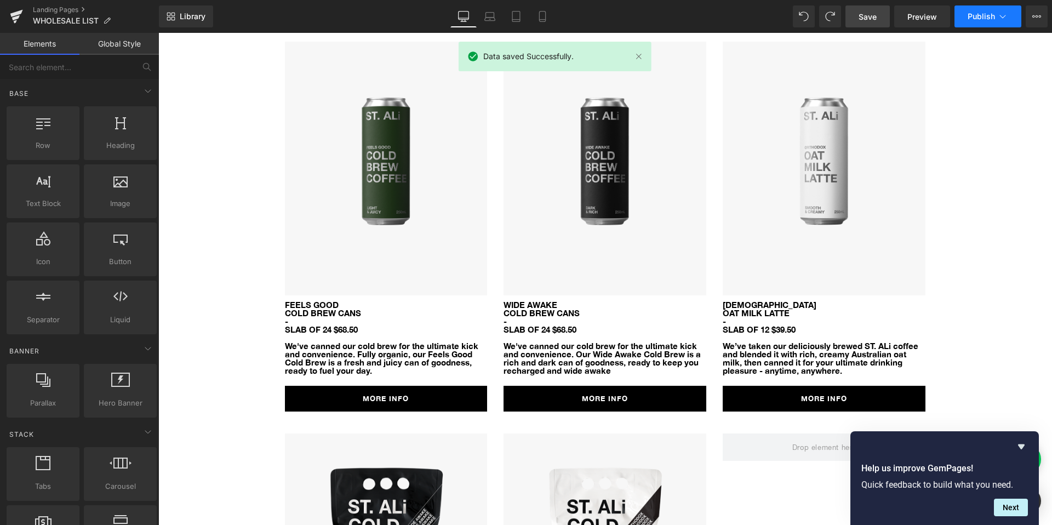
click at [966, 8] on button "Publish" at bounding box center [987, 16] width 67 height 22
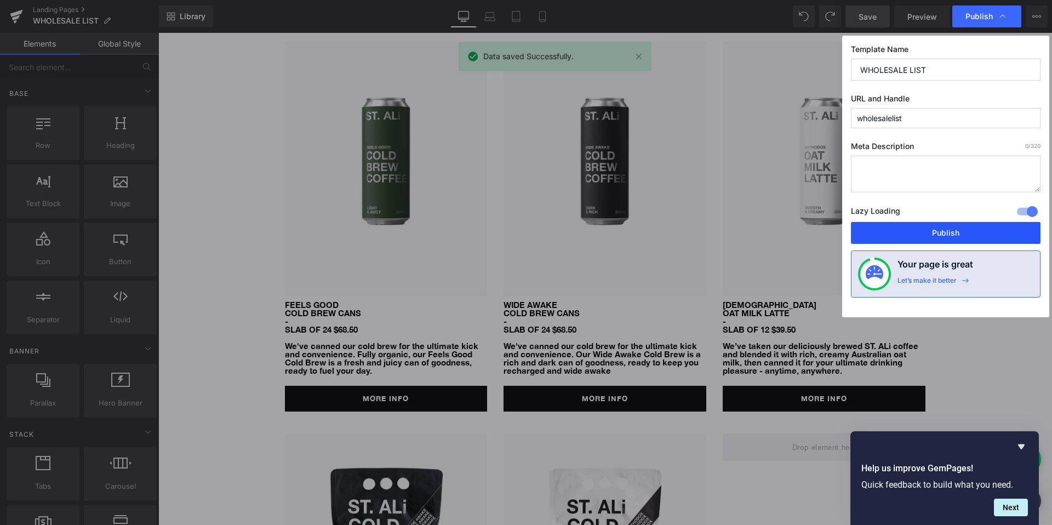
click at [921, 234] on button "Publish" at bounding box center [945, 233] width 189 height 22
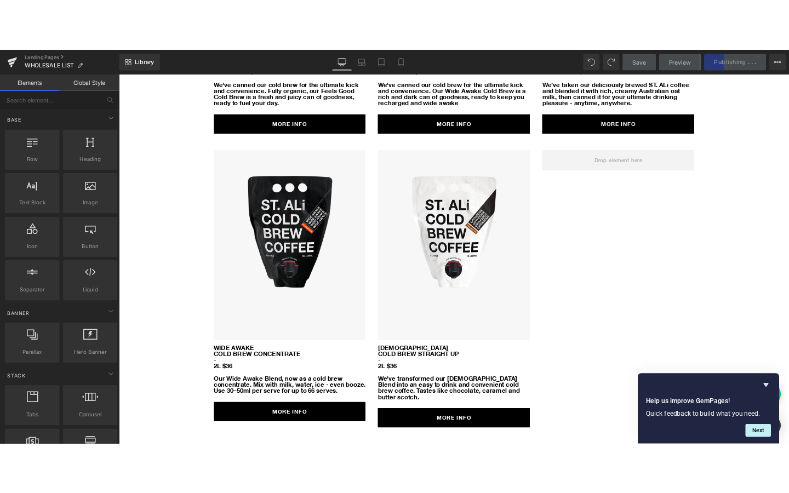
scroll to position [3858, 0]
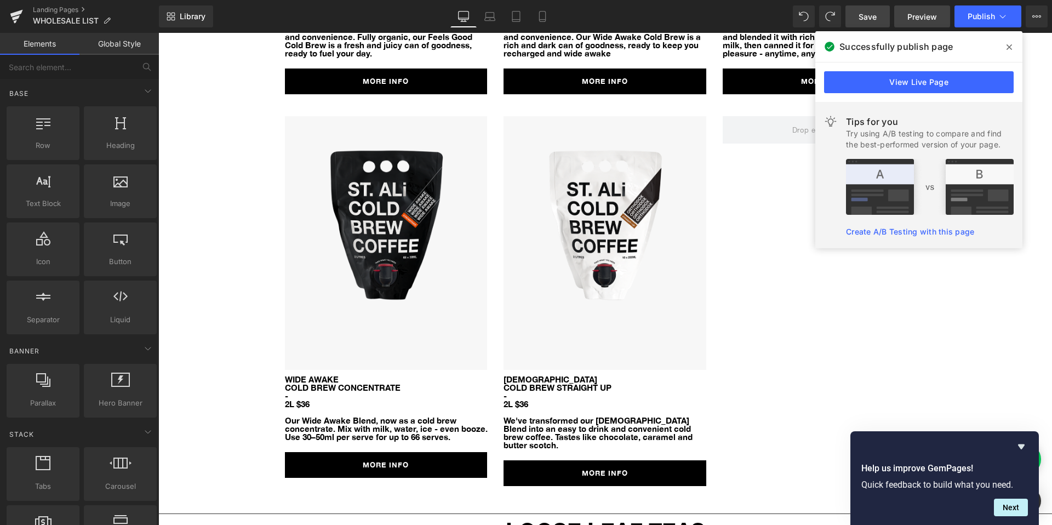
click at [927, 21] on span "Preview" at bounding box center [922, 17] width 30 height 12
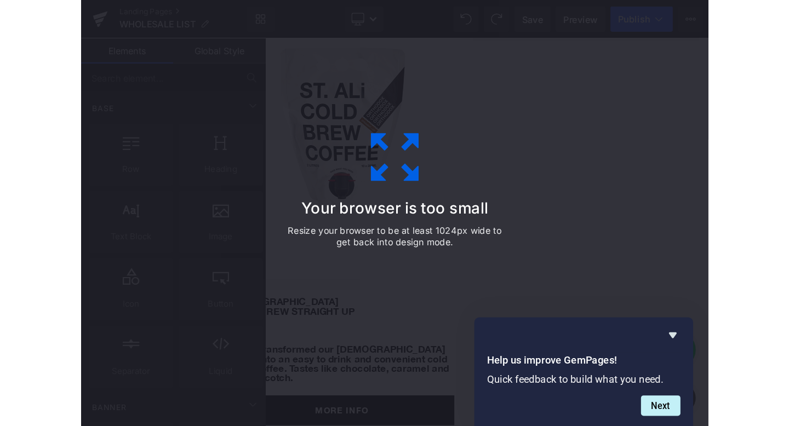
scroll to position [997, 0]
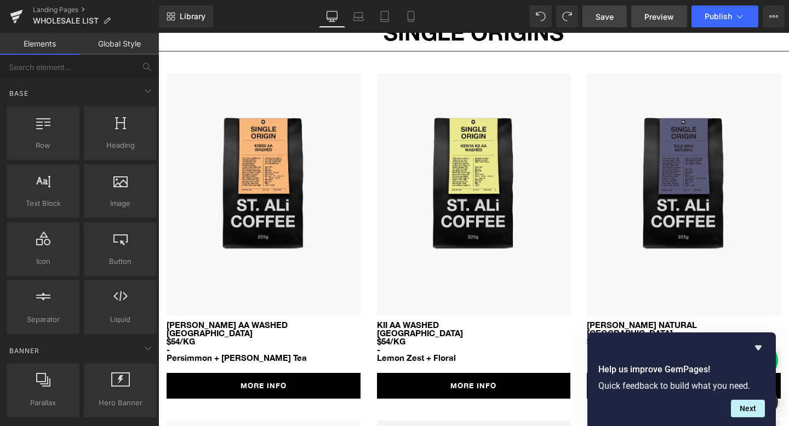
click at [648, 11] on span "Preview" at bounding box center [659, 17] width 30 height 12
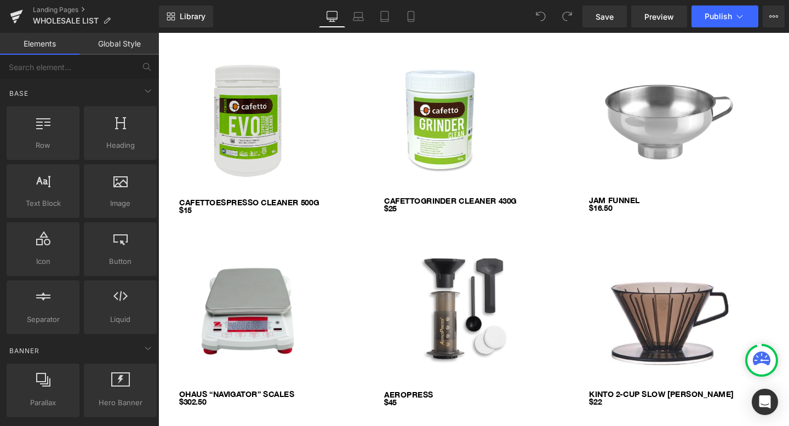
scroll to position [7657, 0]
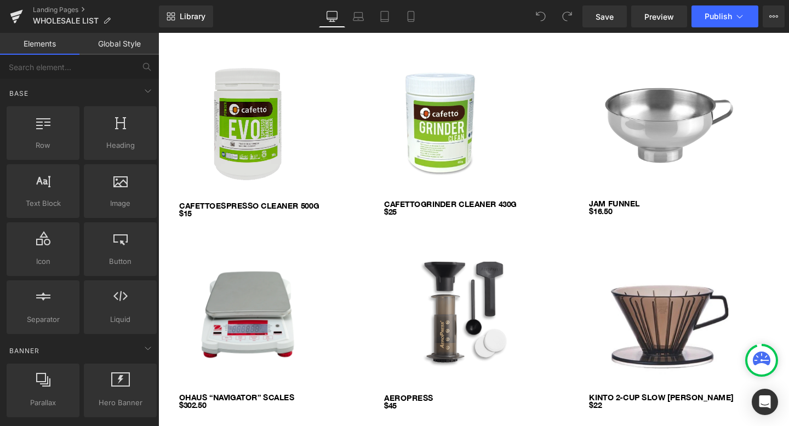
click at [256, 132] on img at bounding box center [252, 127] width 144 height 144
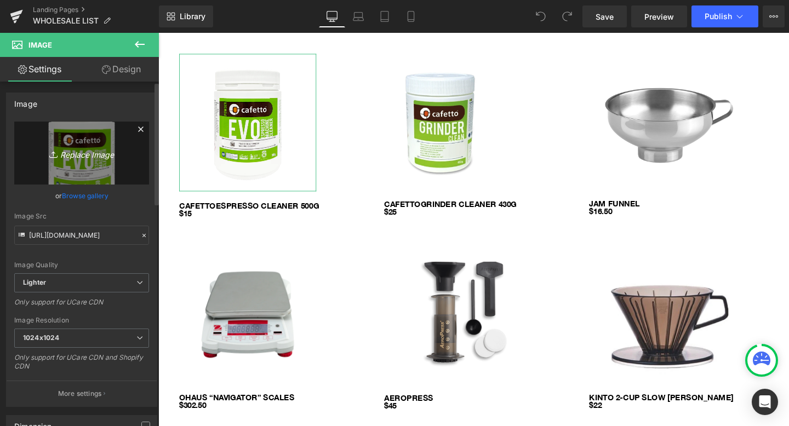
drag, startPoint x: 90, startPoint y: 159, endPoint x: 84, endPoint y: 162, distance: 6.6
click at [84, 162] on link "Replace Image" at bounding box center [81, 153] width 135 height 63
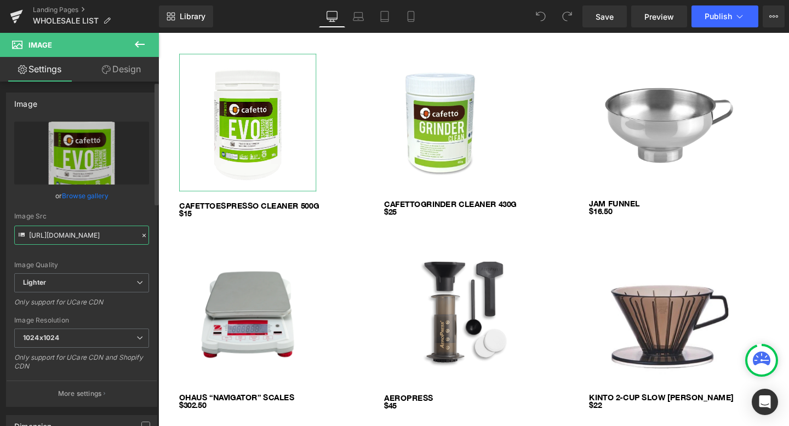
click at [67, 230] on input "https://ucarecdn.com/c5bb0997-4d68-4c07-b128-6350efa48a11/-/format/auto/-/previ…" at bounding box center [81, 235] width 135 height 19
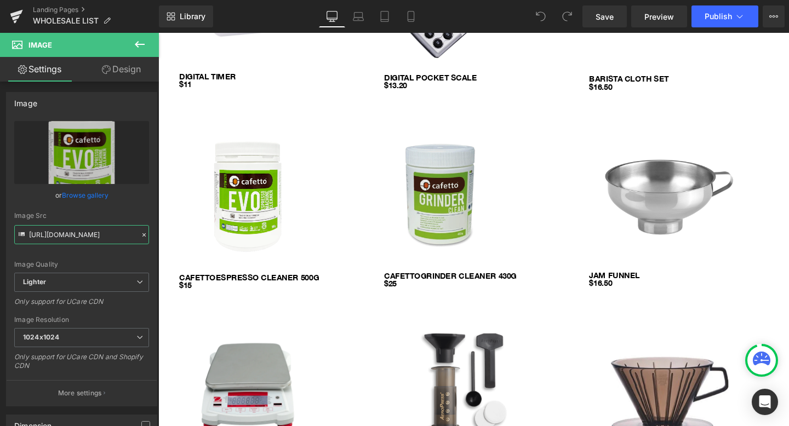
scroll to position [7582, 0]
